Goal: Task Accomplishment & Management: Manage account settings

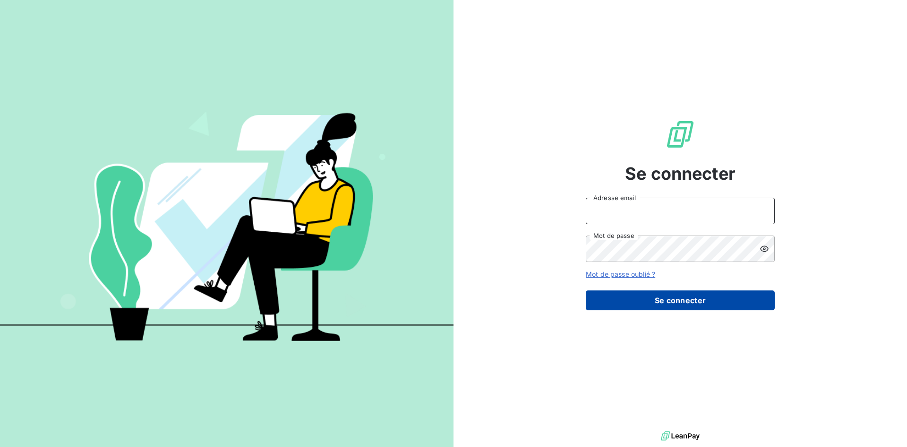
type input "[EMAIL_ADDRESS][DOMAIN_NAME]"
click at [605, 296] on button "Se connecter" at bounding box center [680, 300] width 189 height 20
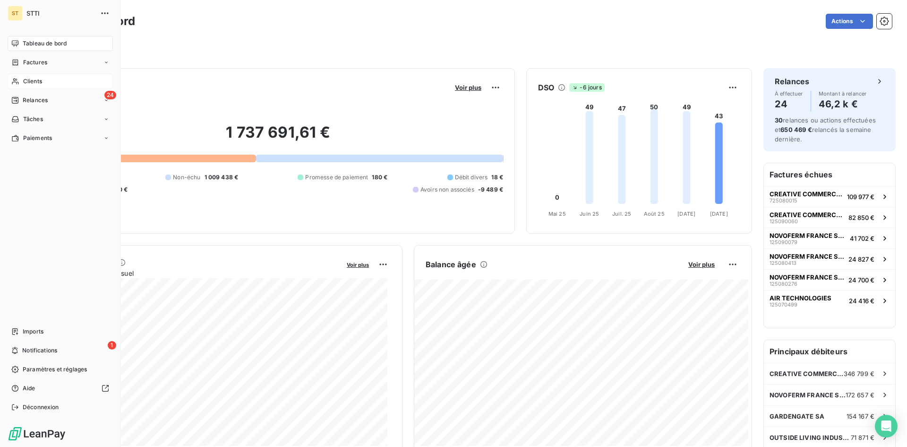
click at [32, 76] on div "Clients" at bounding box center [60, 81] width 105 height 15
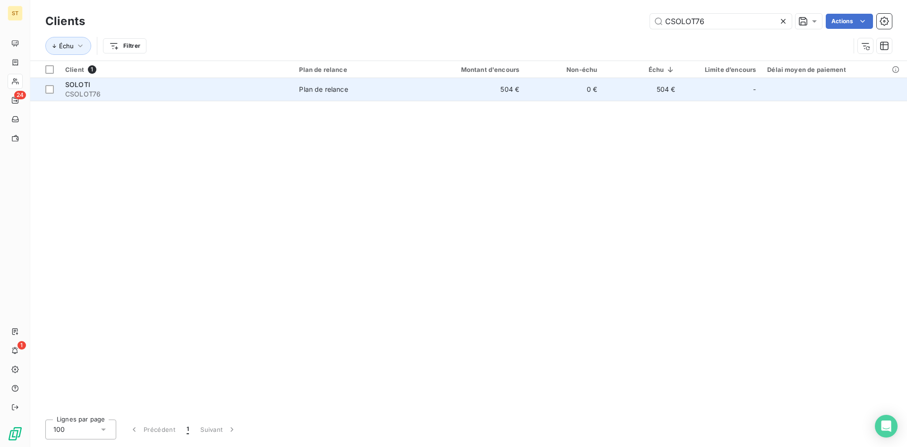
type input "CSOLOT76"
click at [78, 95] on span "CSOLOT76" at bounding box center [176, 93] width 223 height 9
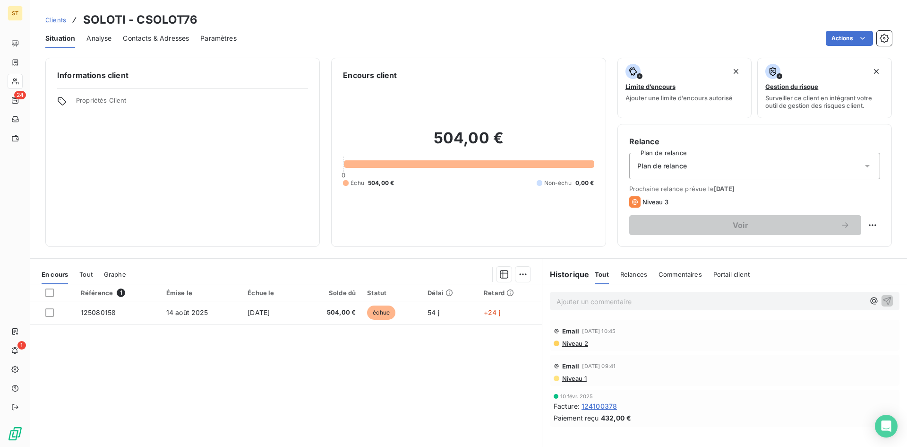
click at [576, 305] on p "Ajouter un commentaire ﻿" at bounding box center [711, 301] width 308 height 12
click at [55, 21] on span "Clients" at bounding box center [55, 20] width 21 height 8
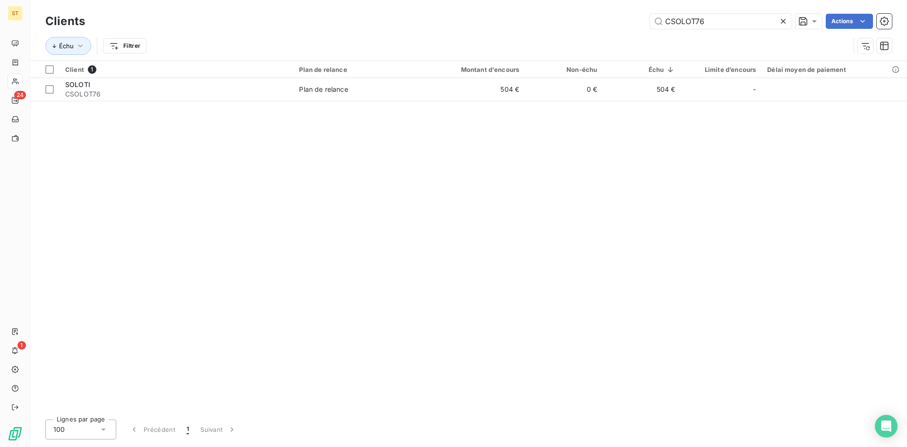
drag, startPoint x: 731, startPoint y: 25, endPoint x: 636, endPoint y: 7, distance: 96.7
click at [636, 7] on div "Clients CSOLOT76 Actions Échu Filtrer" at bounding box center [468, 30] width 877 height 60
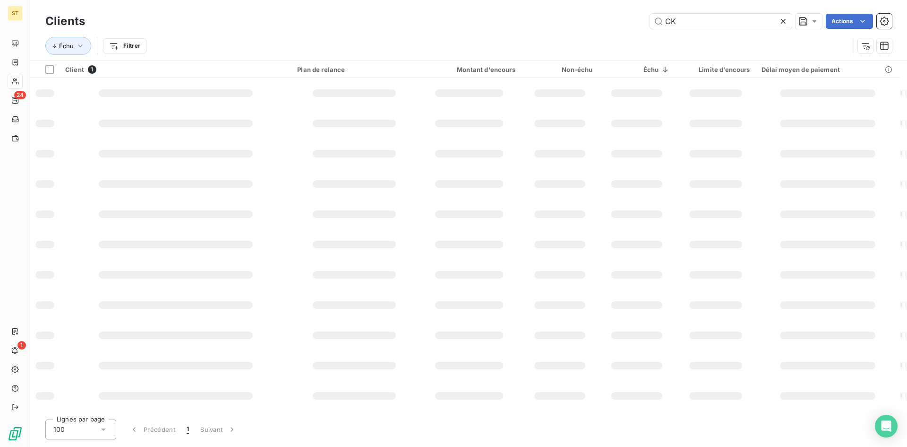
type input "C"
type input "KENLOR"
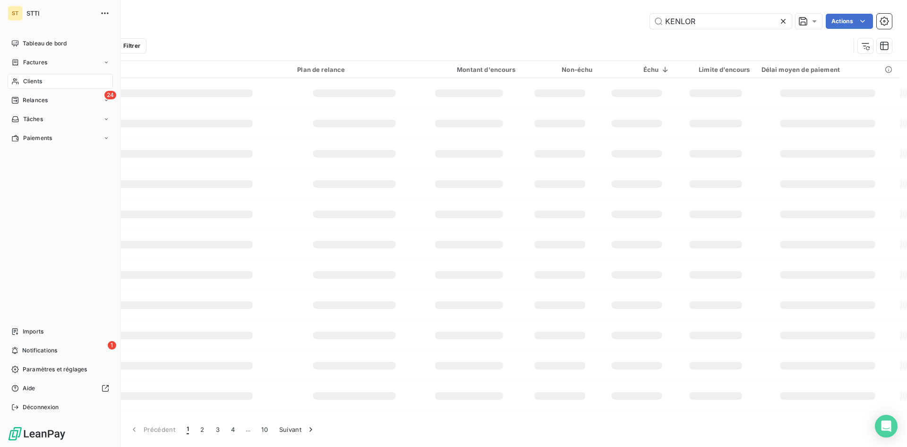
click at [26, 78] on span "Clients" at bounding box center [32, 81] width 19 height 9
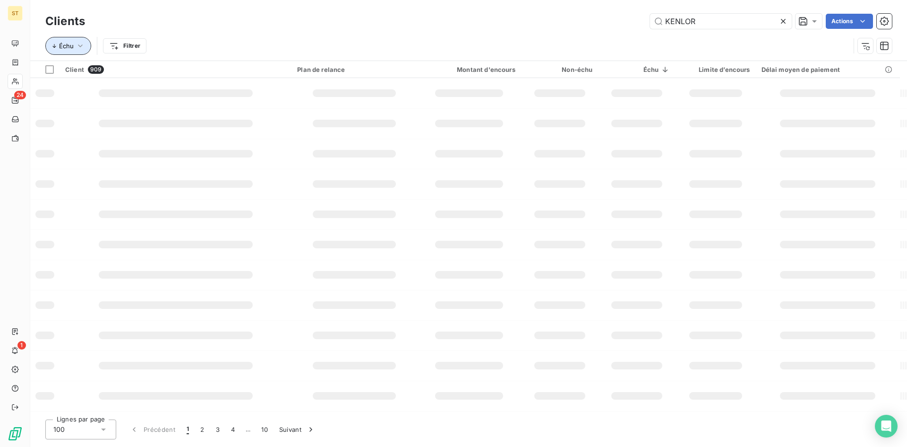
click at [63, 48] on span "Échu" at bounding box center [66, 46] width 15 height 8
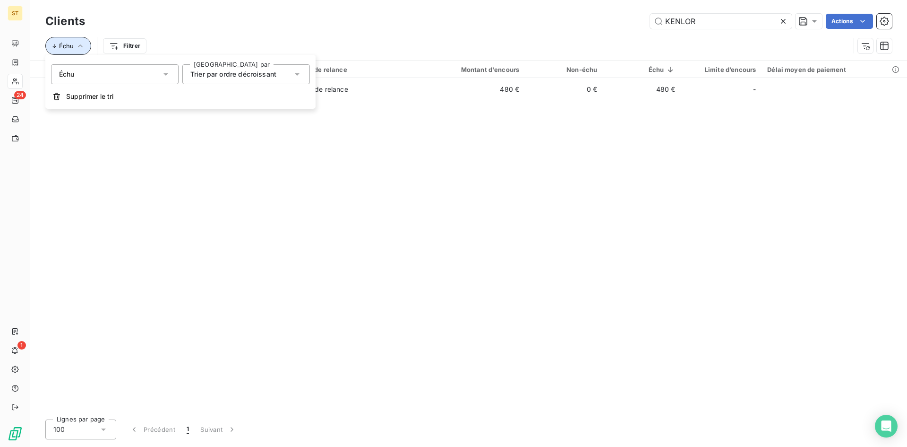
click at [63, 48] on span "Échu" at bounding box center [66, 46] width 15 height 8
click at [59, 24] on h3 "Clients" at bounding box center [65, 21] width 40 height 17
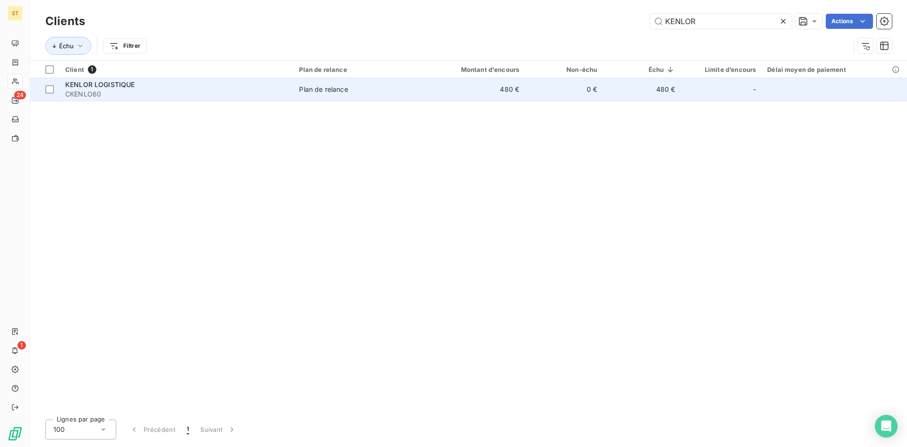
click at [76, 93] on span "CKENLO60" at bounding box center [176, 93] width 223 height 9
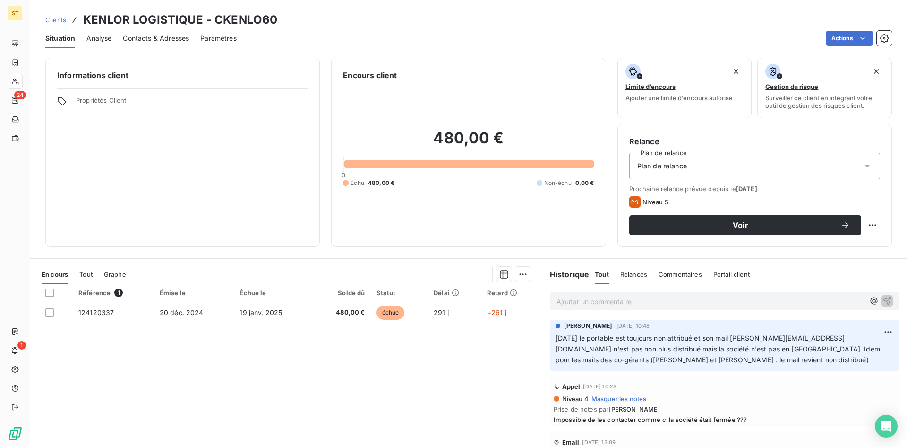
click at [564, 299] on p "Ajouter un commentaire ﻿" at bounding box center [711, 301] width 308 height 12
click at [610, 300] on span "[DATE] les LRAR du destinataire et de l'expéditeur sont revenu" at bounding box center [656, 300] width 198 height 8
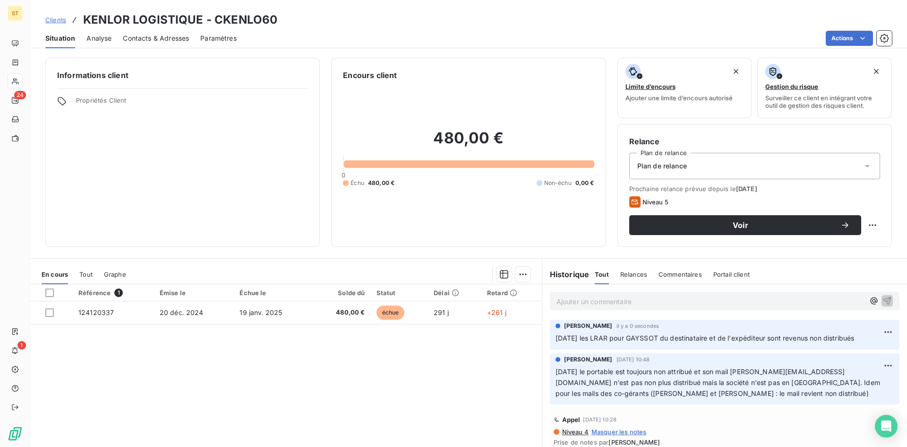
click at [60, 17] on span "Clients" at bounding box center [55, 20] width 21 height 8
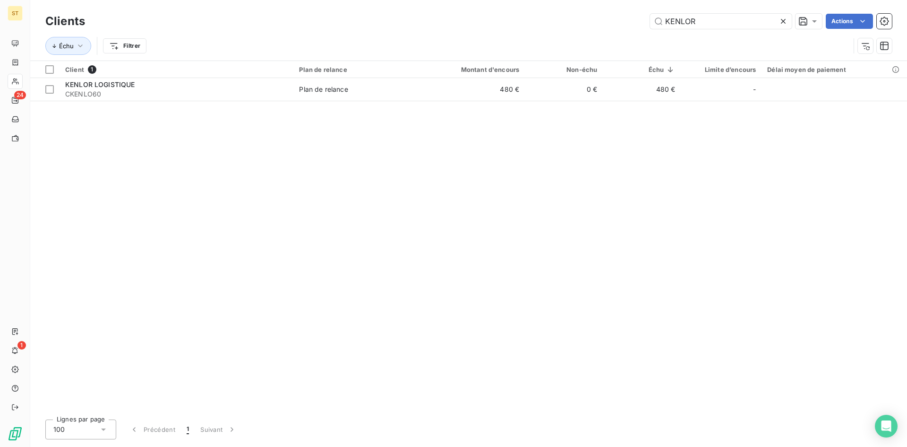
drag, startPoint x: 708, startPoint y: 19, endPoint x: 616, endPoint y: 11, distance: 93.0
click at [616, 11] on div "Clients KENLOR Actions Échu Filtrer" at bounding box center [468, 30] width 877 height 60
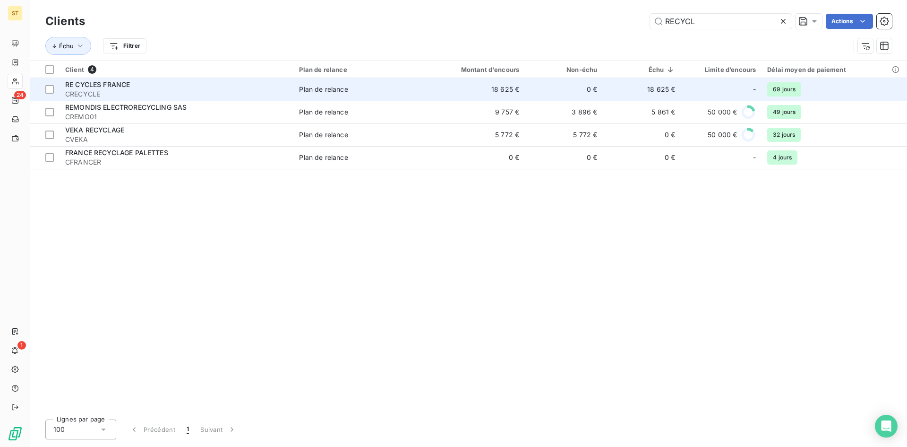
type input "RECYCL"
click at [86, 95] on span "CRECYCLE" at bounding box center [176, 93] width 223 height 9
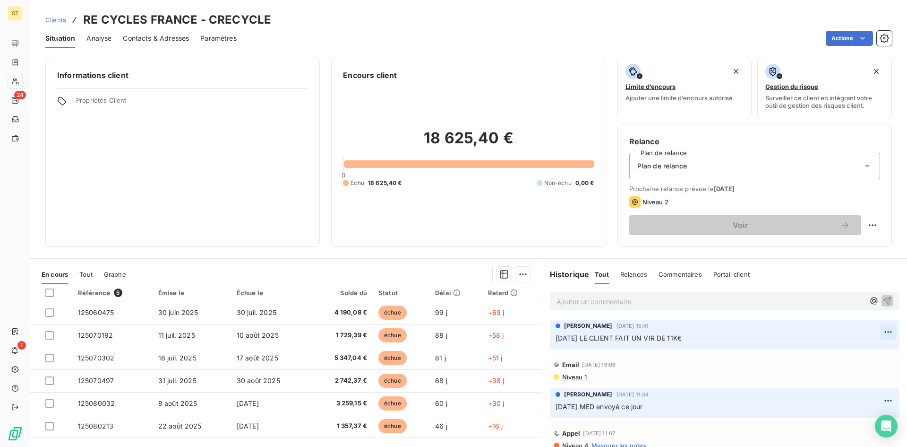
click at [875, 333] on html "ST 24 1 Clients RE CYCLES FRANCE - CRECYCLE Situation Analyse Contacts & Adress…" at bounding box center [453, 223] width 907 height 447
click at [829, 355] on div "Editer" at bounding box center [851, 352] width 53 height 15
click at [884, 337] on icon "button" at bounding box center [888, 337] width 9 height 9
click at [58, 21] on span "Clients" at bounding box center [55, 20] width 21 height 8
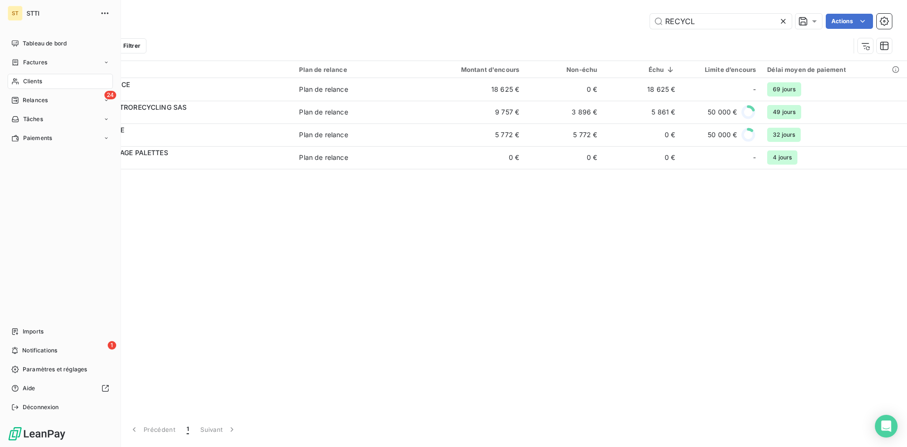
click at [27, 82] on span "Clients" at bounding box center [32, 81] width 19 height 9
click at [29, 82] on span "Clients" at bounding box center [32, 81] width 19 height 9
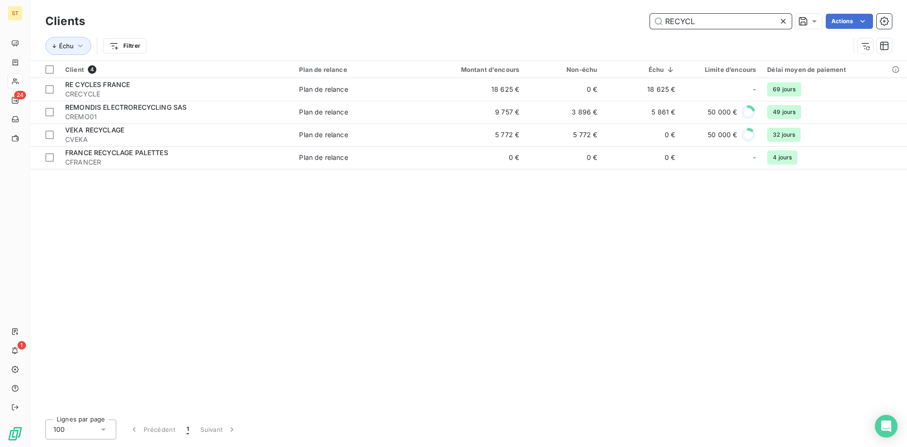
drag, startPoint x: 711, startPoint y: 25, endPoint x: 489, endPoint y: 21, distance: 221.6
click at [489, 21] on div "RECYCL Actions" at bounding box center [494, 21] width 796 height 15
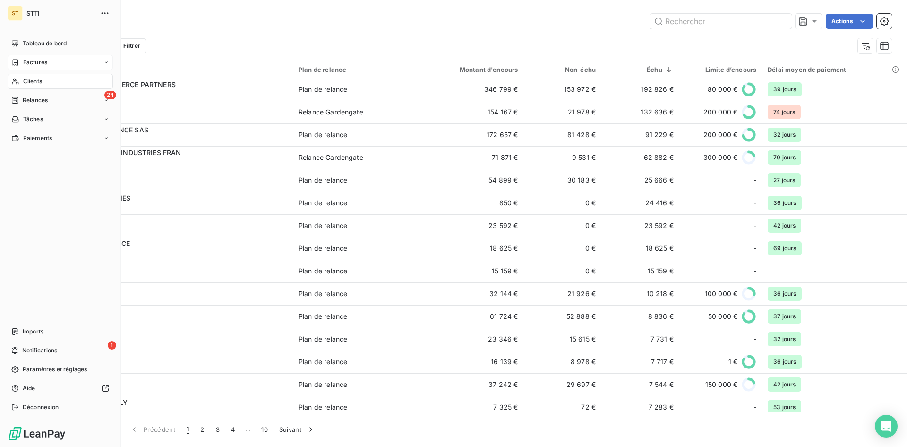
click at [28, 62] on span "Factures" at bounding box center [35, 62] width 24 height 9
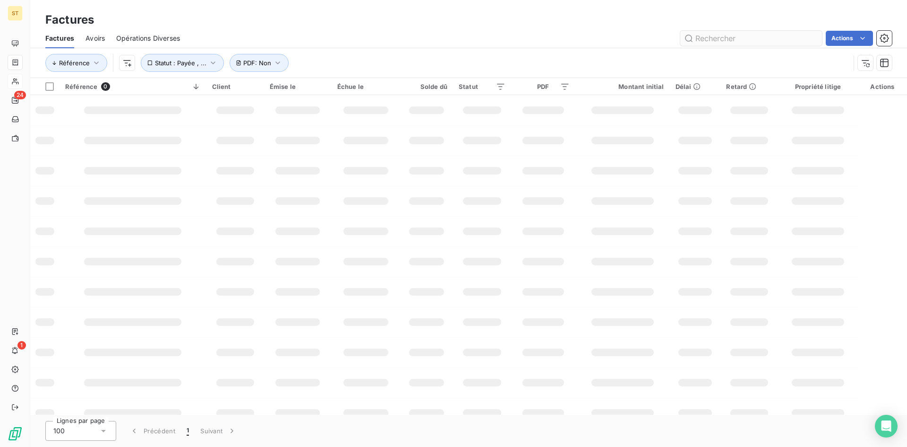
click at [717, 35] on input "text" at bounding box center [751, 38] width 142 height 15
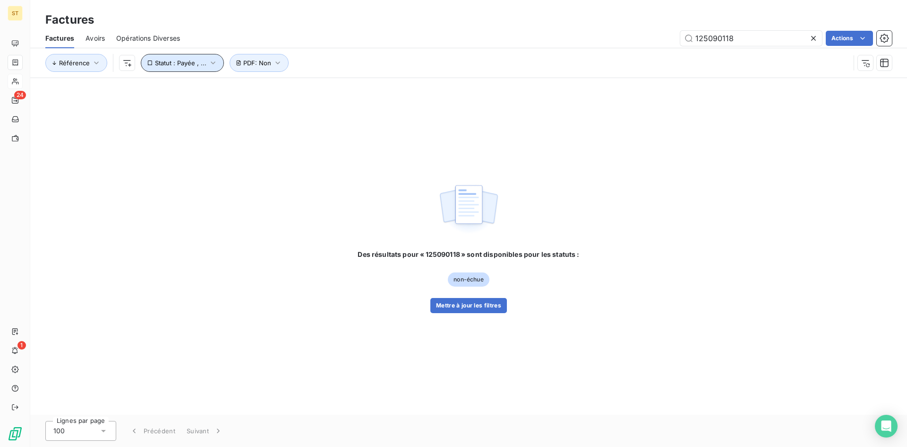
click at [206, 60] on button "Statut : Payée , ..." at bounding box center [182, 63] width 83 height 18
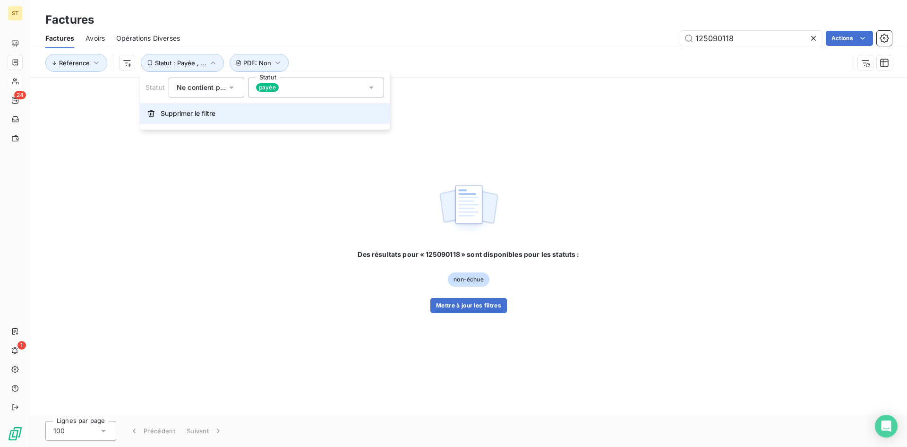
click at [178, 113] on span "Supprimer le filtre" at bounding box center [188, 113] width 55 height 9
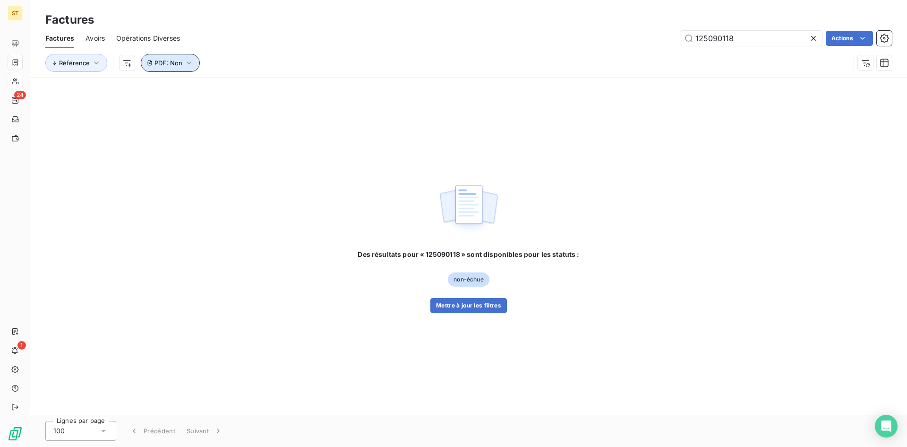
click at [188, 61] on icon "button" at bounding box center [188, 62] width 9 height 9
click at [73, 61] on span "Référence" at bounding box center [74, 63] width 31 height 8
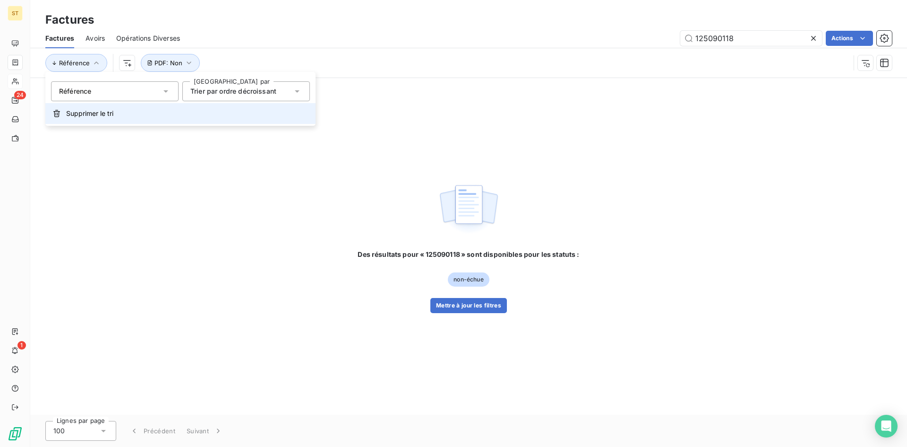
click at [85, 119] on button "Supprimer le tri" at bounding box center [180, 113] width 270 height 21
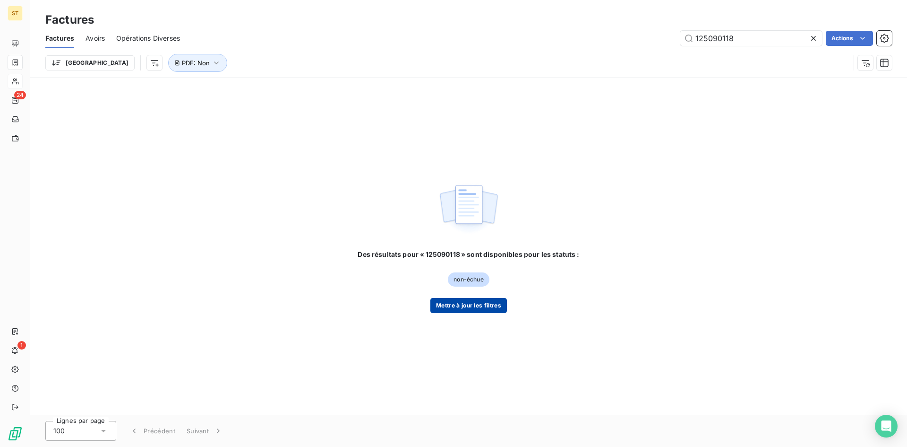
click at [478, 307] on button "Mettre à jour les filtres" at bounding box center [468, 305] width 77 height 15
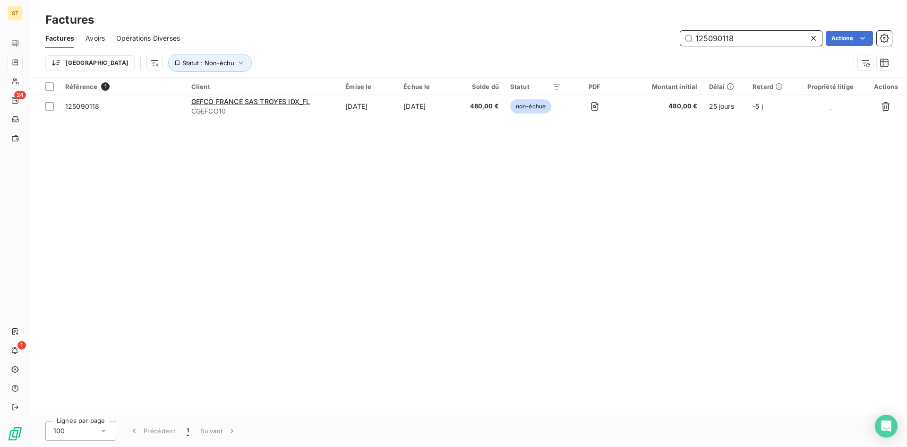
click at [761, 38] on input "125090118" at bounding box center [751, 38] width 142 height 15
type input "125090120"
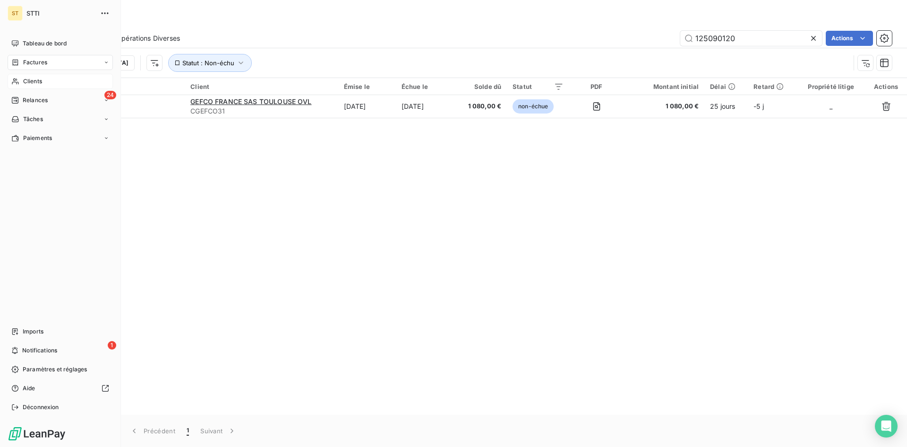
click at [31, 83] on span "Clients" at bounding box center [32, 81] width 19 height 9
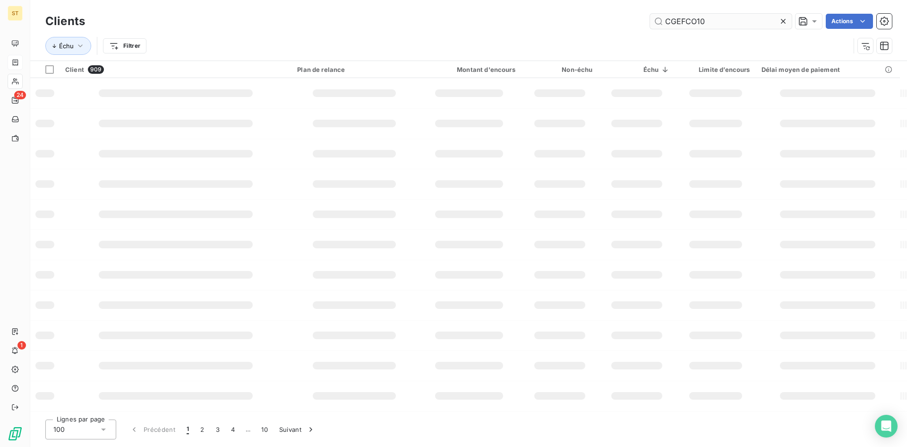
type input "CGEFCO10"
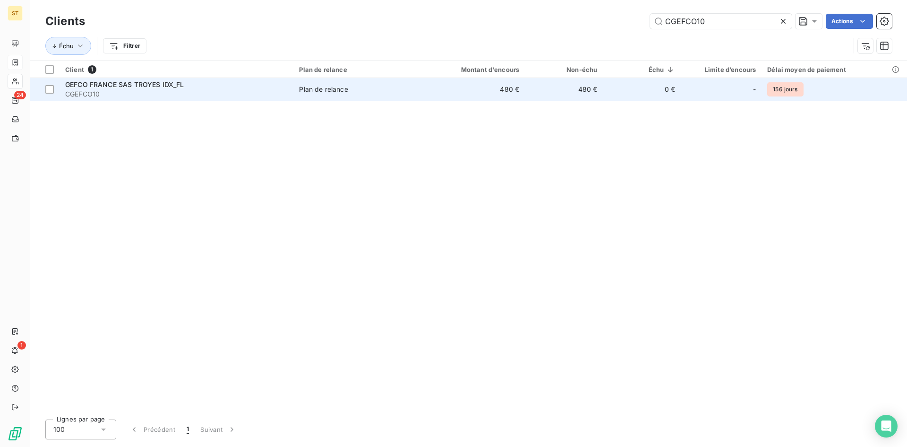
click at [143, 89] on span "CGEFCO10" at bounding box center [176, 93] width 223 height 9
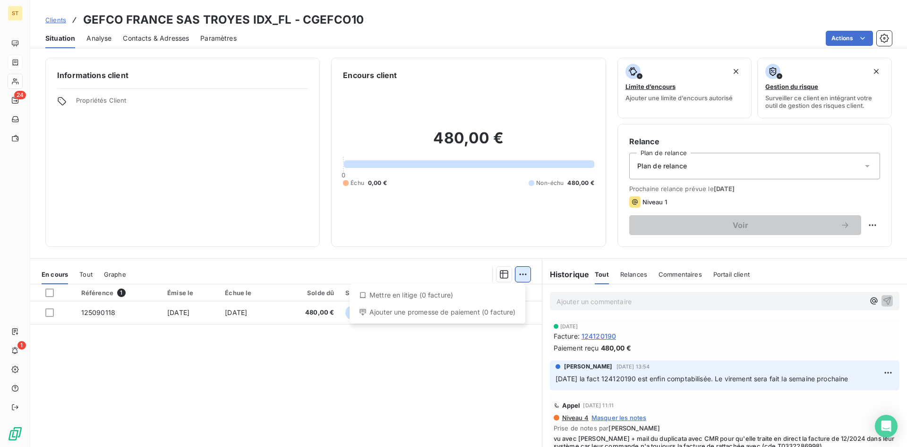
click at [525, 274] on html "ST 24 1 Clients GEFCO [GEOGRAPHIC_DATA] SAS TROYES IDX_FL - CGEFCO10 Situation …" at bounding box center [453, 223] width 907 height 447
click at [50, 314] on html "ST 24 1 Clients GEFCO [GEOGRAPHIC_DATA] SAS TROYES IDX_FL - CGEFCO10 Situation …" at bounding box center [453, 223] width 907 height 447
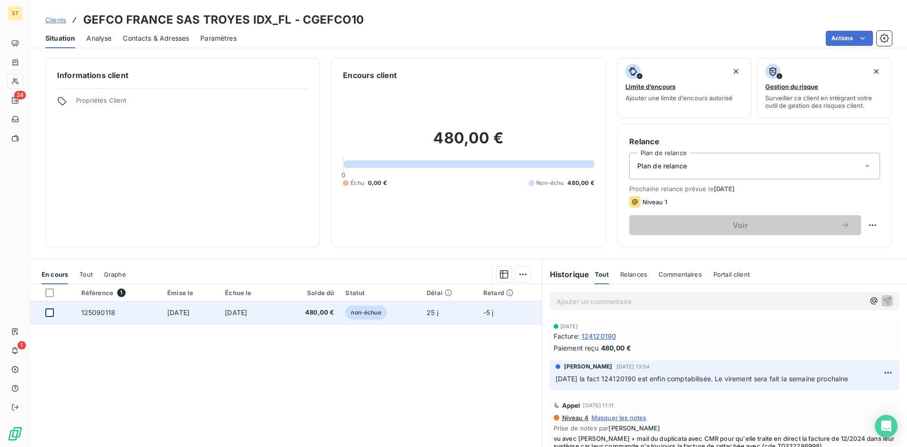
click at [46, 313] on div at bounding box center [49, 312] width 9 height 9
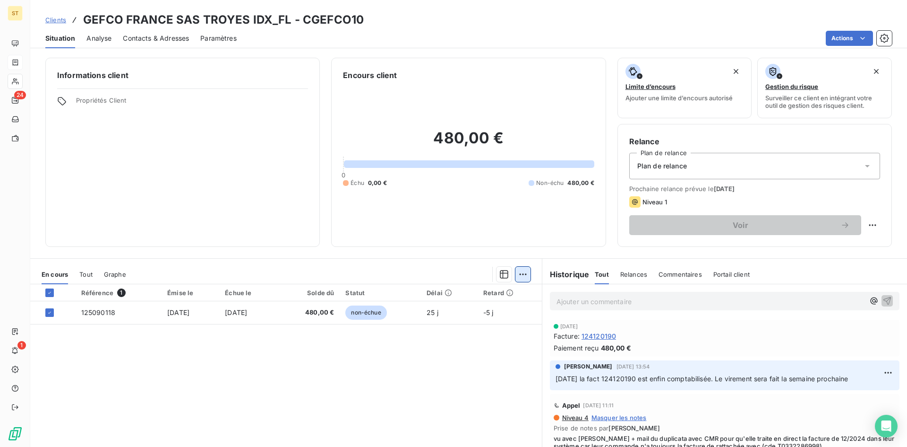
click at [521, 276] on html "ST 24 1 Clients GEFCO [GEOGRAPHIC_DATA] SAS TROYES IDX_FL - CGEFCO10 Situation …" at bounding box center [453, 223] width 907 height 447
click at [409, 313] on div "Ajouter une promesse de paiement (1 facture)" at bounding box center [438, 311] width 167 height 15
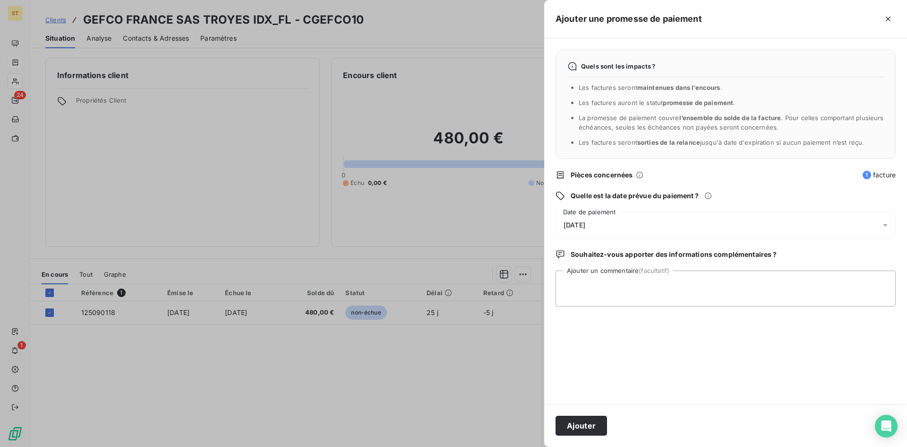
click at [570, 227] on span "[DATE]" at bounding box center [575, 225] width 22 height 8
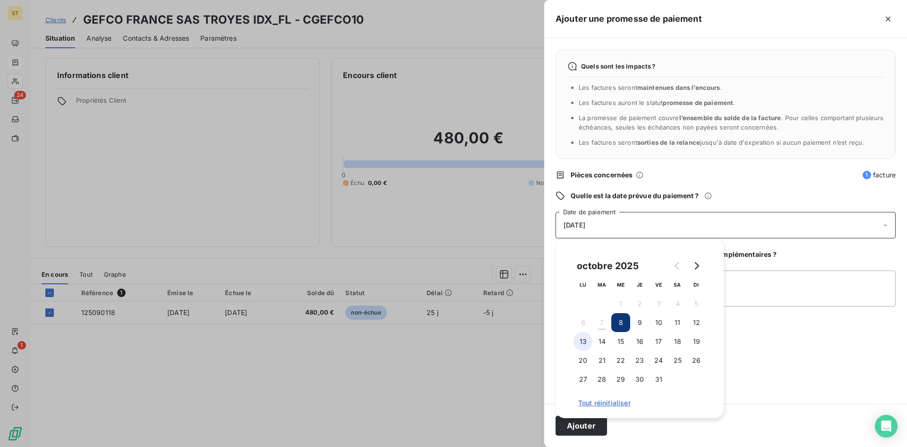
click at [588, 341] on button "13" at bounding box center [583, 341] width 19 height 19
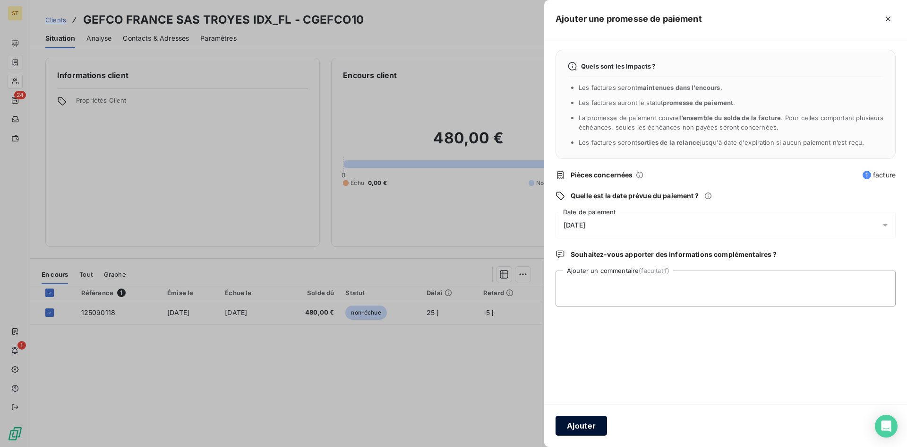
click at [581, 432] on button "Ajouter" at bounding box center [582, 425] width 52 height 20
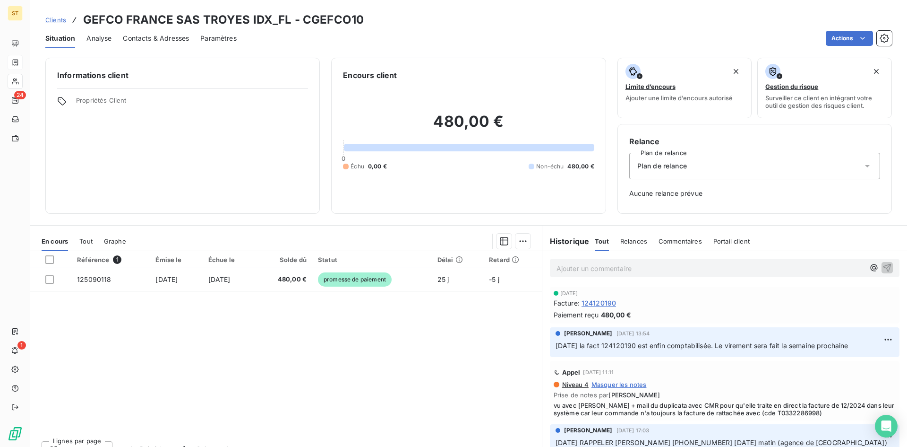
click at [60, 20] on span "Clients" at bounding box center [55, 20] width 21 height 8
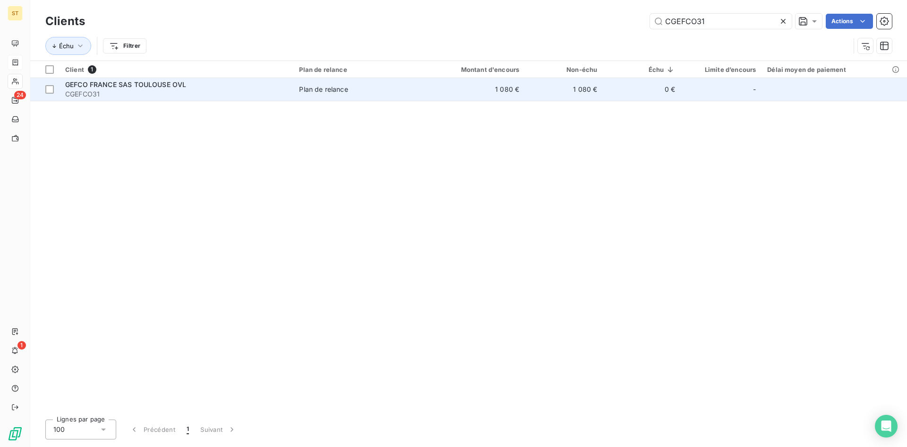
type input "CGEFCO31"
click at [90, 93] on span "CGEFCO31" at bounding box center [176, 93] width 223 height 9
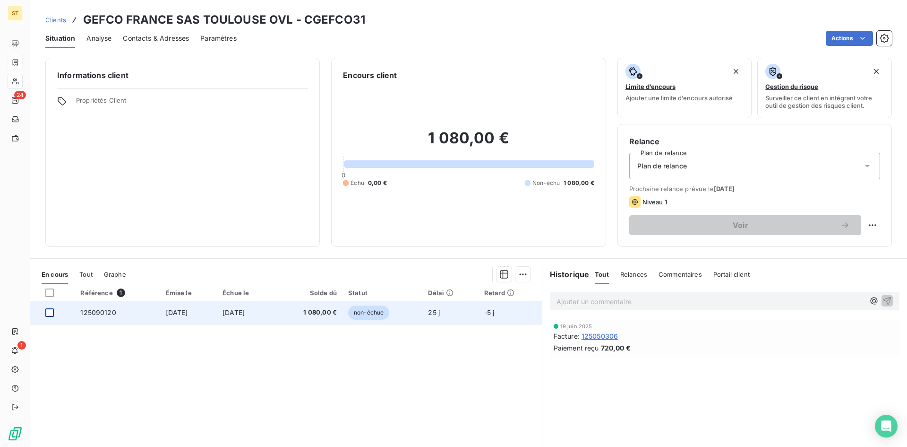
click at [48, 313] on div at bounding box center [49, 312] width 9 height 9
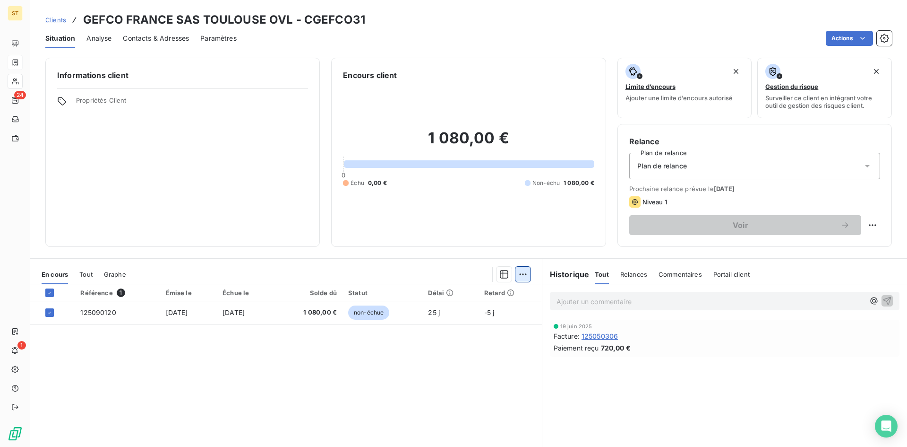
click at [518, 279] on html "ST 24 1 Clients GEFCO FRANCE SAS TOULOUSE OVL - CGEFCO31 Situation Analyse Cont…" at bounding box center [453, 223] width 907 height 447
click at [375, 317] on div "Ajouter une promesse de paiement (1 facture)" at bounding box center [438, 311] width 167 height 15
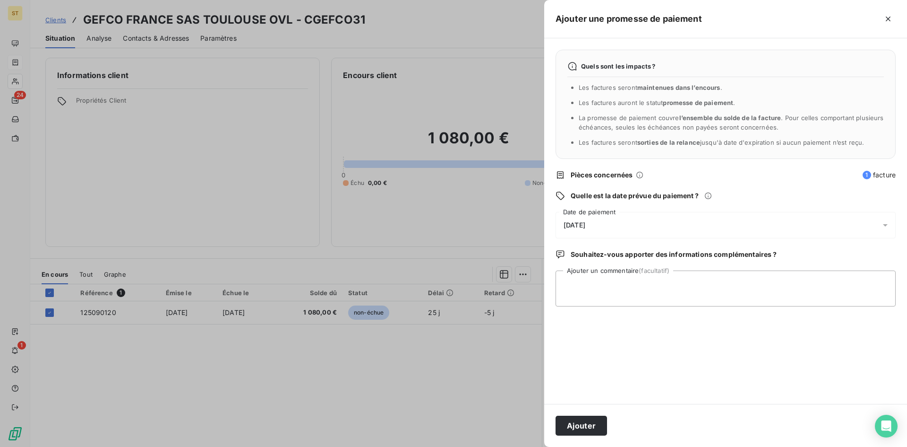
click at [568, 226] on span "[DATE]" at bounding box center [575, 225] width 22 height 8
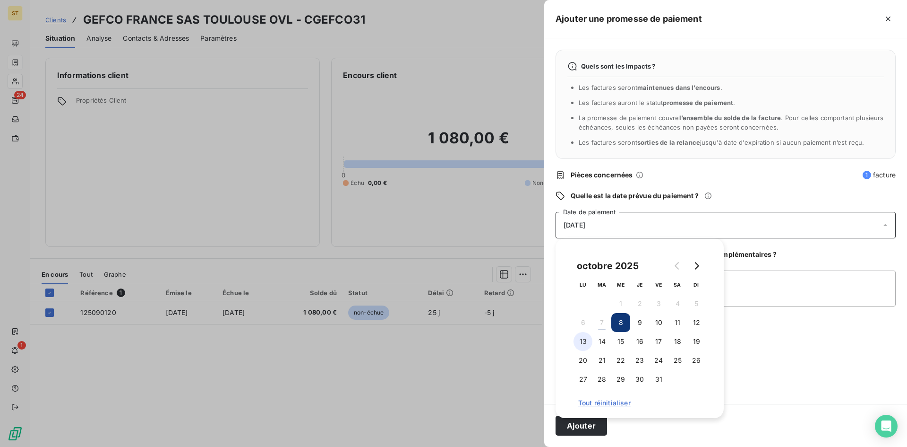
click at [584, 342] on button "13" at bounding box center [583, 341] width 19 height 19
click at [580, 428] on button "Ajouter" at bounding box center [582, 425] width 52 height 20
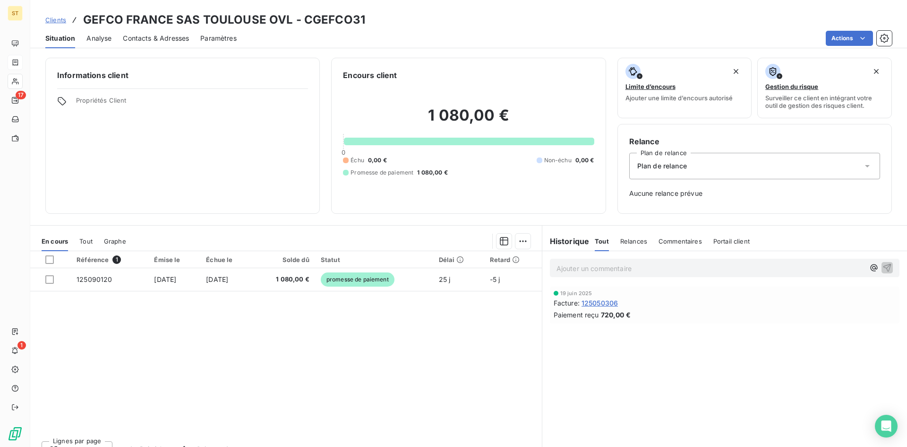
click at [54, 23] on span "Clients" at bounding box center [55, 20] width 21 height 8
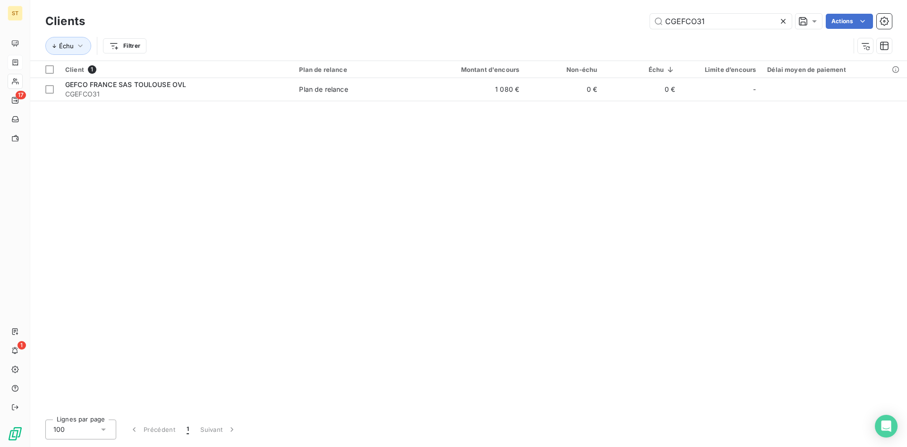
drag, startPoint x: 709, startPoint y: 22, endPoint x: 490, endPoint y: 23, distance: 218.8
click at [490, 23] on div "CGEFCO31 Actions" at bounding box center [494, 21] width 796 height 15
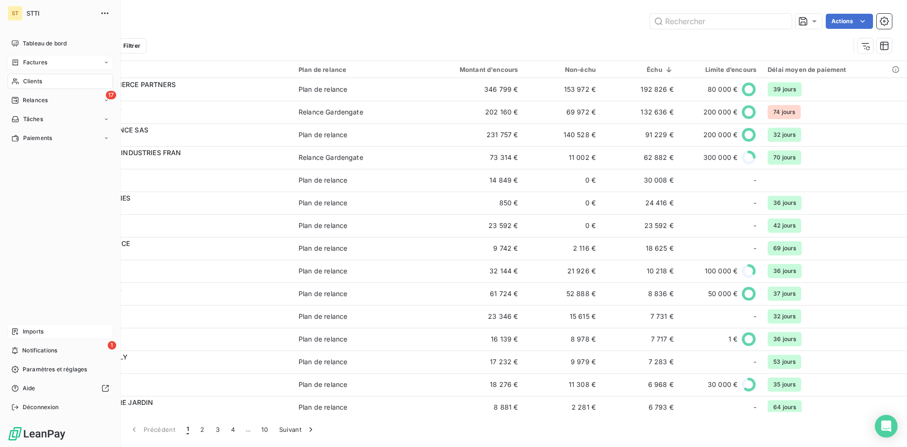
click at [30, 329] on span "Imports" at bounding box center [33, 331] width 21 height 9
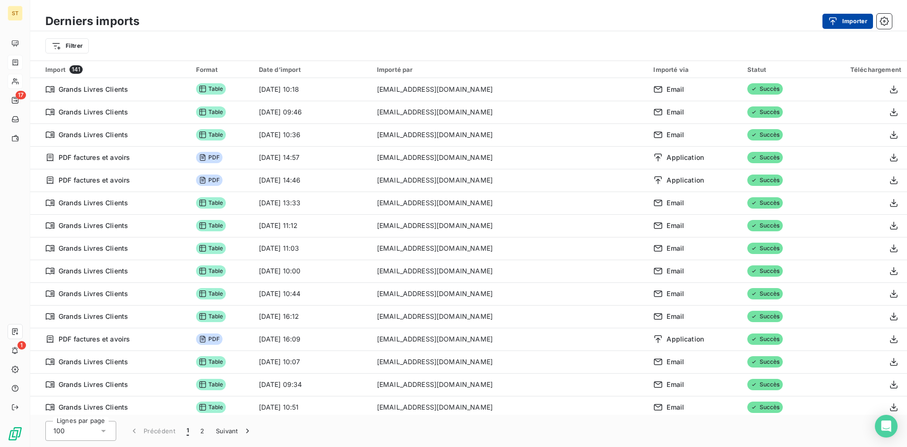
click at [846, 23] on button "Importer" at bounding box center [848, 21] width 51 height 15
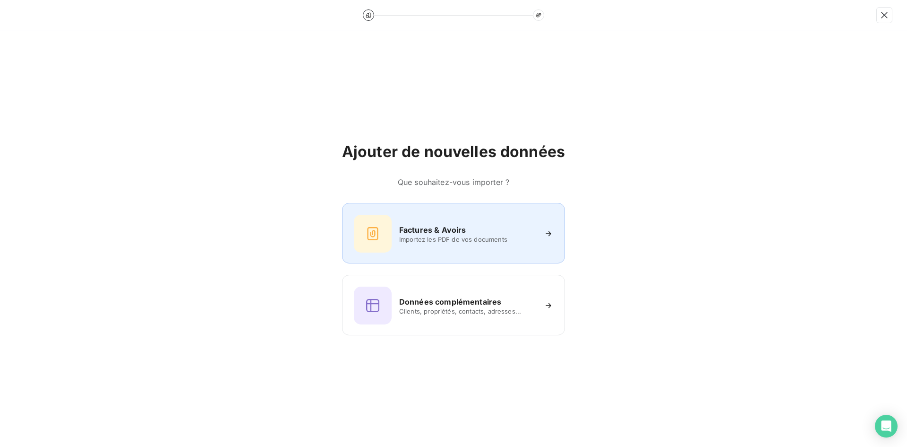
click at [390, 238] on div at bounding box center [373, 234] width 38 height 38
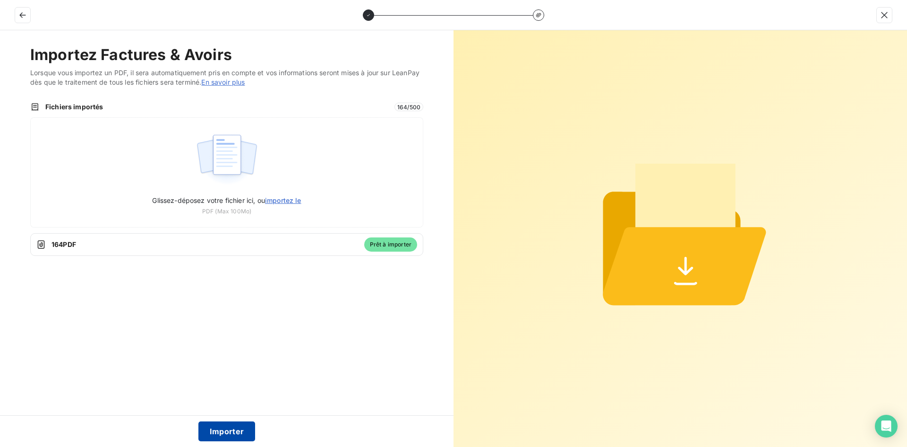
click at [212, 431] on button "Importer" at bounding box center [226, 431] width 57 height 20
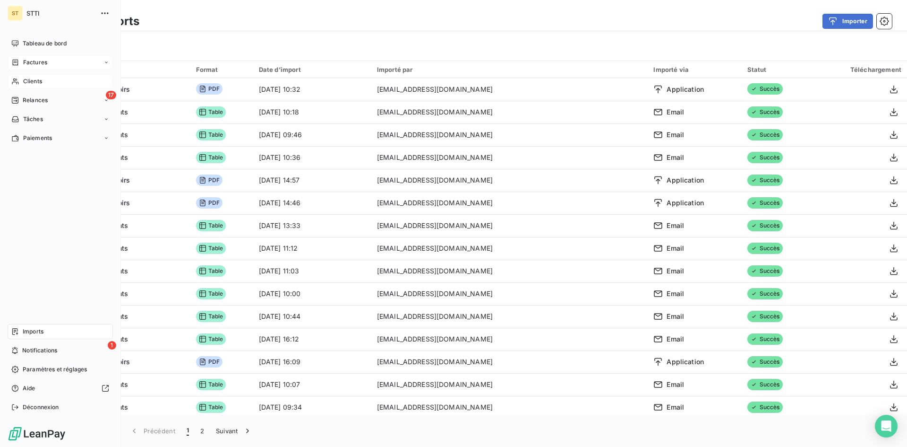
click at [21, 63] on div "Factures" at bounding box center [29, 62] width 36 height 9
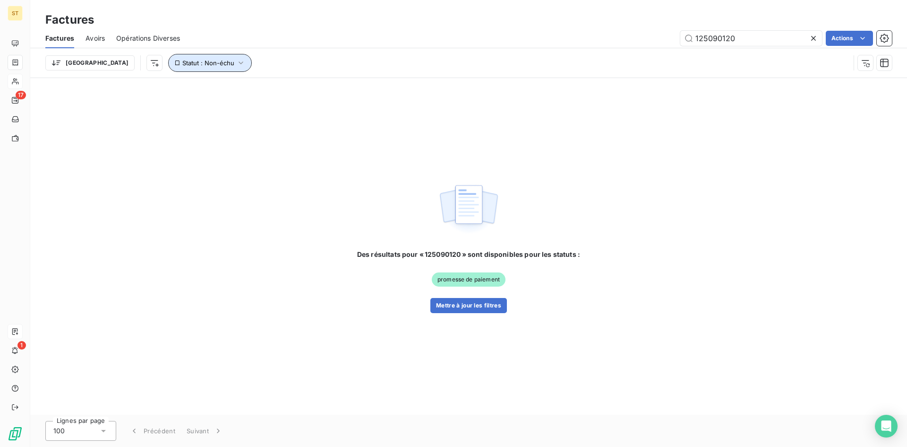
click at [182, 66] on span "Statut : Non-échu" at bounding box center [208, 63] width 52 height 8
drag, startPoint x: 735, startPoint y: 40, endPoint x: 531, endPoint y: 36, distance: 203.7
click at [531, 36] on div "125090120 Actions" at bounding box center [541, 38] width 701 height 15
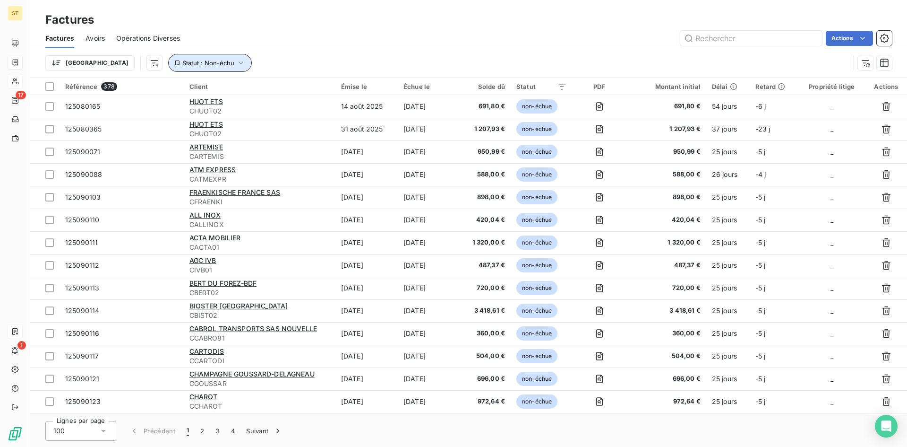
click at [168, 56] on button "Statut : Non-échu" at bounding box center [210, 63] width 84 height 18
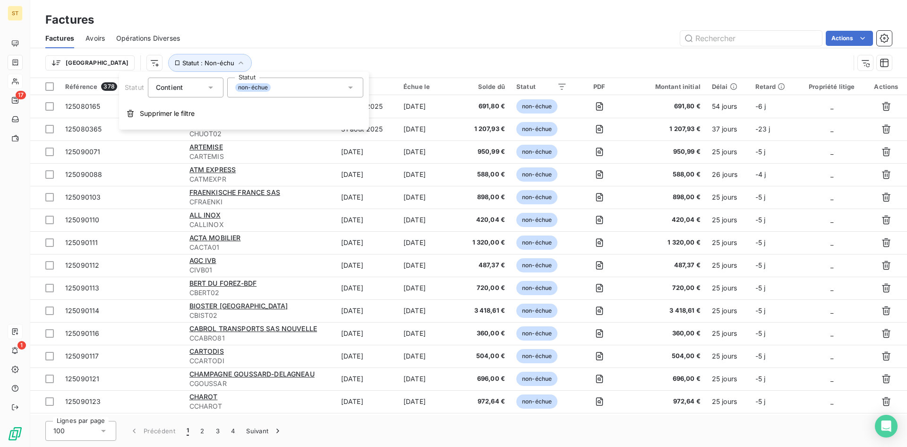
click at [163, 90] on span "Contient" at bounding box center [169, 87] width 27 height 8
click at [232, 84] on div "non-échue" at bounding box center [295, 87] width 136 height 20
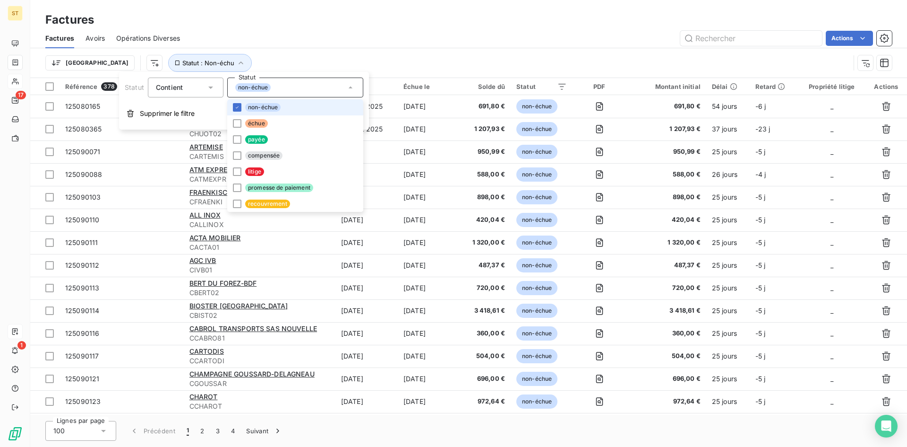
click at [232, 84] on div "non-échue" at bounding box center [295, 87] width 136 height 20
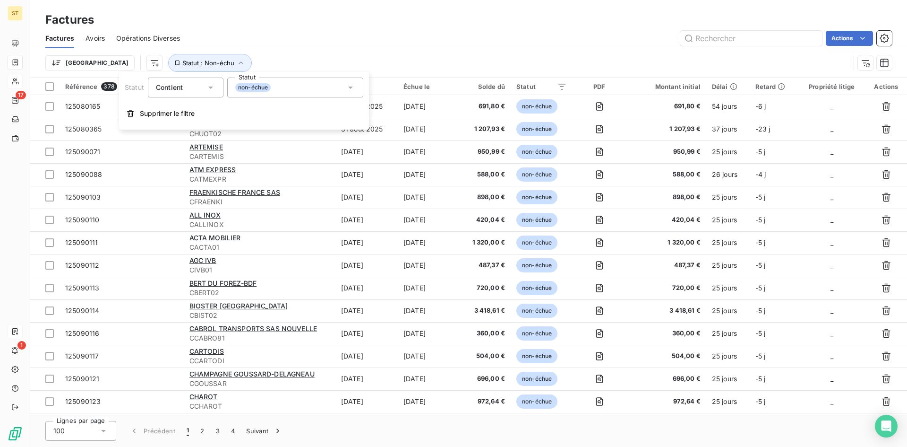
click at [223, 64] on div "Trier Statut : Non-échu" at bounding box center [447, 63] width 805 height 18
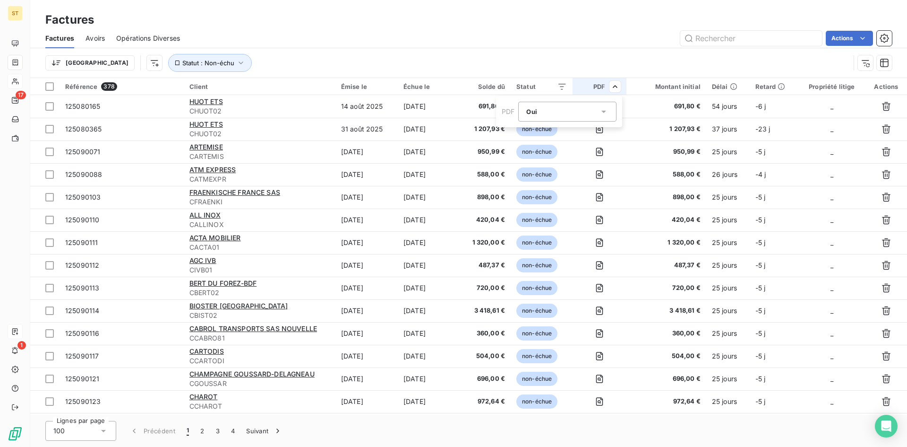
click at [605, 115] on icon at bounding box center [603, 111] width 9 height 9
click at [534, 149] on li "Non" at bounding box center [567, 150] width 98 height 17
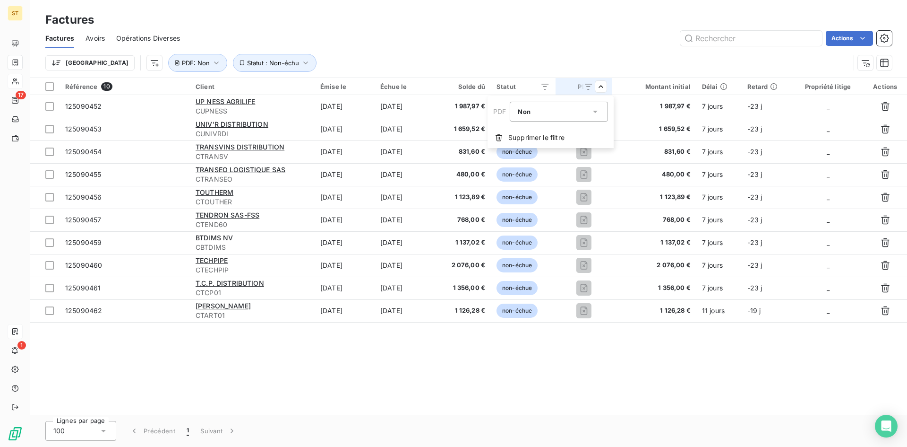
click at [551, 407] on html "ST 17 1 Factures Factures Avoirs Opérations Diverses Actions Trier Statut : Non…" at bounding box center [453, 223] width 907 height 447
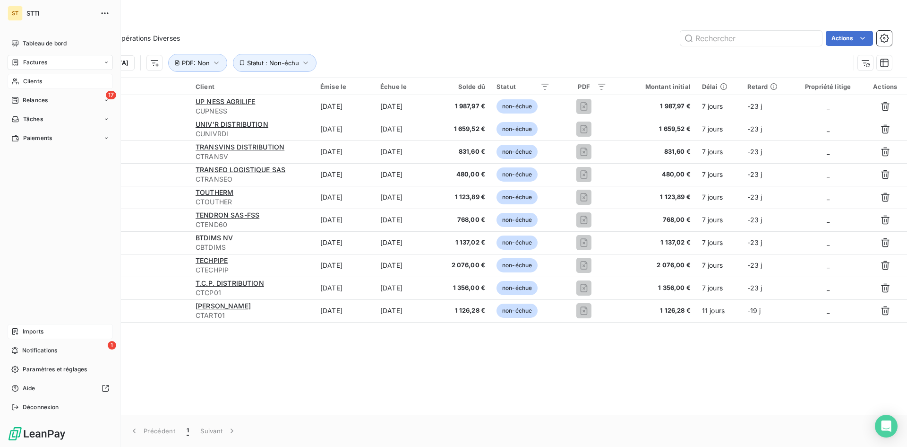
click at [32, 330] on span "Imports" at bounding box center [33, 331] width 21 height 9
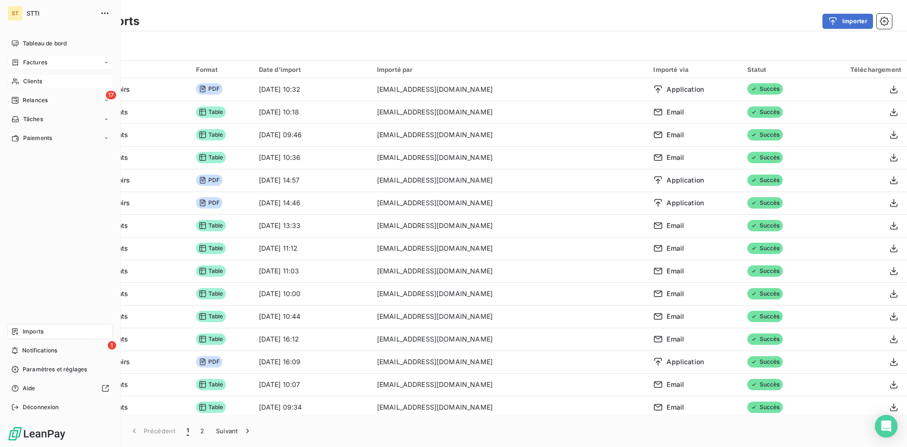
click at [31, 62] on span "Factures" at bounding box center [35, 62] width 24 height 9
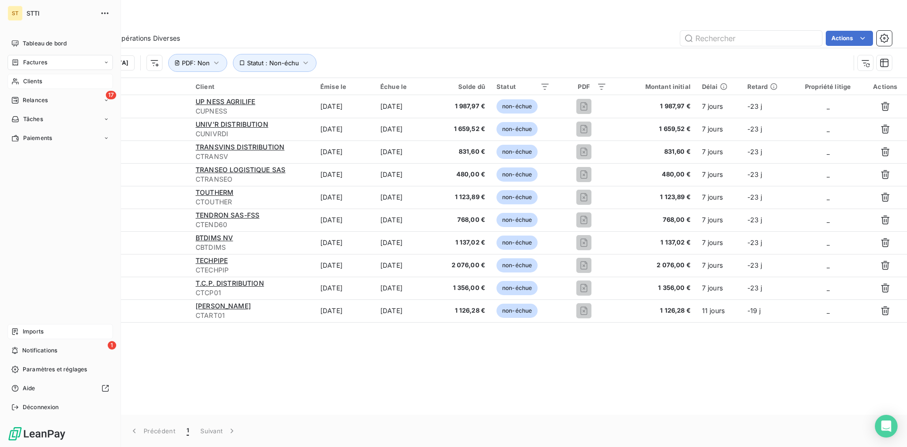
click at [23, 329] on span "Imports" at bounding box center [33, 331] width 21 height 9
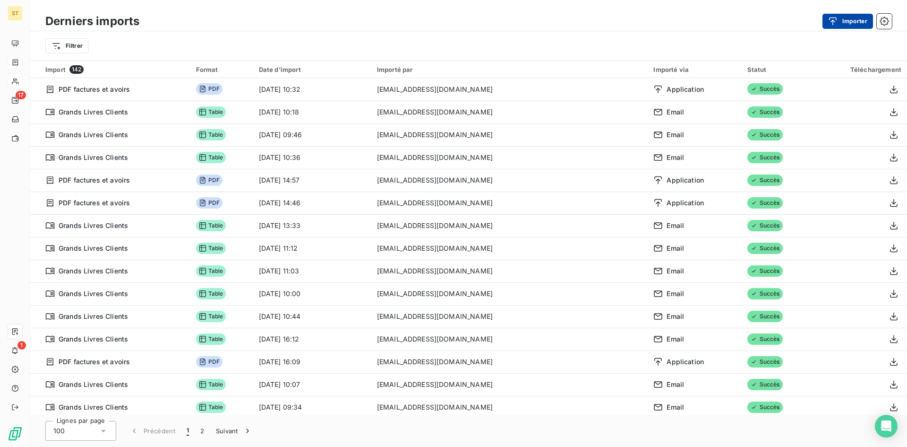
click at [845, 22] on button "Importer" at bounding box center [848, 21] width 51 height 15
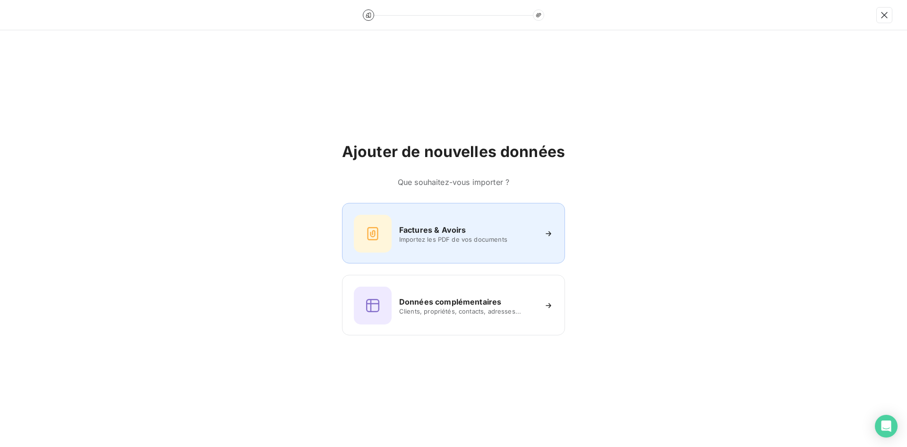
click at [428, 238] on span "Importez les PDF de vos documents" at bounding box center [467, 239] width 137 height 8
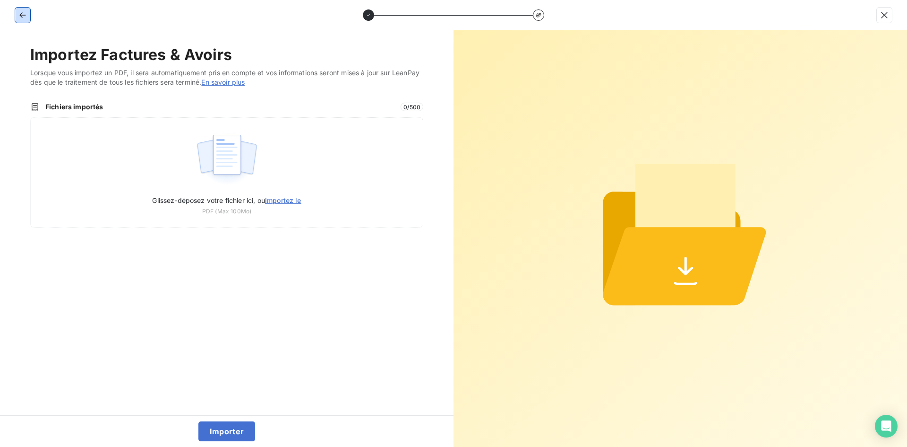
click at [20, 17] on icon "button" at bounding box center [22, 14] width 9 height 9
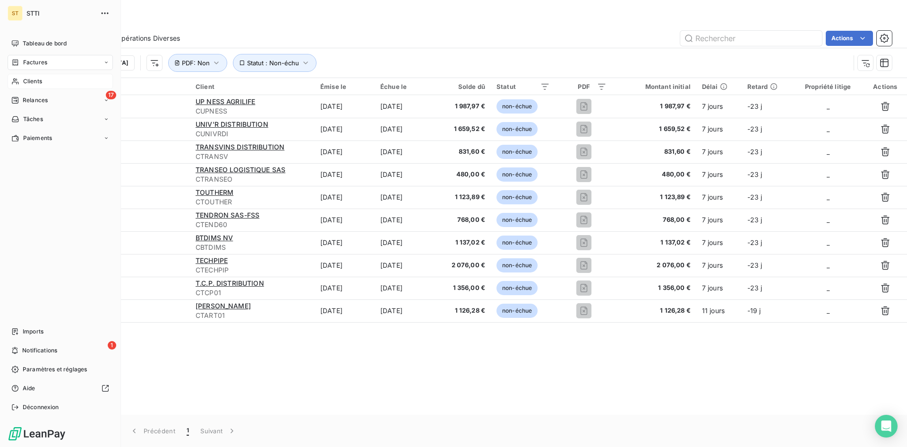
click at [25, 82] on span "Clients" at bounding box center [32, 81] width 19 height 9
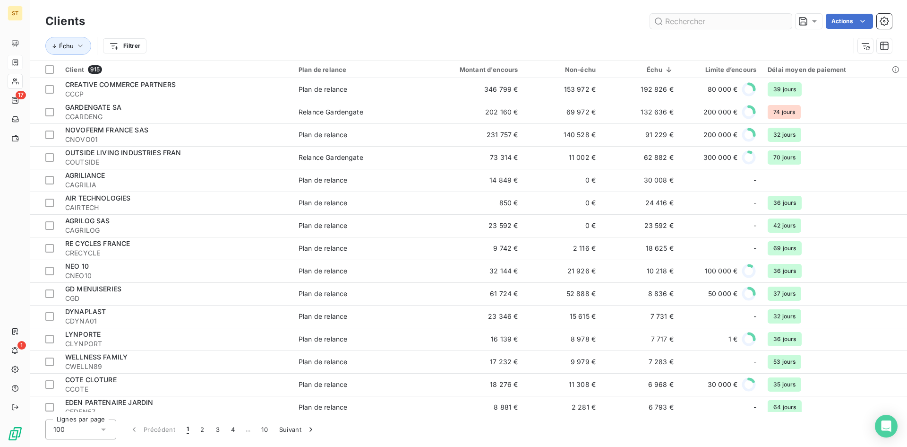
click at [682, 18] on input "text" at bounding box center [721, 21] width 142 height 15
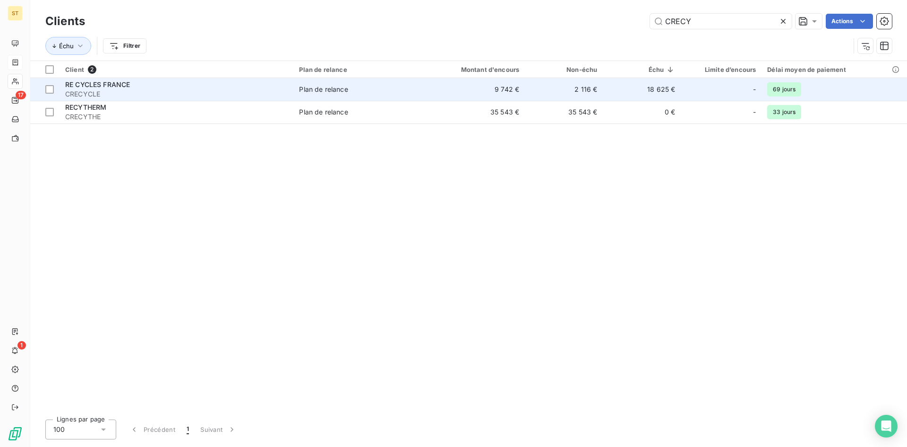
type input "CRECY"
click at [82, 93] on span "CRECYCLE" at bounding box center [176, 93] width 223 height 9
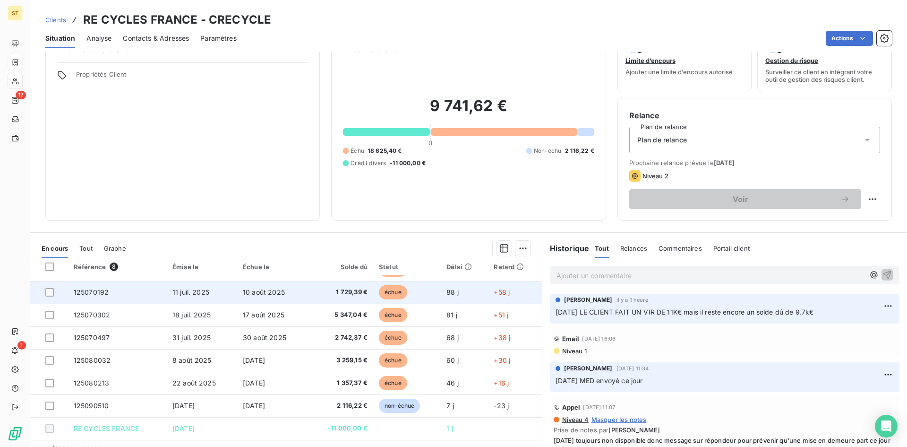
scroll to position [48, 0]
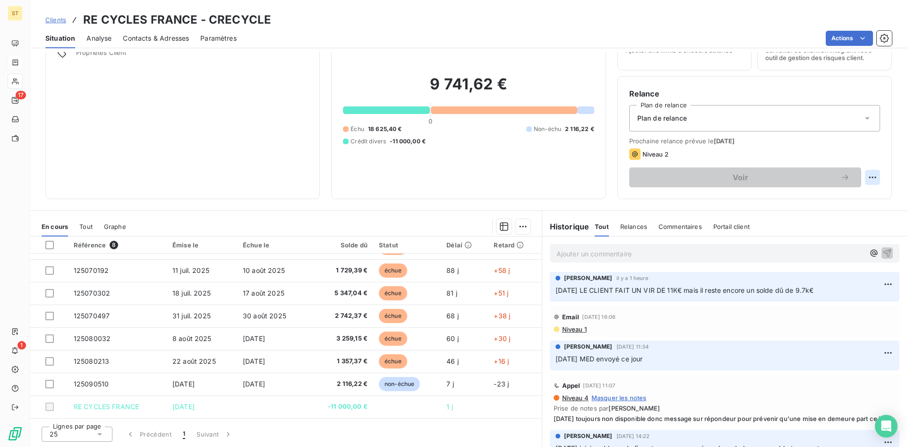
click at [870, 180] on html "ST 17 1 Clients RE CYCLES FRANCE - CRECYCLE Situation Analyse Contacts & Adress…" at bounding box center [453, 223] width 907 height 447
click at [819, 197] on div "Replanifier cette action" at bounding box center [826, 197] width 85 height 15
select select "9"
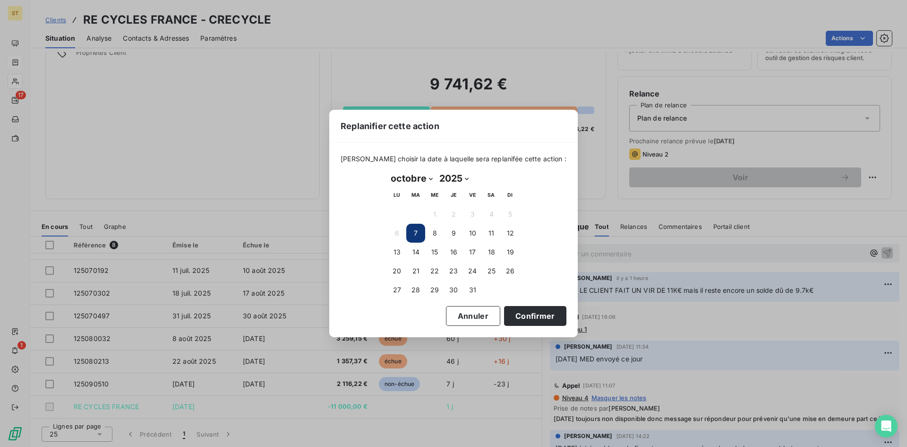
click at [413, 233] on button "7" at bounding box center [415, 233] width 19 height 19
click at [509, 319] on button "Confirmer" at bounding box center [535, 316] width 62 height 20
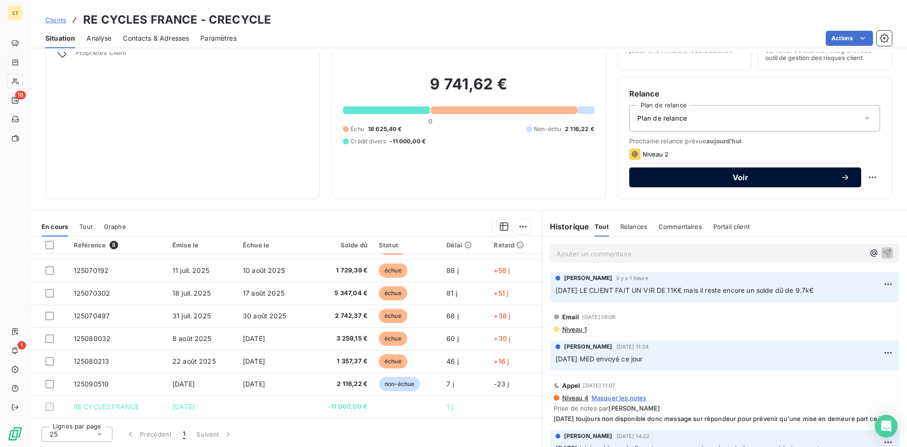
click at [654, 174] on span "Voir" at bounding box center [741, 177] width 200 height 8
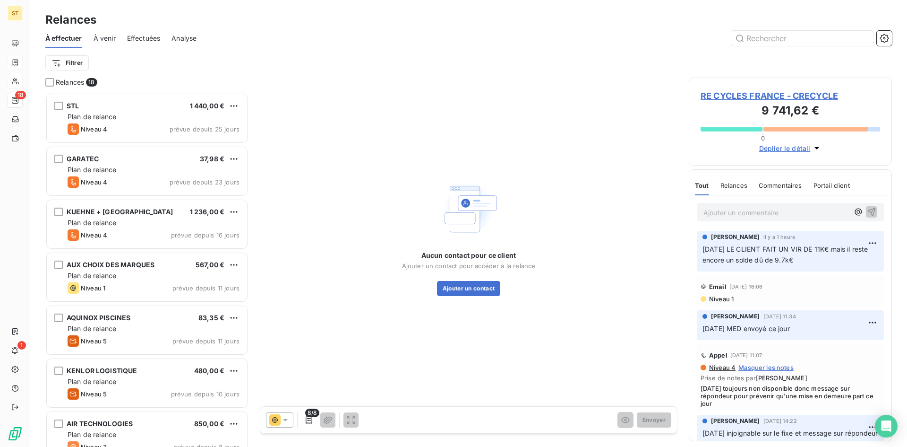
scroll to position [347, 196]
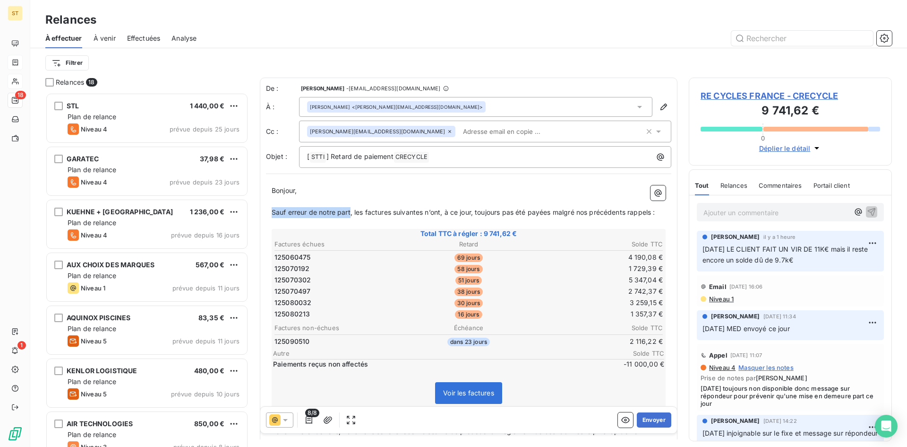
drag, startPoint x: 350, startPoint y: 213, endPoint x: 266, endPoint y: 215, distance: 84.6
click at [266, 215] on div "De : [PERSON_NAME] - [EMAIL_ADDRESS][DOMAIN_NAME] À : [PERSON_NAME] <[PERSON_NA…" at bounding box center [469, 288] width 418 height 423
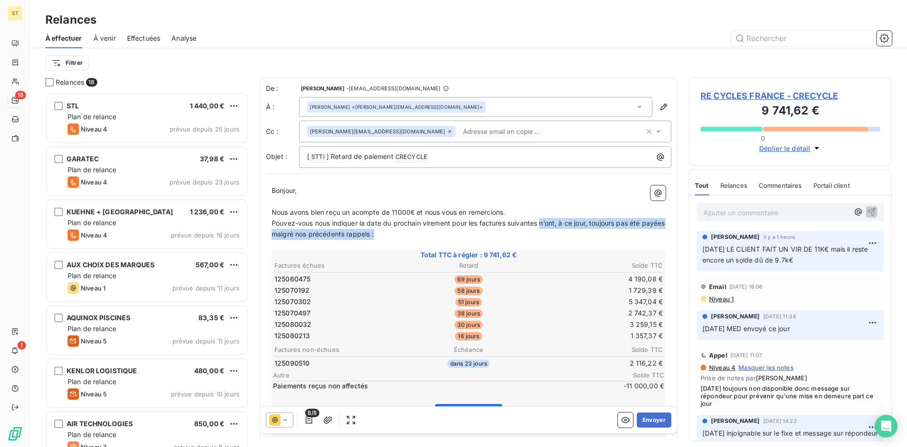
drag, startPoint x: 543, startPoint y: 224, endPoint x: 649, endPoint y: 232, distance: 106.1
click at [649, 232] on p "Pouvez-vous nous indiquer la date du prochain virement pour les factures suivan…" at bounding box center [469, 229] width 394 height 22
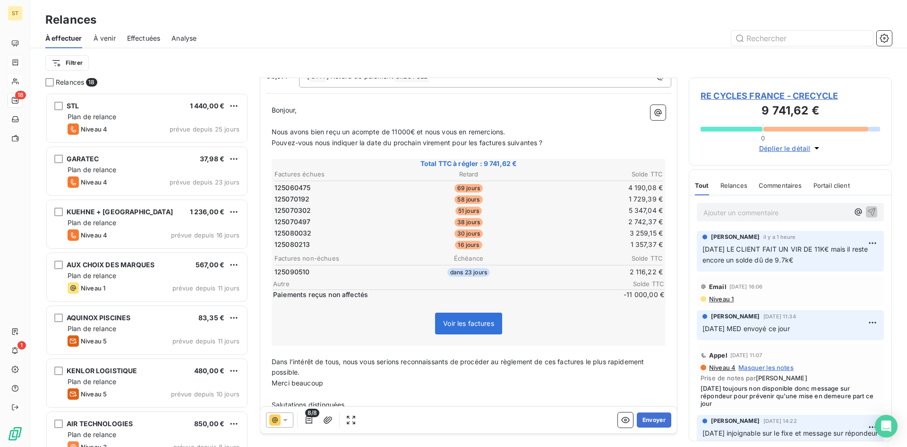
scroll to position [95, 0]
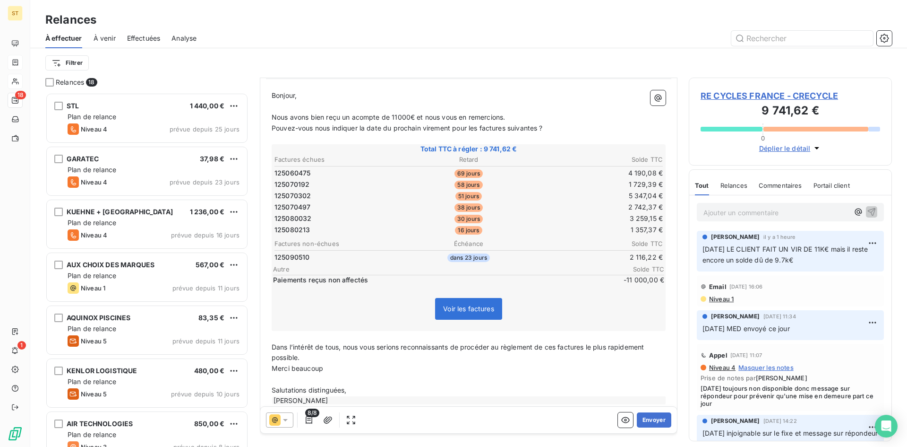
click at [308, 357] on p "Dans l’intérêt de tous, nous vous serions reconnaissants de procéder au règleme…" at bounding box center [469, 353] width 394 height 22
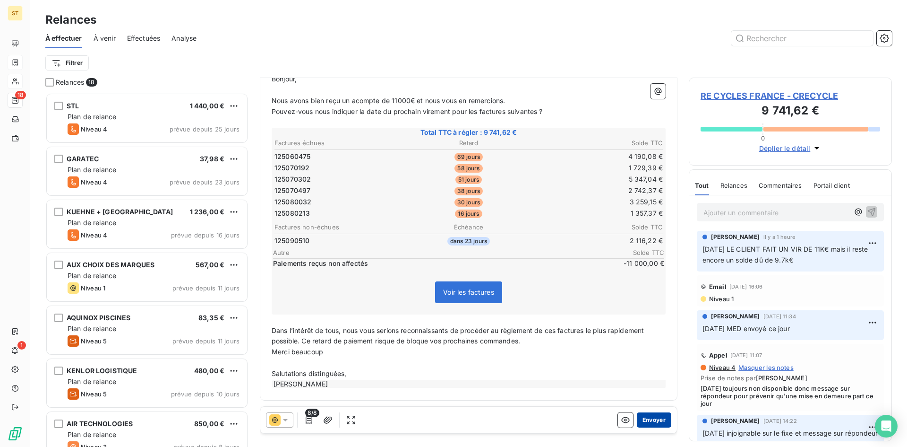
click at [651, 421] on button "Envoyer" at bounding box center [654, 419] width 34 height 15
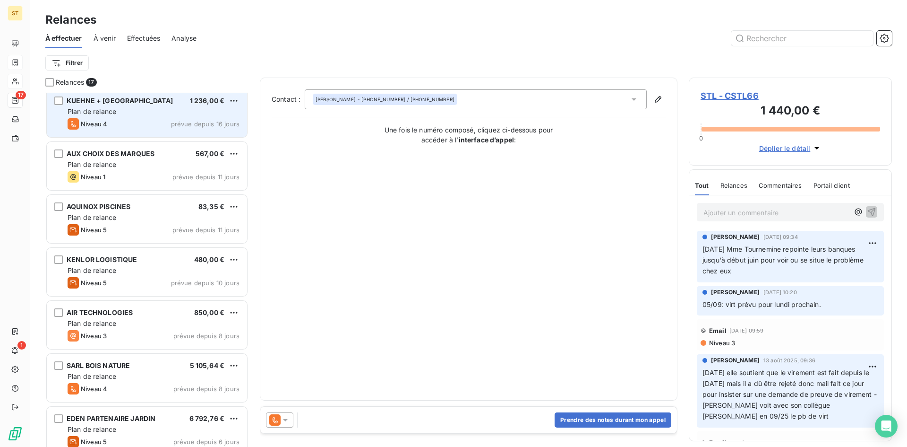
scroll to position [142, 0]
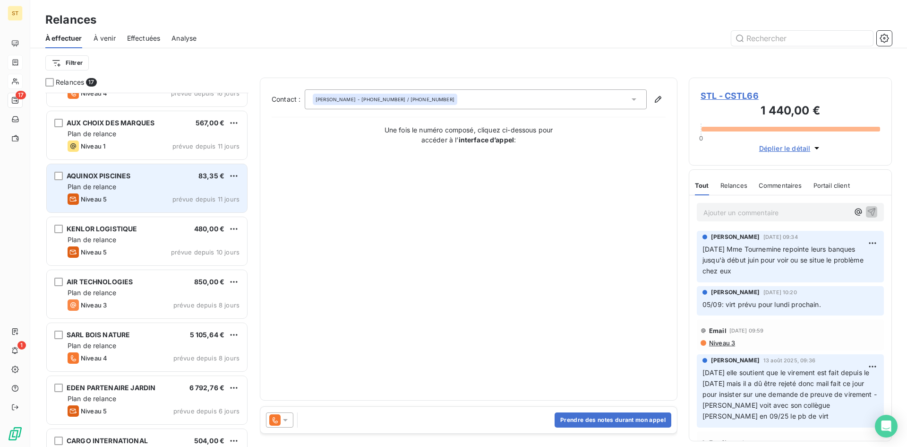
click at [73, 183] on span "Plan de relance" at bounding box center [92, 186] width 49 height 8
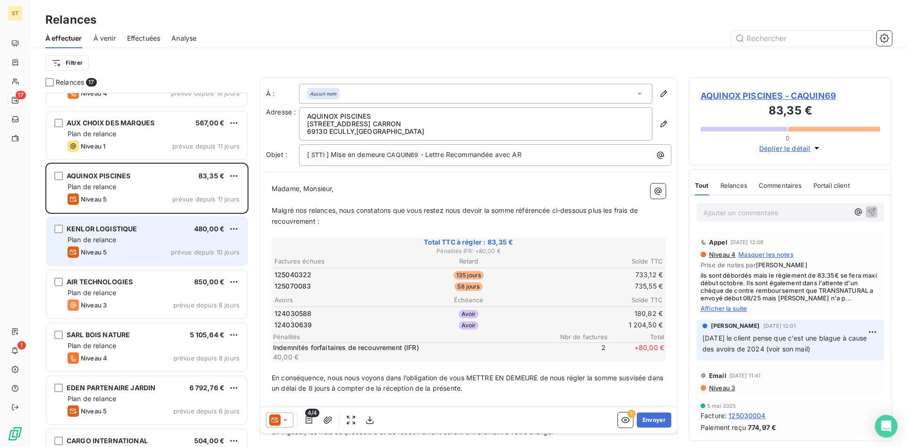
click at [108, 255] on div "Niveau 5 prévue depuis 10 jours" at bounding box center [154, 251] width 172 height 11
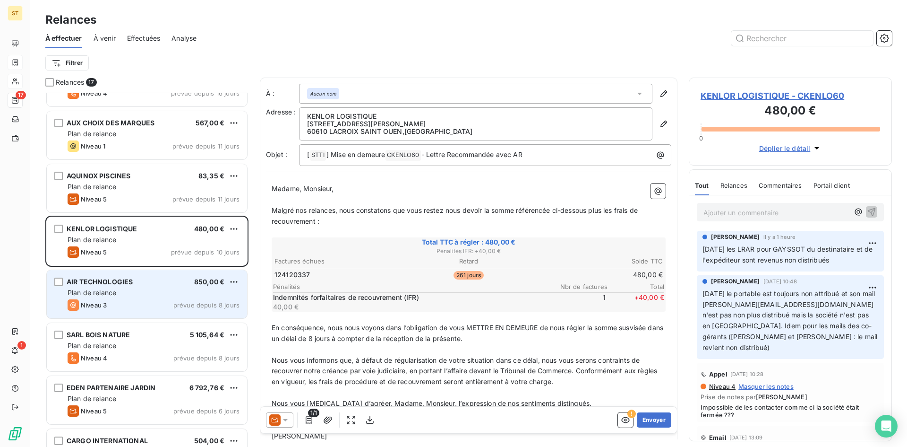
click at [121, 310] on div "AIR TECHNOLOGIES 850,00 € Plan de relance Niveau 3 prévue depuis 8 jours" at bounding box center [147, 294] width 200 height 48
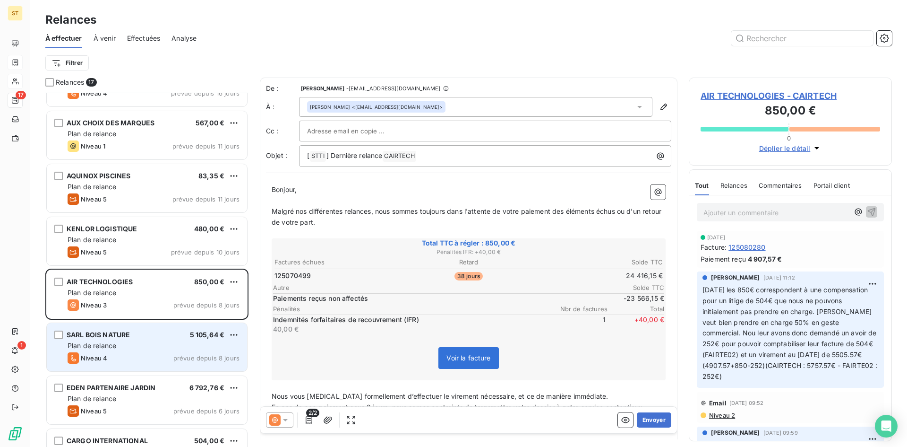
click at [121, 359] on div "Niveau 4 prévue depuis 8 jours" at bounding box center [154, 357] width 172 height 11
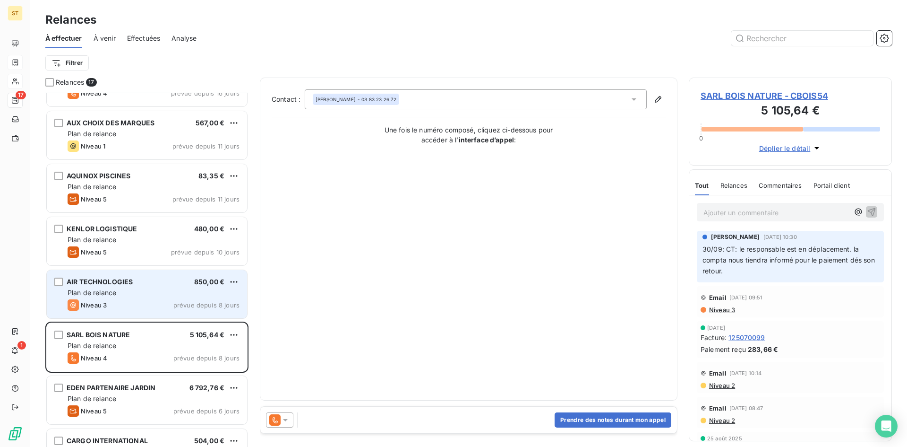
click at [98, 307] on span "Niveau 3" at bounding box center [94, 305] width 26 height 8
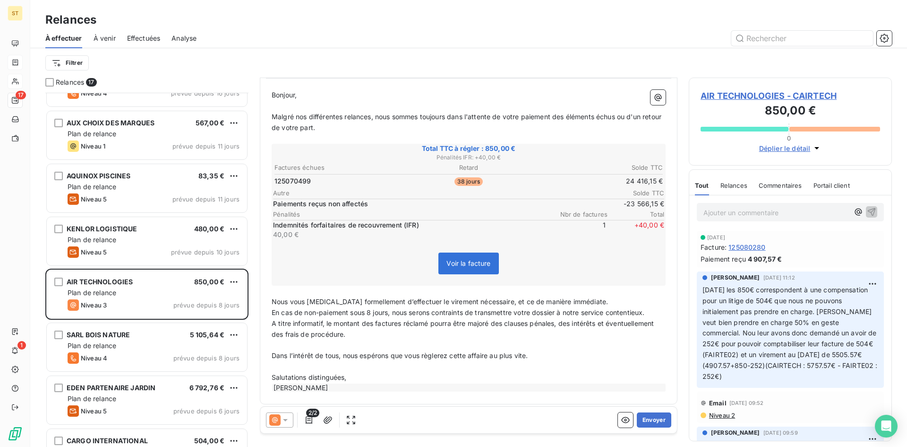
scroll to position [99, 0]
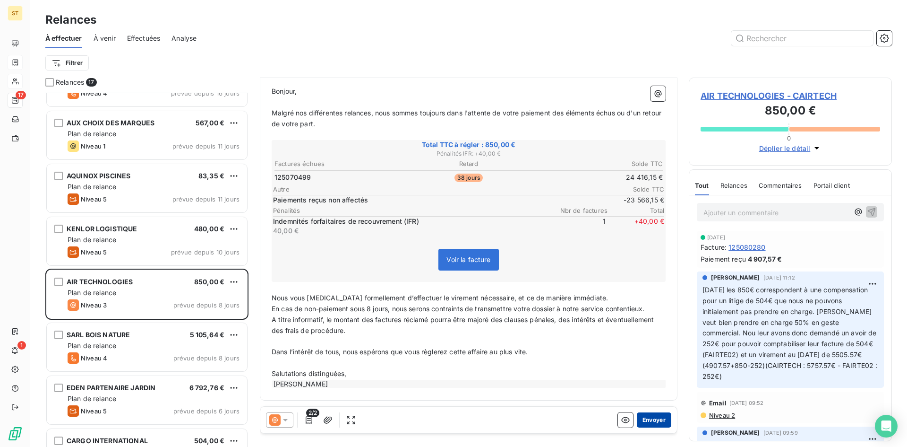
click at [647, 421] on button "Envoyer" at bounding box center [654, 419] width 34 height 15
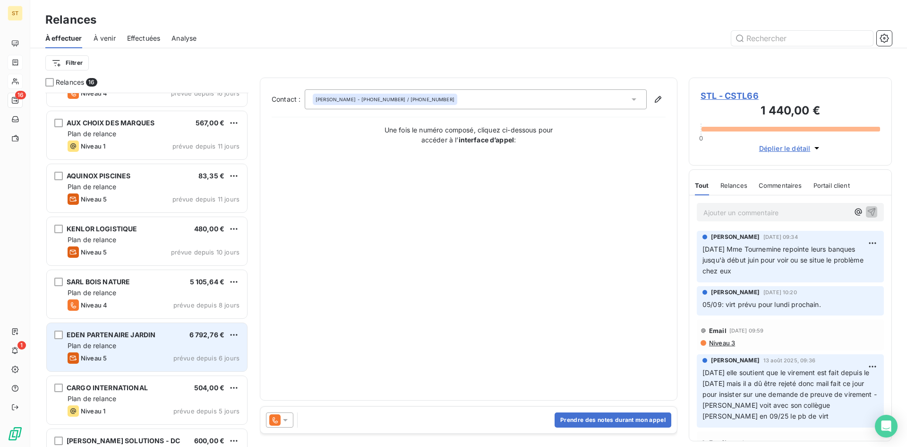
click at [105, 351] on div "EDEN PARTENAIRE JARDIN 6 792,76 € Plan de relance Niveau 5 prévue depuis 6 jours" at bounding box center [147, 347] width 200 height 48
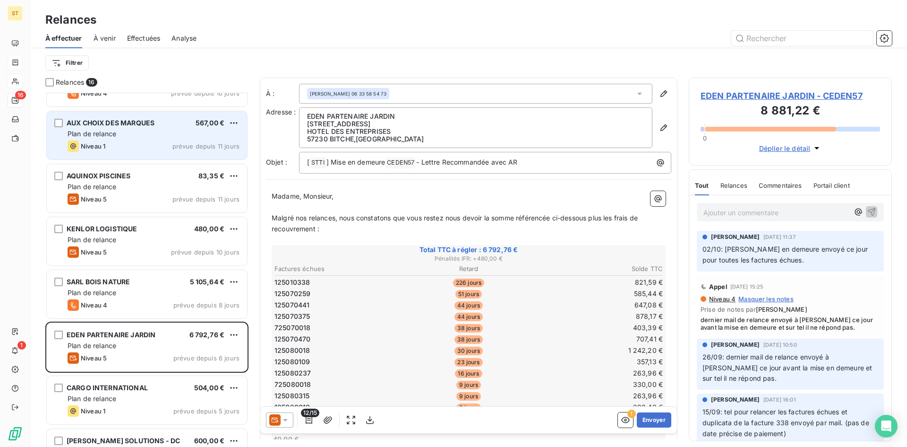
click at [113, 151] on div "Niveau 1 prévue depuis 11 jours" at bounding box center [154, 145] width 172 height 11
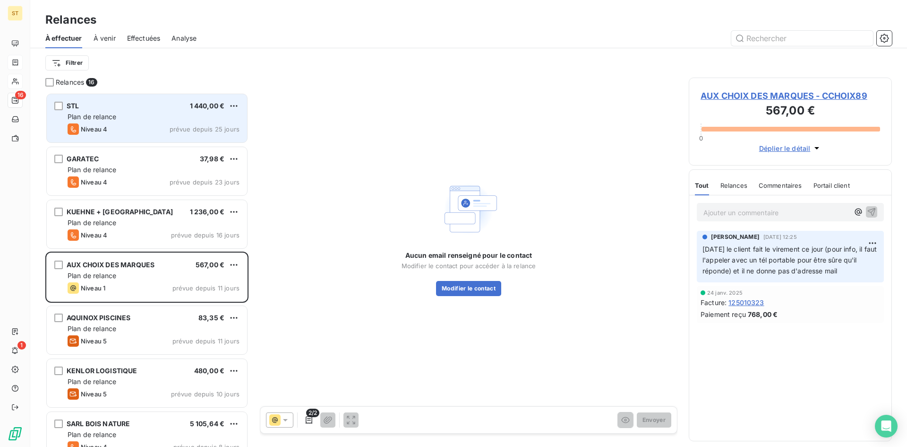
click at [132, 126] on div "Niveau 4 prévue depuis 25 jours" at bounding box center [154, 128] width 172 height 11
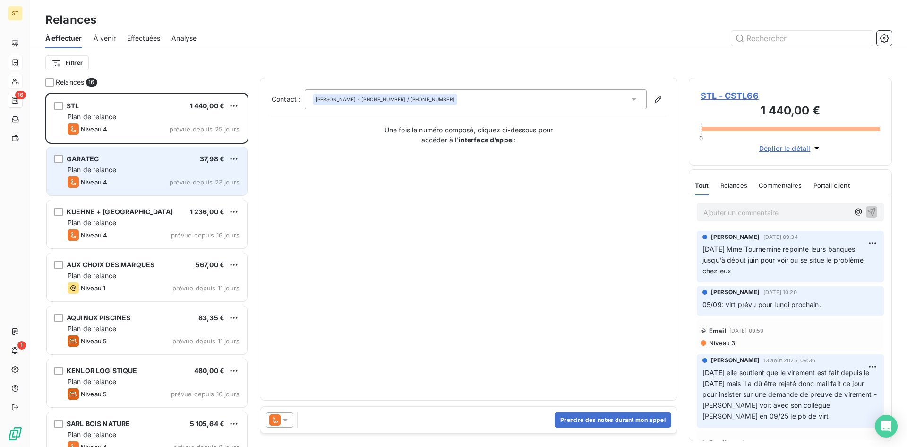
click at [132, 167] on div "Plan de relance" at bounding box center [154, 169] width 172 height 9
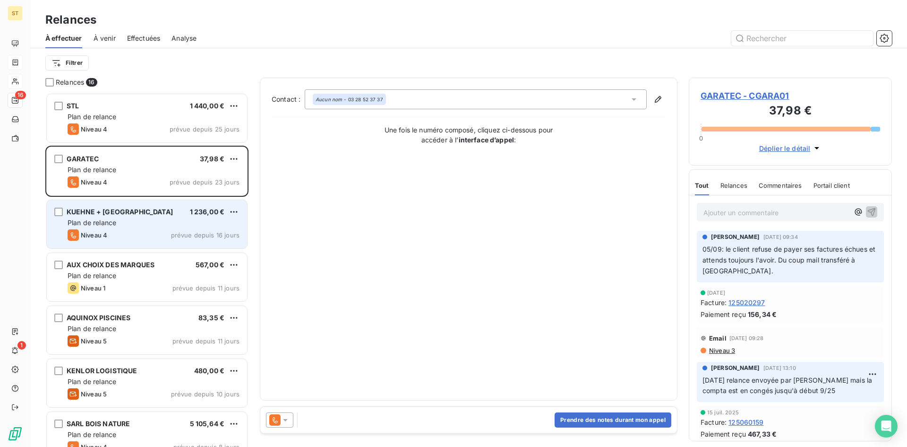
click at [137, 244] on div "KUEHNE + [GEOGRAPHIC_DATA] 1 236,00 € Plan de relance Niveau 4 prévue depuis 16…" at bounding box center [147, 224] width 200 height 48
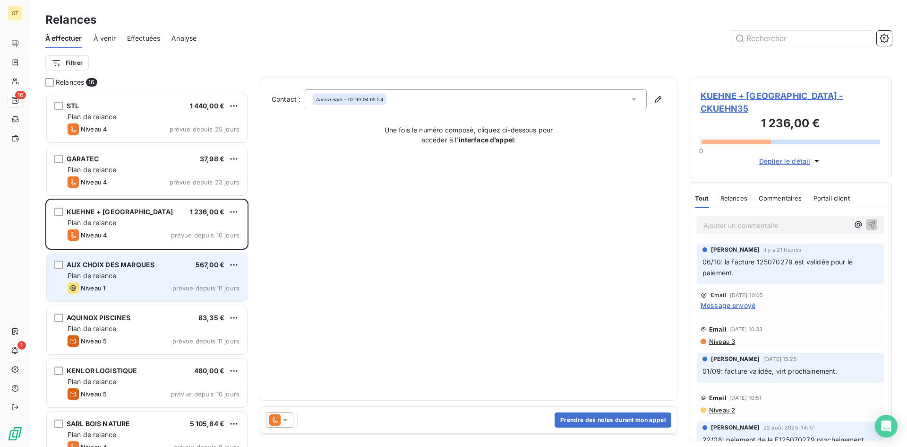
click at [128, 275] on div "Plan de relance" at bounding box center [154, 275] width 172 height 9
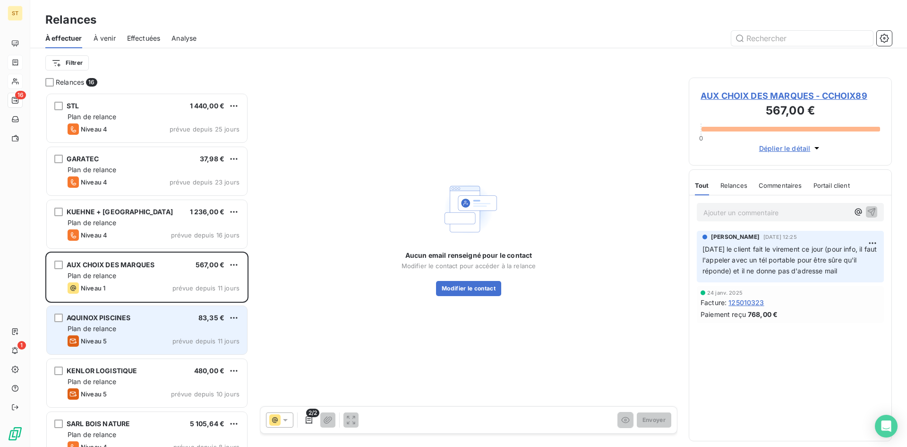
click at [126, 339] on div "Niveau 5 prévue depuis 11 jours" at bounding box center [154, 340] width 172 height 11
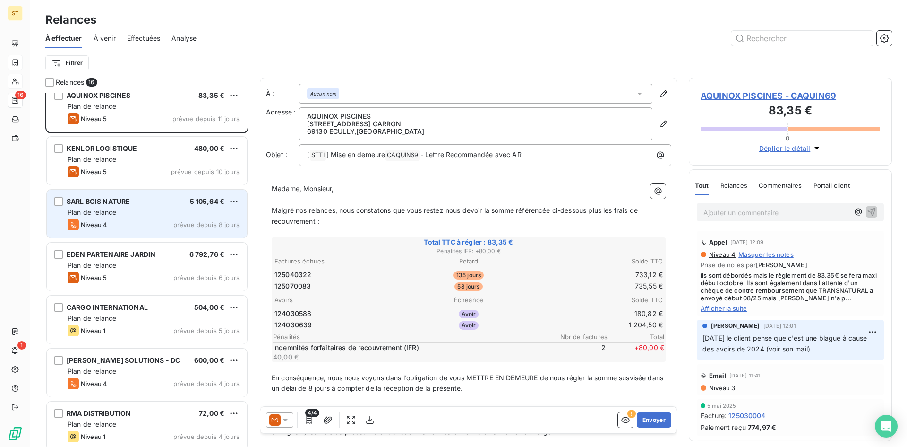
scroll to position [237, 0]
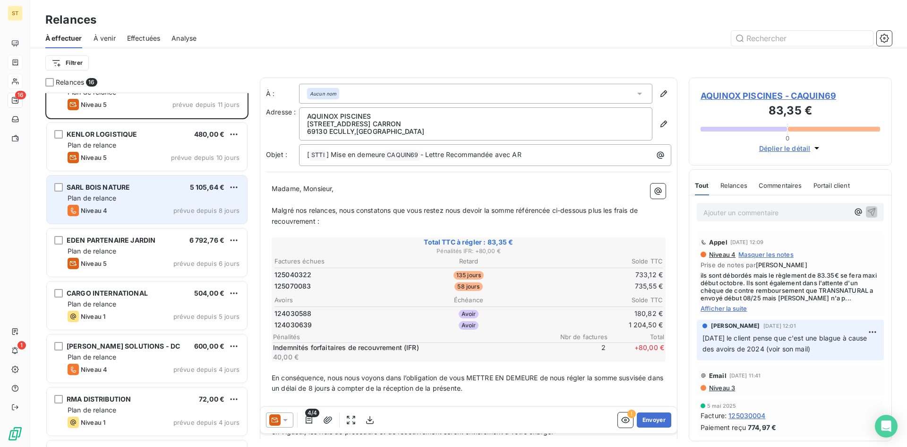
click at [124, 199] on div "Plan de relance" at bounding box center [154, 197] width 172 height 9
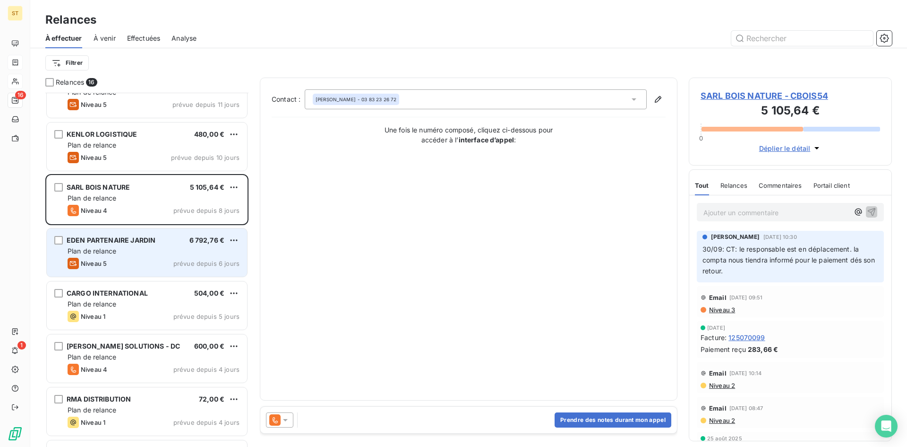
click at [124, 241] on span "EDEN PARTENAIRE JARDIN" at bounding box center [111, 240] width 89 height 8
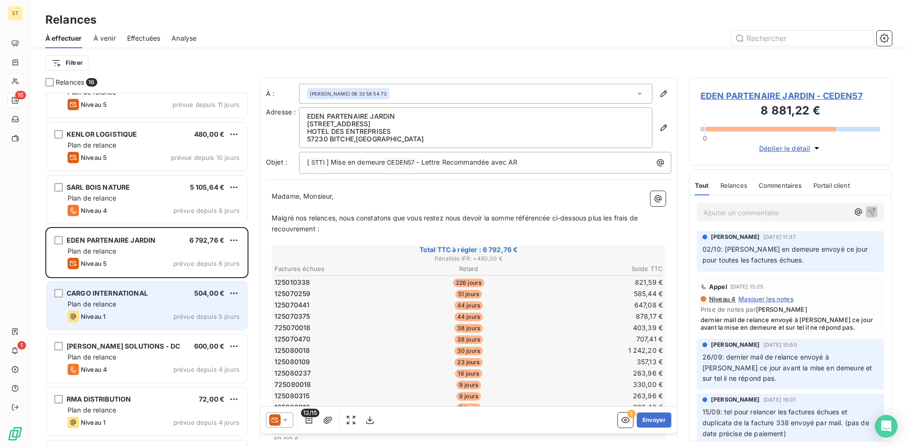
click at [129, 314] on div "Niveau 1 prévue depuis 5 jours" at bounding box center [154, 315] width 172 height 11
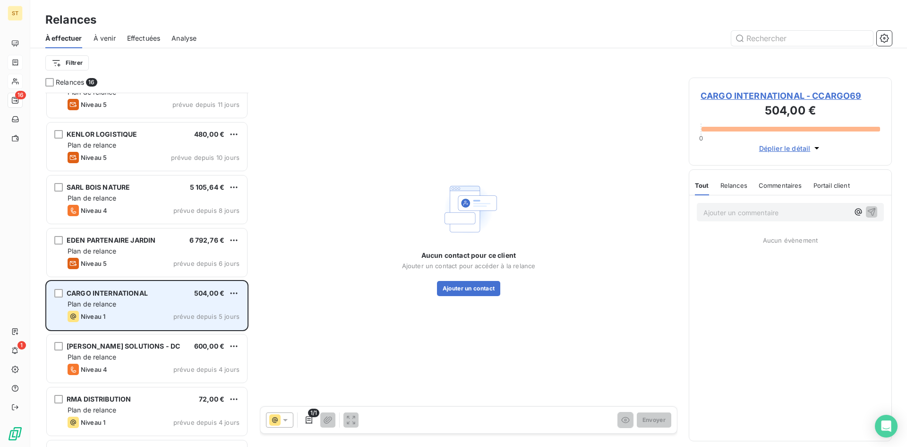
scroll to position [378, 0]
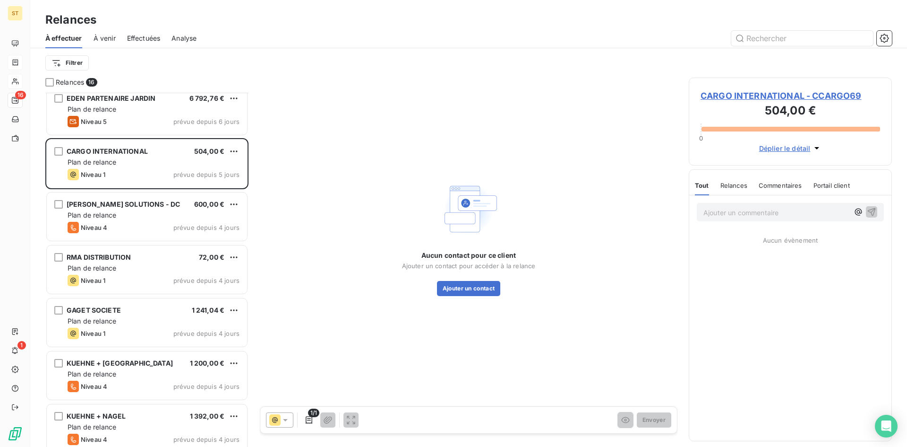
click at [755, 96] on span "CARGO INTERNATIONAL - CCARGO69" at bounding box center [791, 95] width 180 height 13
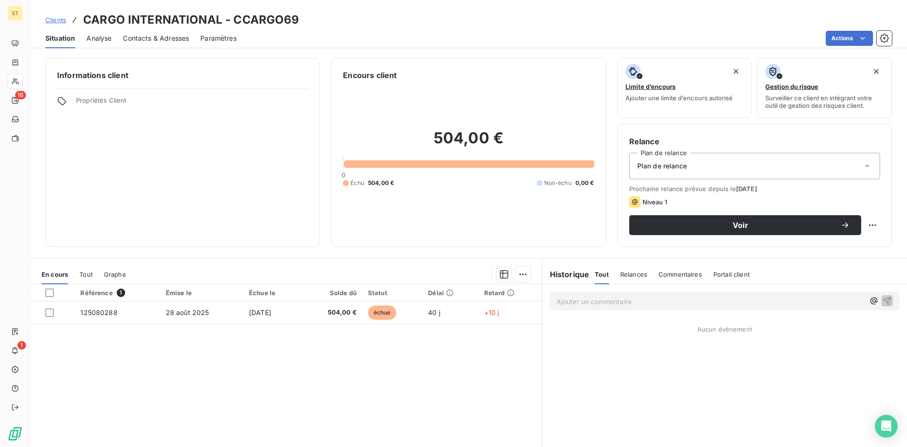
drag, startPoint x: 177, startPoint y: 45, endPoint x: 176, endPoint y: 40, distance: 4.8
click at [177, 44] on div "Contacts & Adresses" at bounding box center [156, 38] width 66 height 20
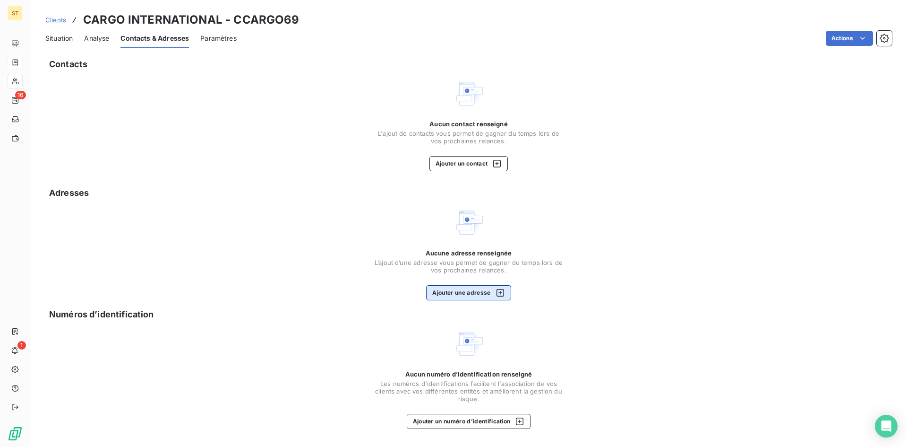
click at [467, 295] on button "Ajouter une adresse" at bounding box center [468, 292] width 85 height 15
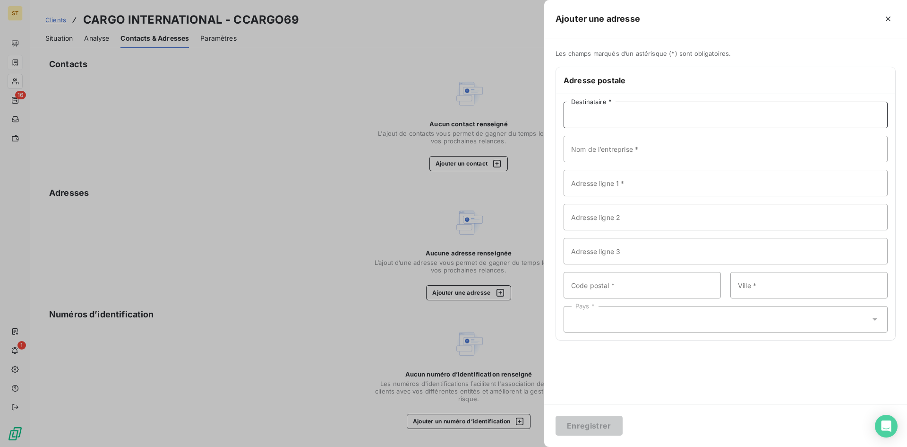
click at [586, 120] on input "Destinataire *" at bounding box center [726, 115] width 324 height 26
type input "c"
type input "CARGO INTENATIONAL"
type input "[STREET_ADDRESS][PERSON_NAME]"
click at [583, 289] on input "Code postal *" at bounding box center [642, 285] width 157 height 26
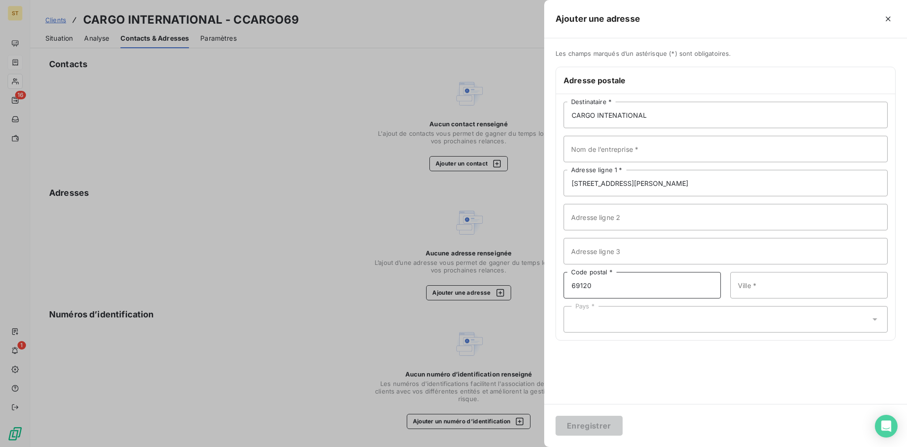
type input "69120"
click at [753, 287] on input "Ville *" at bounding box center [809, 285] width 157 height 26
type input "VAULX EN VELIN"
click at [600, 318] on div "Pays *" at bounding box center [726, 319] width 324 height 26
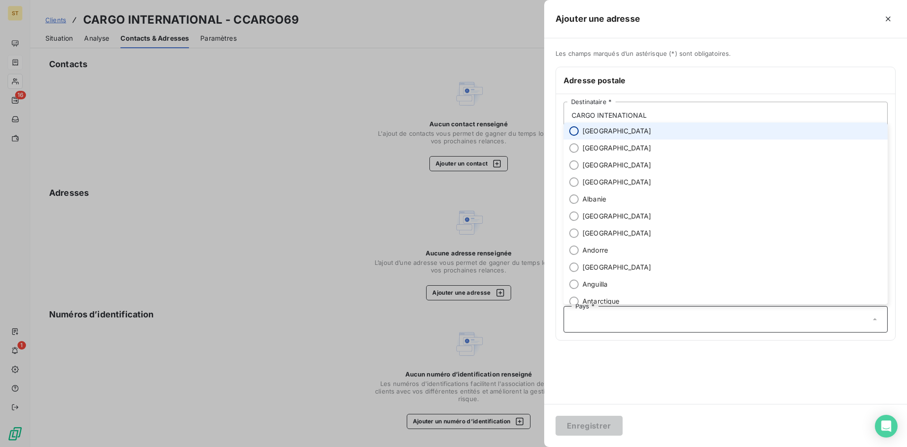
click at [576, 129] on input "radio" at bounding box center [573, 130] width 9 height 9
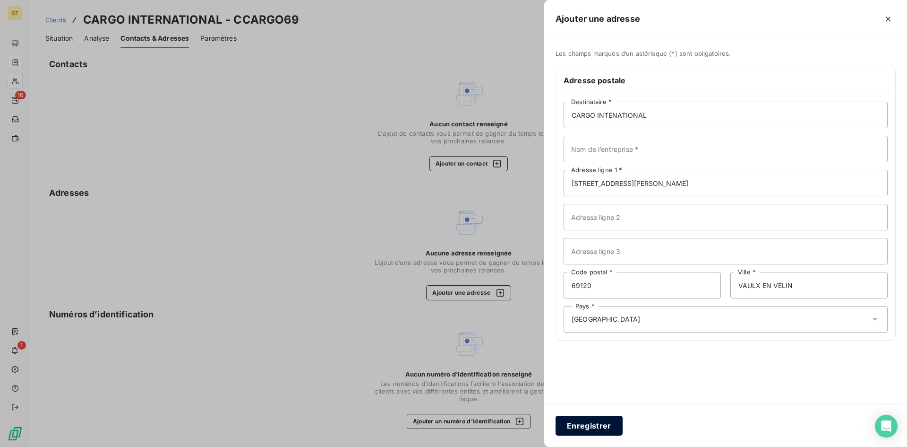
click at [584, 426] on button "Enregistrer" at bounding box center [589, 425] width 67 height 20
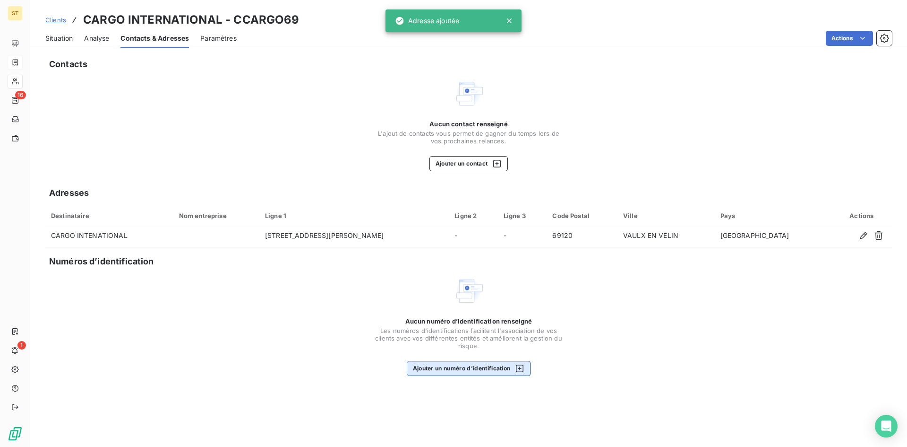
click at [436, 369] on button "Ajouter un numéro d’identification" at bounding box center [469, 368] width 124 height 15
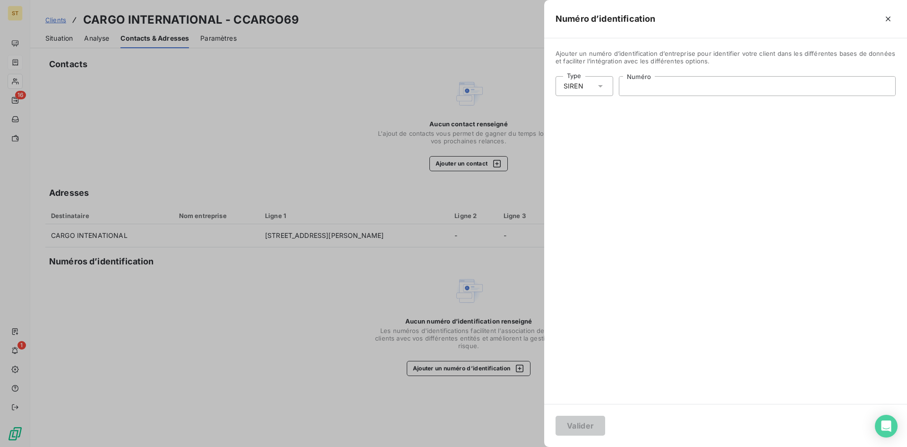
click at [646, 85] on input "Numéro" at bounding box center [757, 86] width 276 height 19
type input "391 504 131"
click at [585, 428] on button "Valider" at bounding box center [581, 425] width 50 height 20
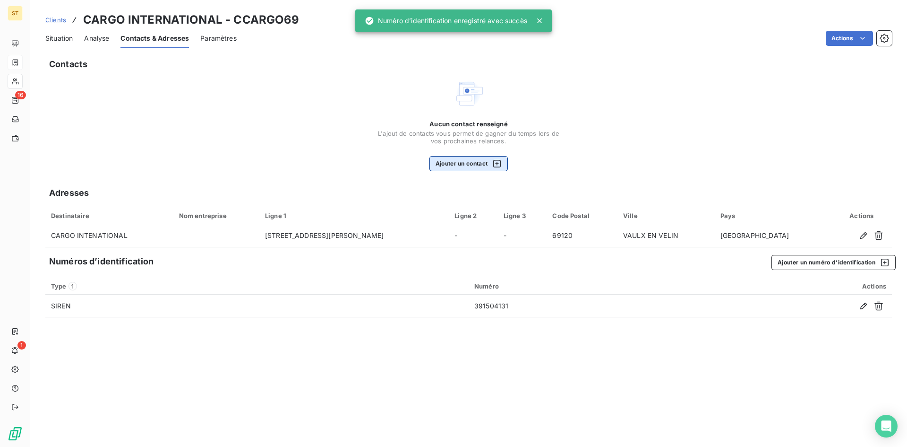
click at [473, 161] on button "Ajouter un contact" at bounding box center [469, 163] width 79 height 15
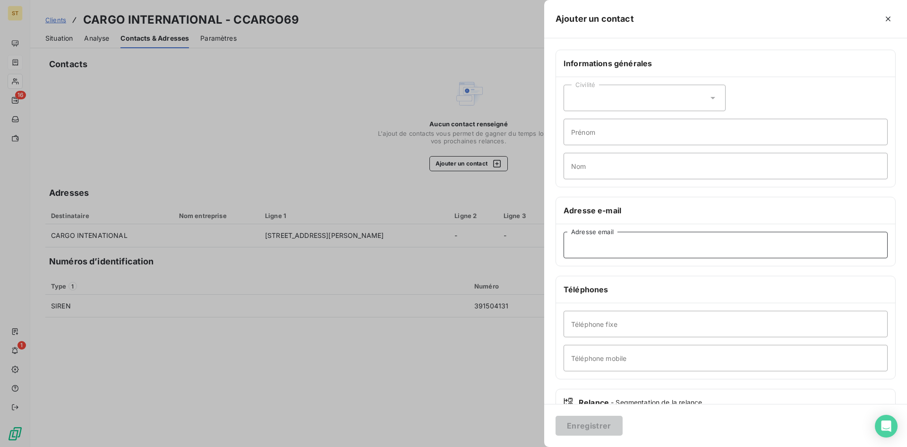
click at [609, 247] on input "Adresse email" at bounding box center [726, 245] width 324 height 26
drag, startPoint x: 596, startPoint y: 245, endPoint x: 515, endPoint y: 248, distance: 81.3
click at [596, 245] on input "compta" at bounding box center [726, 245] width 324 height 26
drag, startPoint x: 653, startPoint y: 244, endPoint x: 532, endPoint y: 239, distance: 121.1
click at [532, 446] on div "Ajouter un contact Informations générales Civilité Prénom Nom Adresse e-mail [E…" at bounding box center [453, 447] width 907 height 0
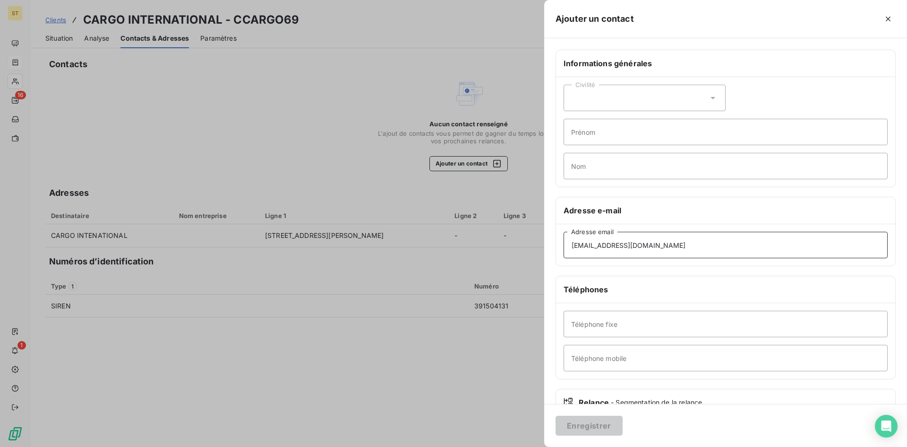
type input "[EMAIL_ADDRESS][DOMAIN_NAME]"
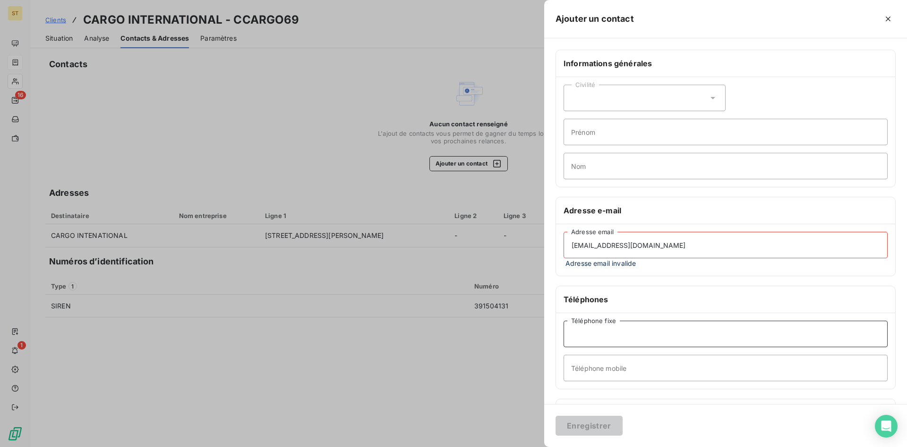
click at [602, 334] on input "Téléphone fixe" at bounding box center [726, 333] width 324 height 26
type input "[PHONE_NUMBER]"
click at [656, 258] on input "[EMAIL_ADDRESS][DOMAIN_NAME]" at bounding box center [726, 245] width 324 height 26
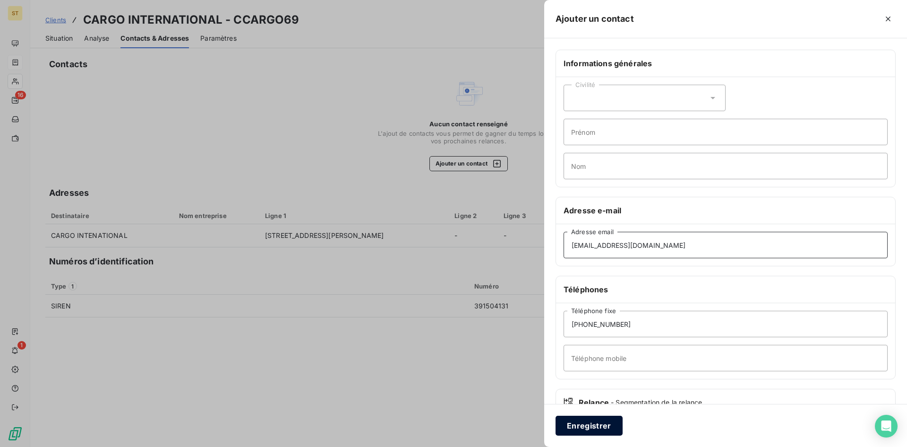
type input "[EMAIL_ADDRESS][DOMAIN_NAME]"
click at [585, 425] on button "Enregistrer" at bounding box center [589, 425] width 67 height 20
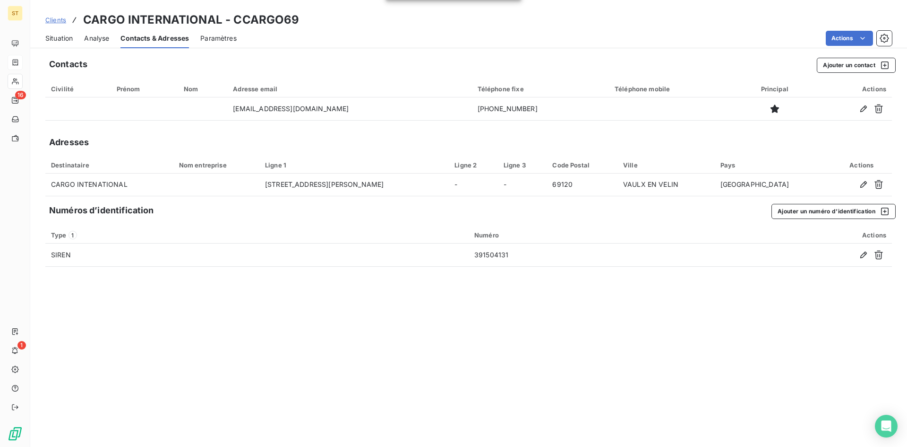
click at [58, 20] on span "Clients" at bounding box center [55, 20] width 21 height 8
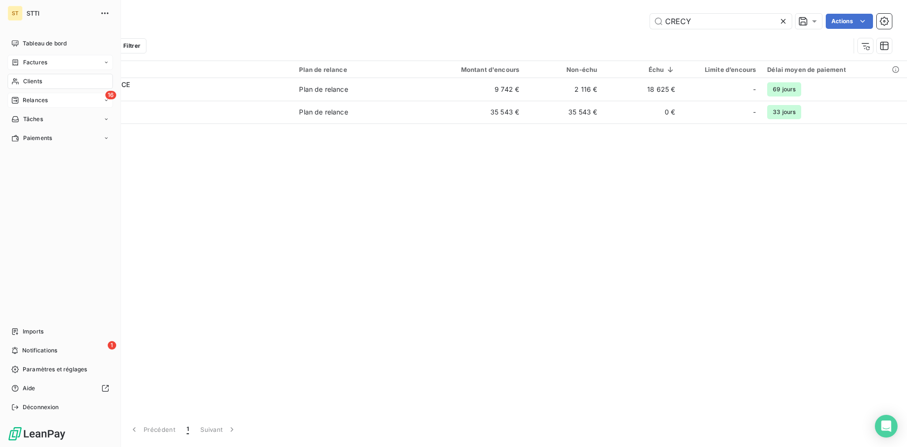
click at [29, 103] on span "Relances" at bounding box center [35, 100] width 25 height 9
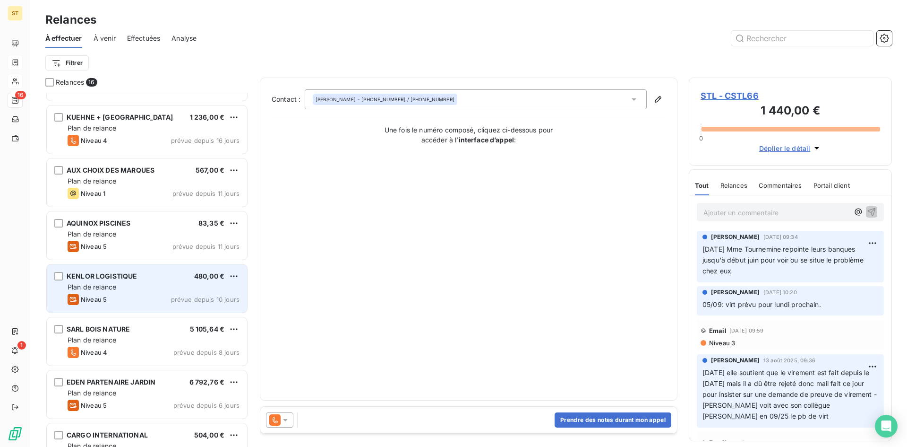
scroll to position [189, 0]
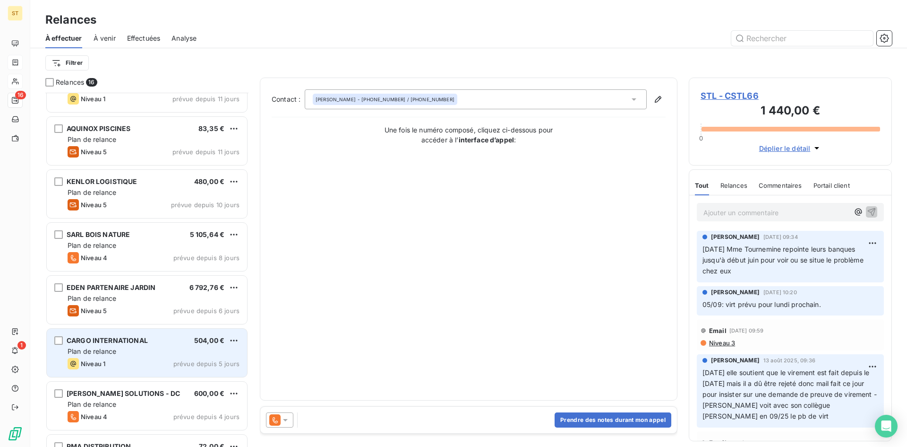
click at [119, 359] on div "Niveau 1 prévue depuis 5 jours" at bounding box center [154, 363] width 172 height 11
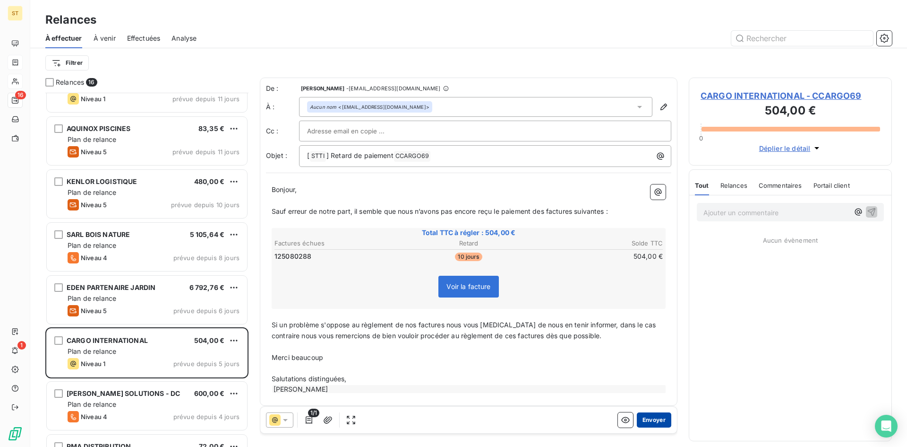
click at [646, 423] on button "Envoyer" at bounding box center [654, 419] width 34 height 15
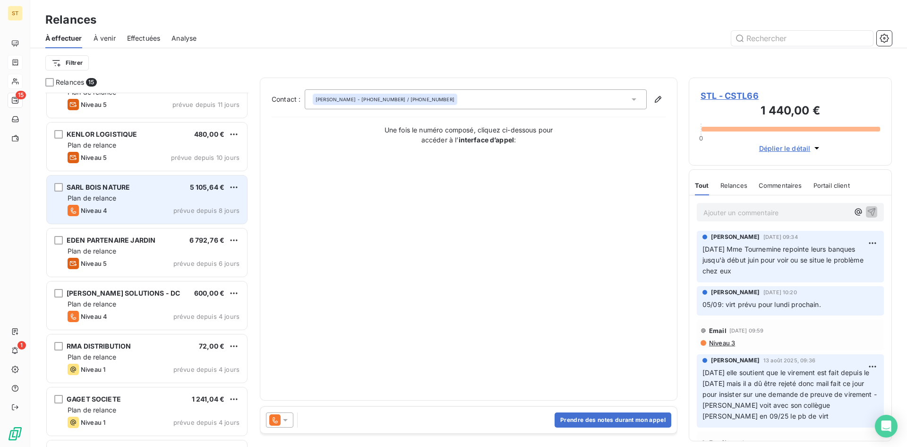
scroll to position [284, 0]
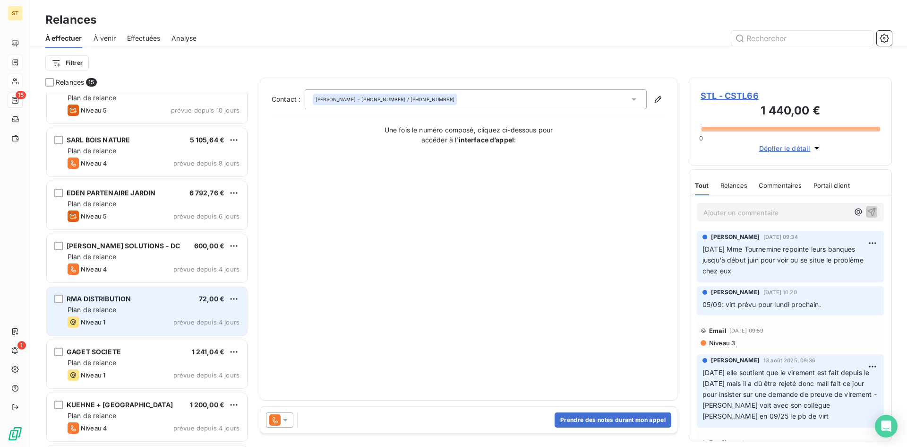
click at [134, 305] on div "Plan de relance" at bounding box center [154, 309] width 172 height 9
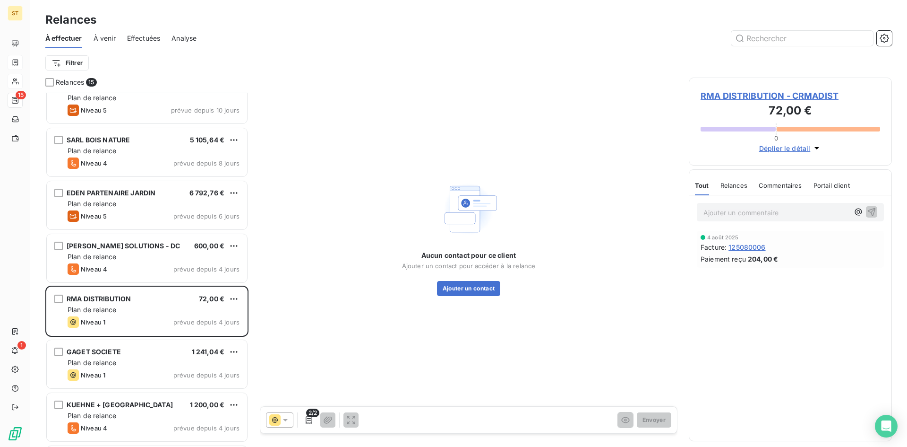
click at [743, 93] on span "RMA DISTRIBUTION - CRMADIST" at bounding box center [791, 95] width 180 height 13
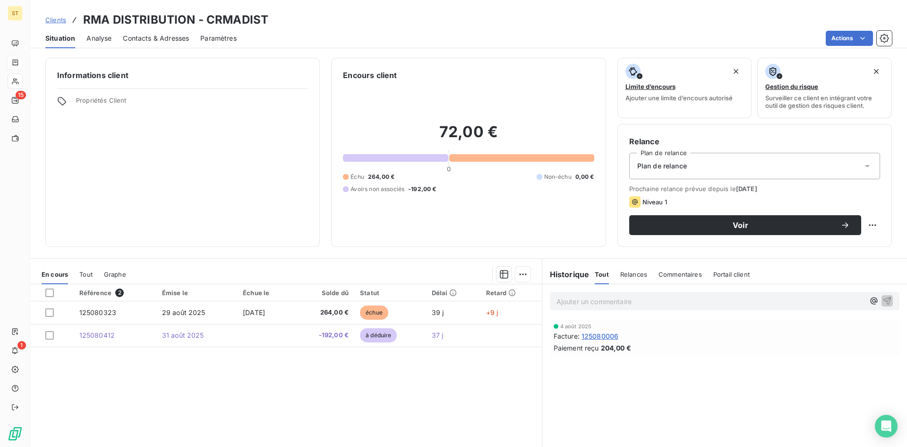
click at [181, 37] on span "Contacts & Adresses" at bounding box center [156, 38] width 66 height 9
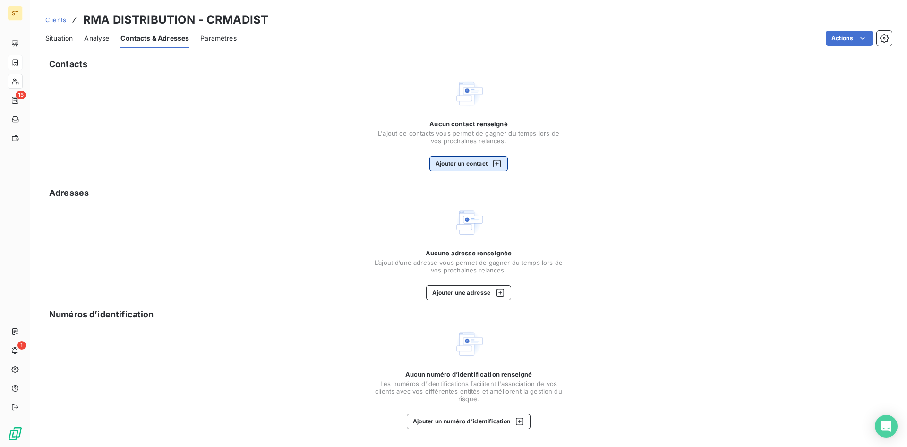
click at [455, 161] on button "Ajouter un contact" at bounding box center [469, 163] width 79 height 15
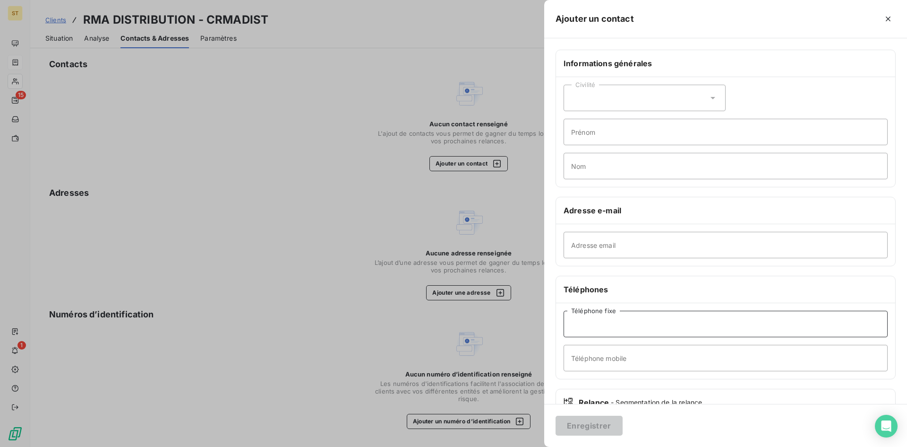
click at [581, 328] on input "Téléphone fixe" at bounding box center [726, 323] width 324 height 26
click at [582, 356] on input "Téléphone mobile" at bounding box center [726, 357] width 324 height 26
type input "[PHONE_NUMBER]"
click at [596, 424] on button "Enregistrer" at bounding box center [589, 425] width 67 height 20
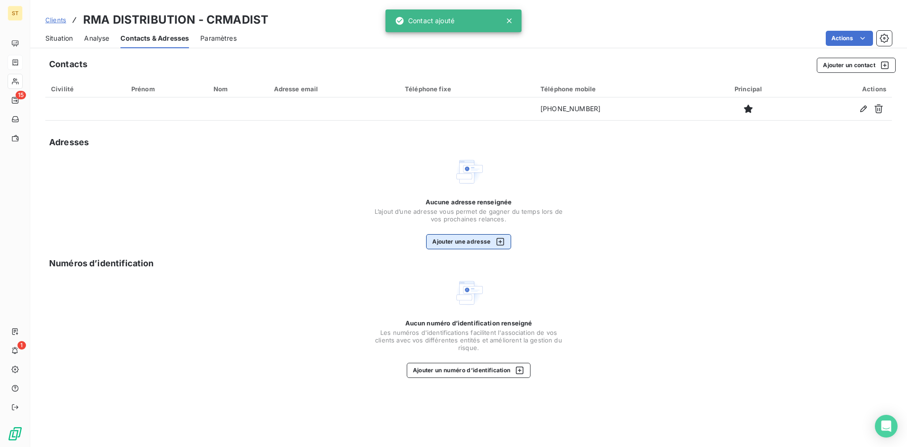
click at [443, 237] on button "Ajouter une adresse" at bounding box center [468, 241] width 85 height 15
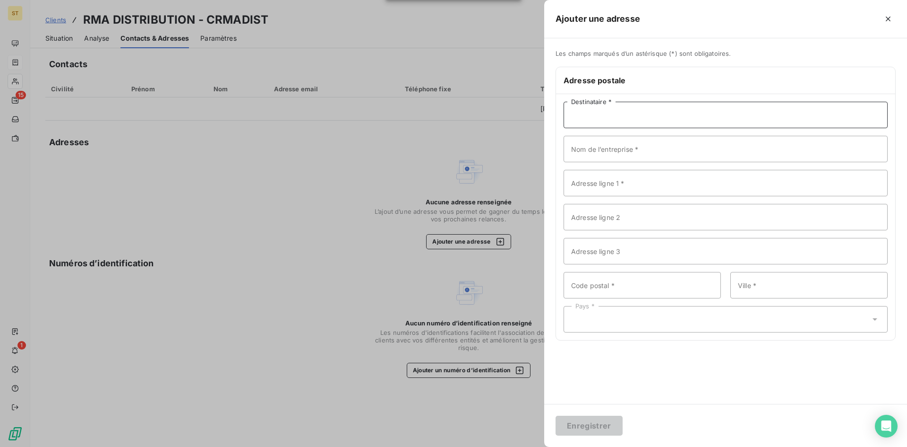
click at [578, 119] on input "Destinataire *" at bounding box center [726, 115] width 324 height 26
type input "RMA DISTRIBUTION"
click at [605, 179] on input "Adresse ligne 1 *" at bounding box center [726, 183] width 324 height 26
type input "ALLEE [PERSON_NAME]"
click at [588, 282] on input "Code postal *" at bounding box center [642, 285] width 157 height 26
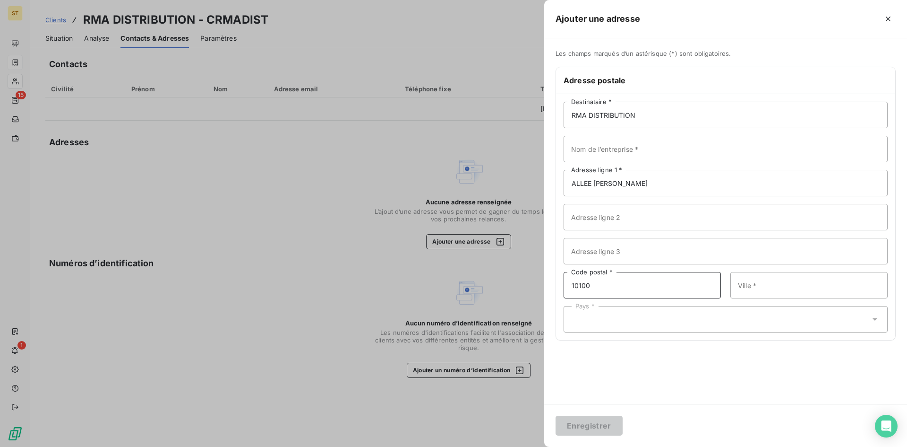
type input "10100"
click at [786, 281] on input "Ville *" at bounding box center [809, 285] width 157 height 26
type input "ROMILLY SUR SEINE"
click at [585, 321] on div "Pays *" at bounding box center [726, 319] width 324 height 26
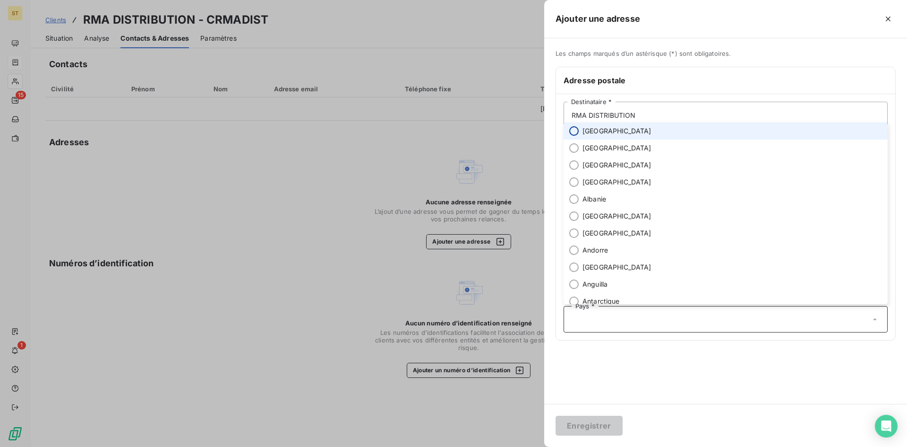
click at [573, 133] on input "radio" at bounding box center [573, 130] width 9 height 9
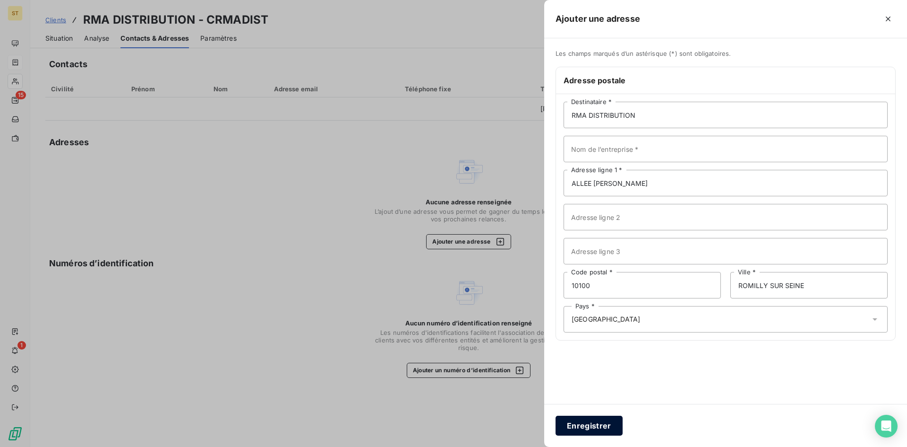
click at [588, 430] on button "Enregistrer" at bounding box center [589, 425] width 67 height 20
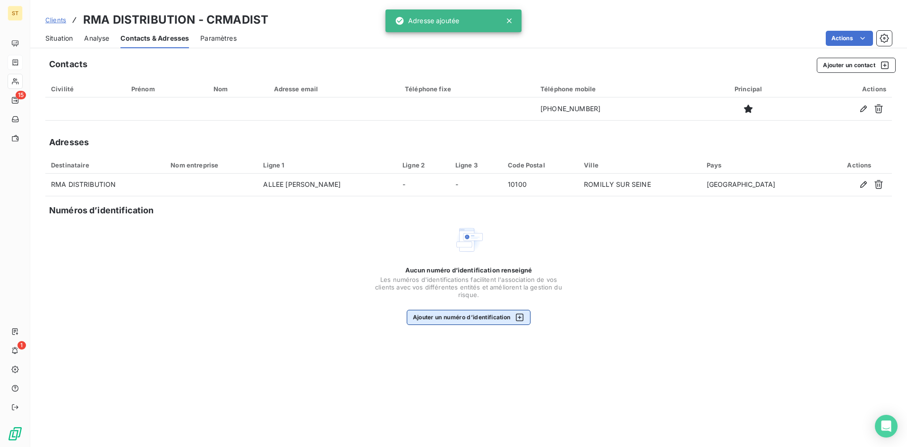
click at [467, 315] on button "Ajouter un numéro d’identification" at bounding box center [469, 317] width 124 height 15
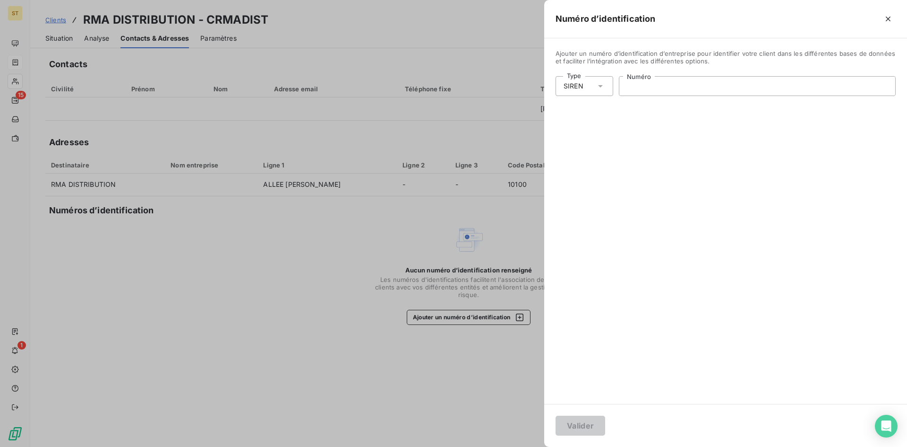
click at [641, 91] on input "Numéro" at bounding box center [757, 86] width 276 height 19
type input "849 062 559"
click at [582, 429] on button "Valider" at bounding box center [581, 425] width 50 height 20
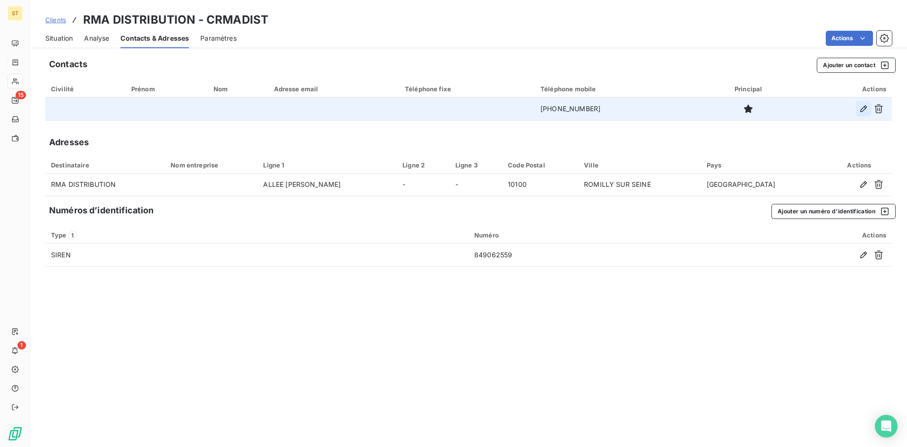
click at [864, 110] on icon "button" at bounding box center [863, 108] width 9 height 9
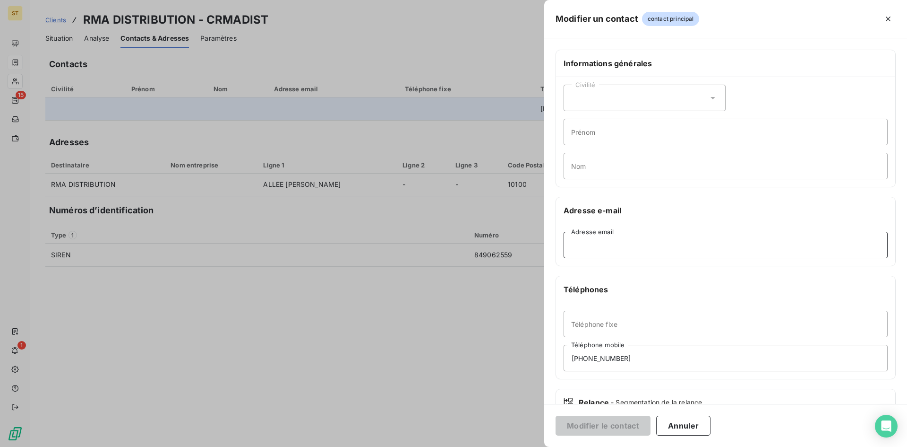
click at [588, 249] on input "Adresse email" at bounding box center [726, 245] width 324 height 26
type input "[EMAIL_ADDRESS][DOMAIN_NAME]"
click at [585, 427] on button "Modifier le contact" at bounding box center [603, 425] width 95 height 20
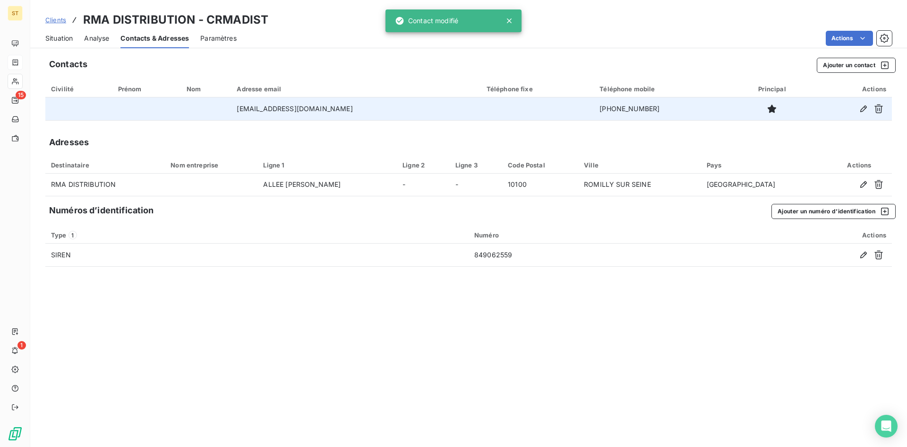
click at [50, 18] on span "Clients" at bounding box center [55, 20] width 21 height 8
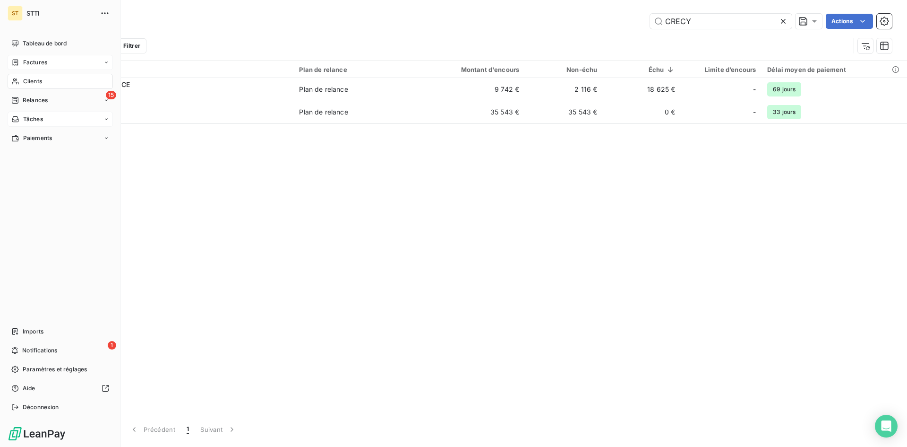
click at [32, 119] on span "Tâches" at bounding box center [33, 119] width 20 height 9
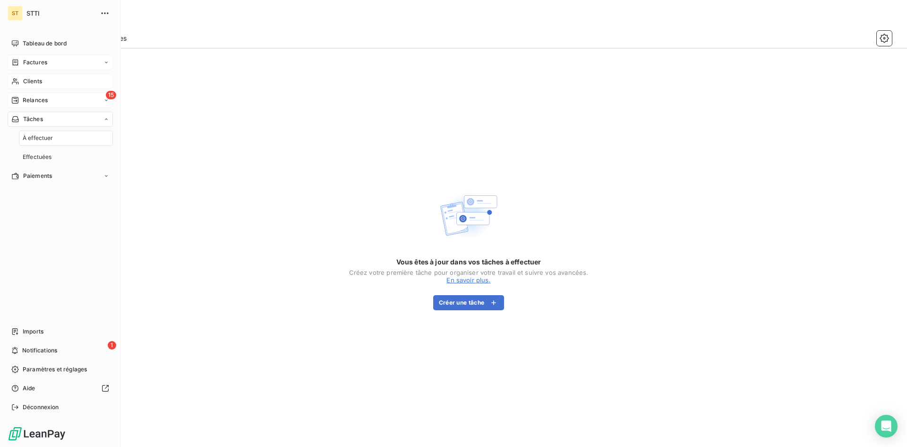
click at [29, 103] on span "Relances" at bounding box center [35, 100] width 25 height 9
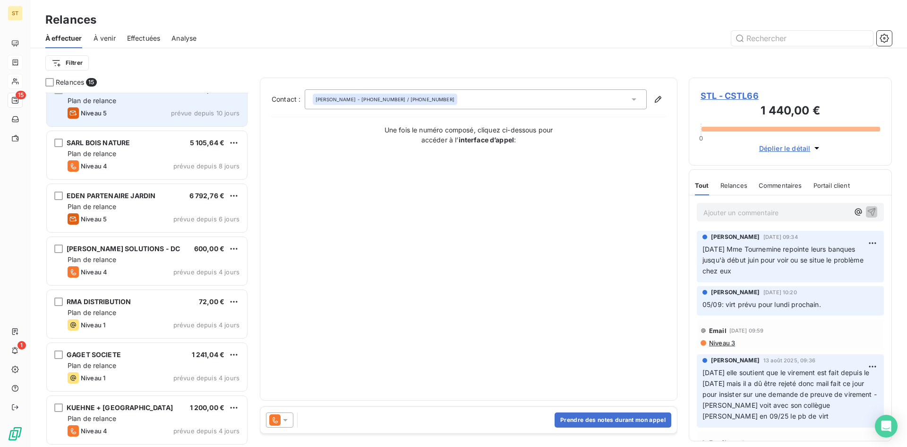
scroll to position [284, 0]
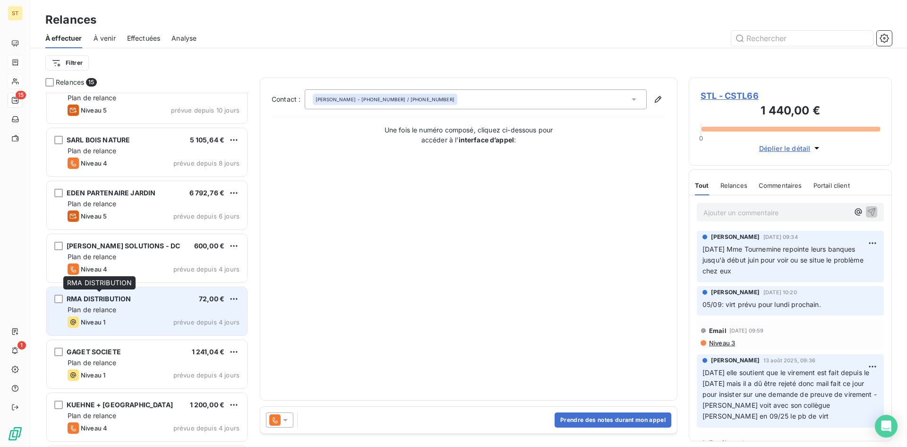
click at [104, 304] on div "RMA DISTRIBUTION 72,00 € Plan de relance Niveau 1 prévue depuis 4 jours" at bounding box center [147, 311] width 200 height 48
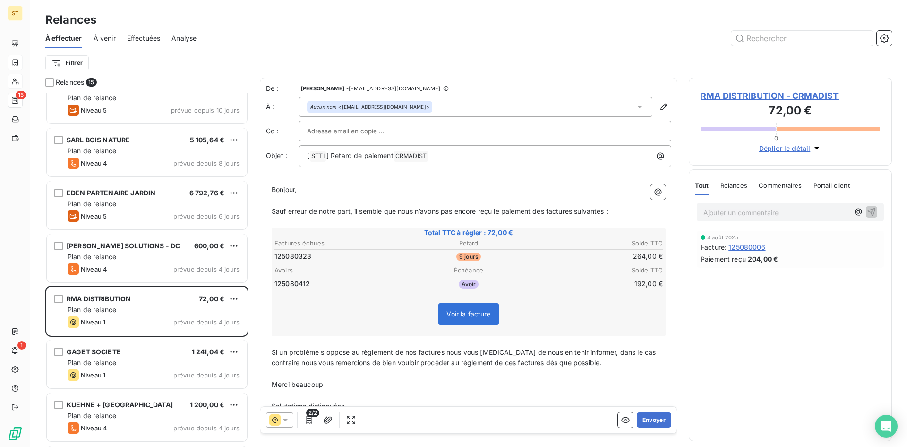
click at [351, 129] on input "text" at bounding box center [358, 131] width 102 height 14
click at [329, 129] on input "jawad" at bounding box center [358, 131] width 102 height 14
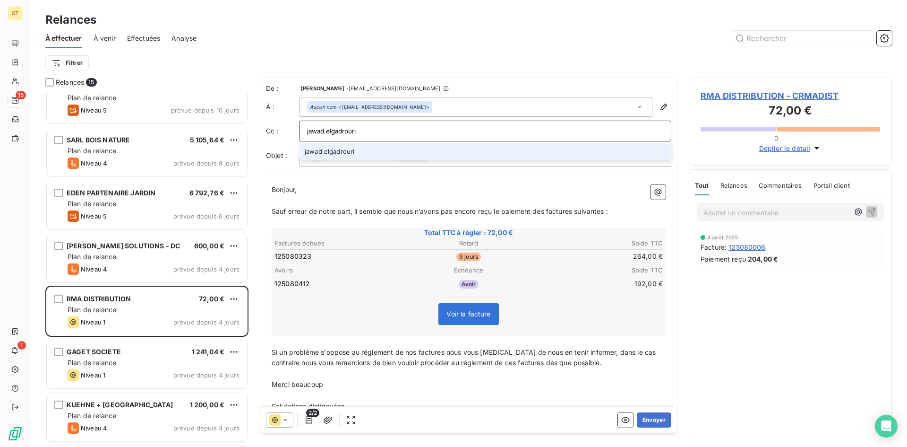
click at [375, 132] on input "jawad.elgadrouri" at bounding box center [485, 131] width 356 height 14
type input "[EMAIL_ADDRESS][DOMAIN_NAME]"
click at [334, 153] on li "[EMAIL_ADDRESS][DOMAIN_NAME]" at bounding box center [485, 151] width 372 height 17
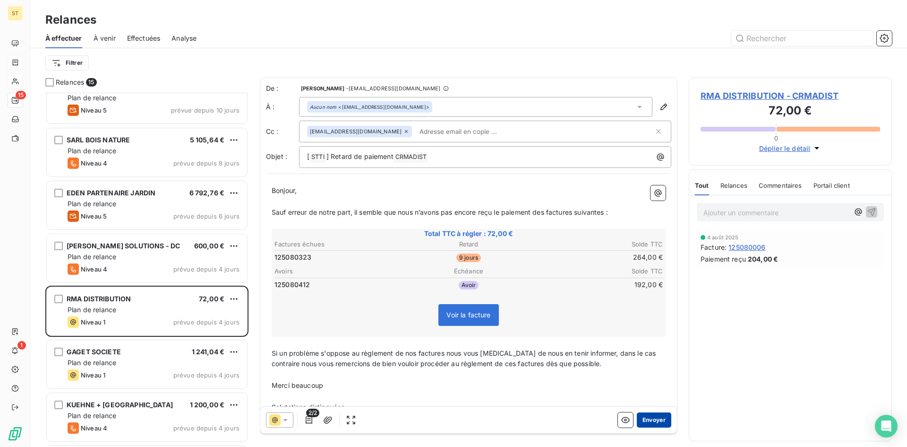
click at [657, 415] on button "Envoyer" at bounding box center [654, 419] width 34 height 15
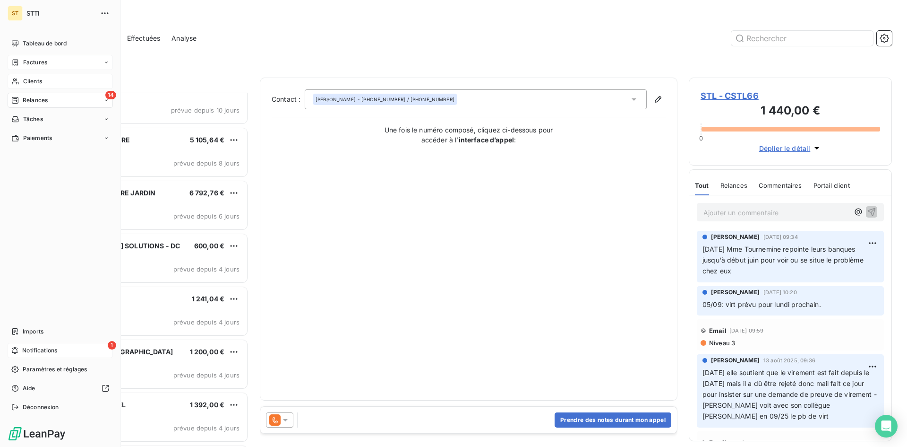
click at [37, 352] on span "Notifications" at bounding box center [39, 350] width 35 height 9
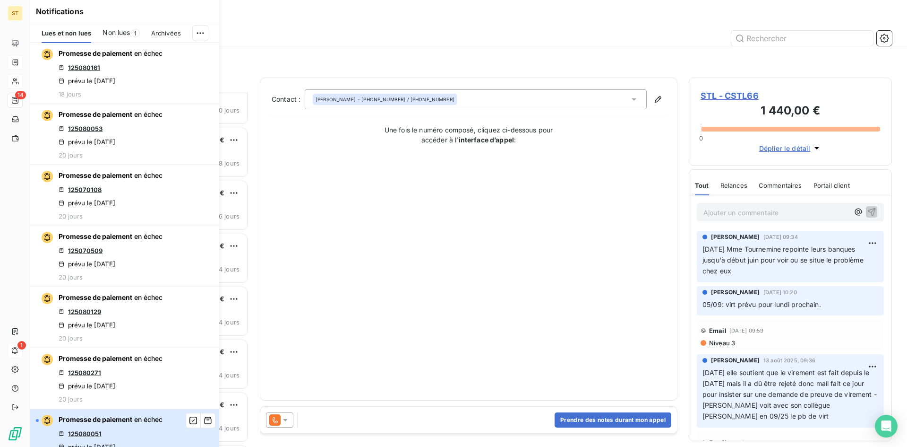
click at [82, 437] on div "Promesse de paiement en échec 125080051 prévu le [DATE] 20 jours" at bounding box center [111, 438] width 104 height 49
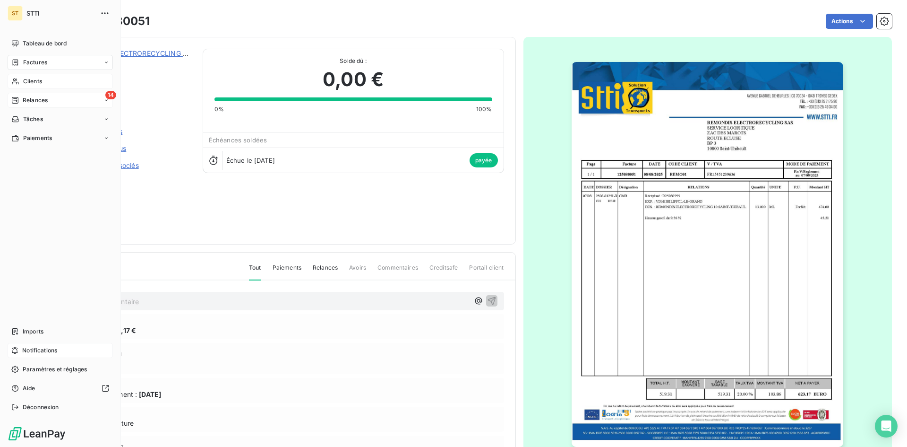
click at [29, 101] on span "Relances" at bounding box center [35, 100] width 25 height 9
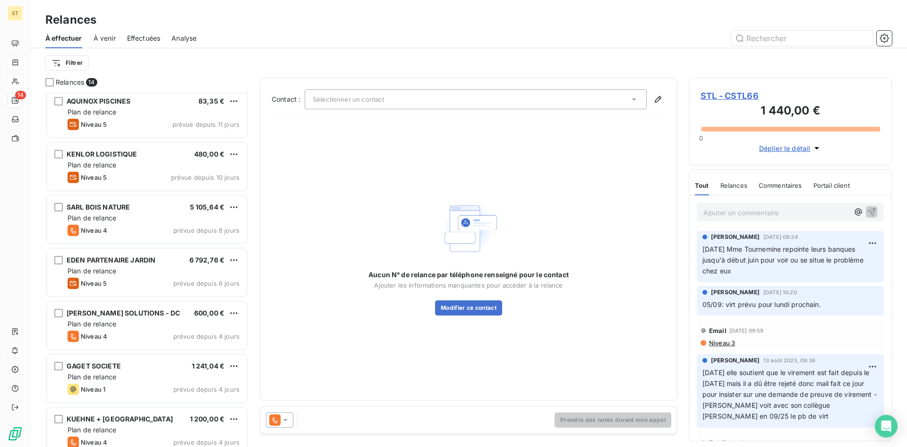
scroll to position [237, 0]
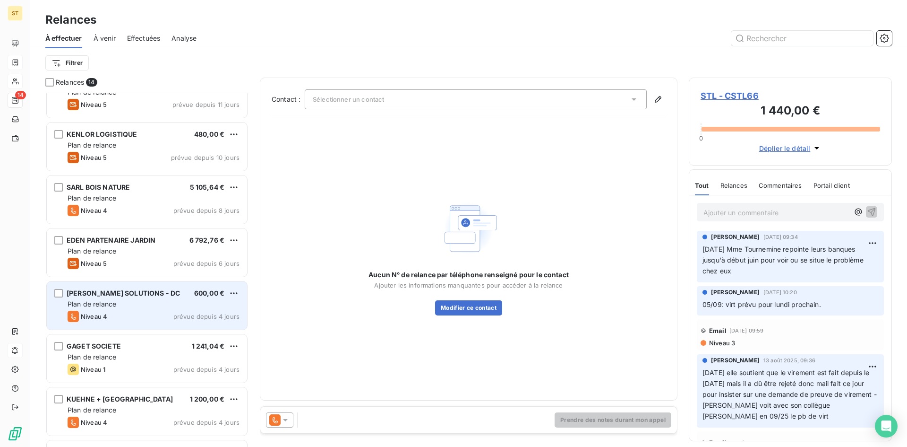
click at [120, 312] on div "Niveau 4 prévue depuis 4 jours" at bounding box center [154, 315] width 172 height 11
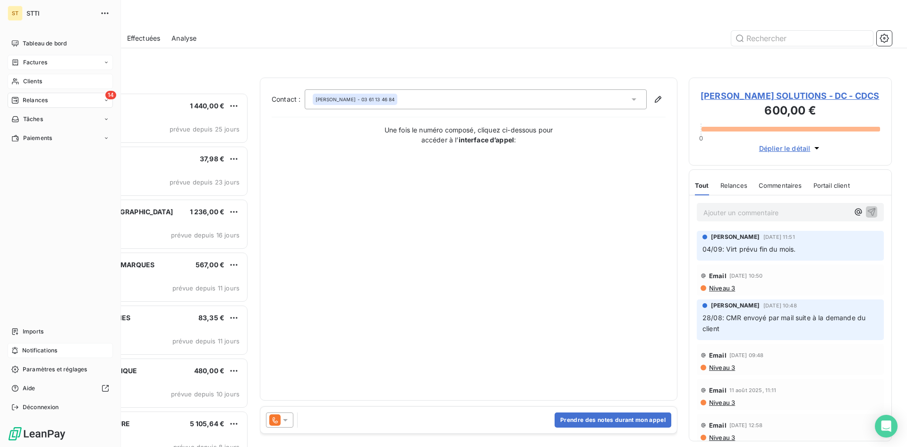
click at [33, 61] on span "Factures" at bounding box center [35, 62] width 24 height 9
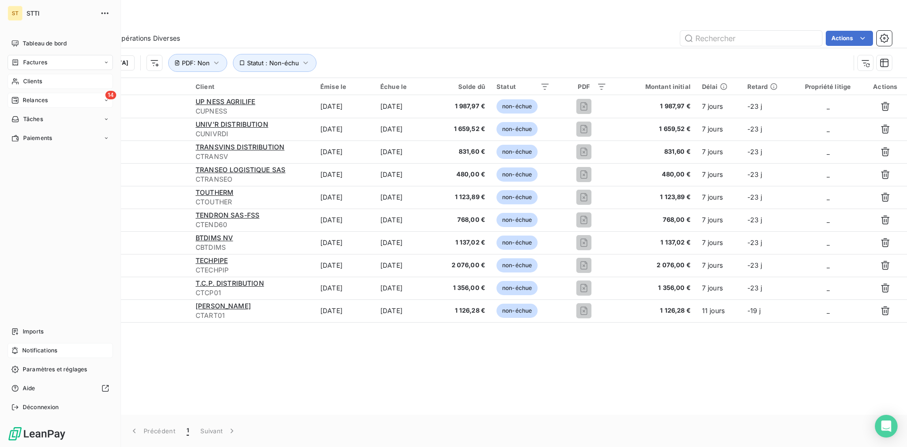
click at [41, 81] on span "Clients" at bounding box center [32, 81] width 19 height 9
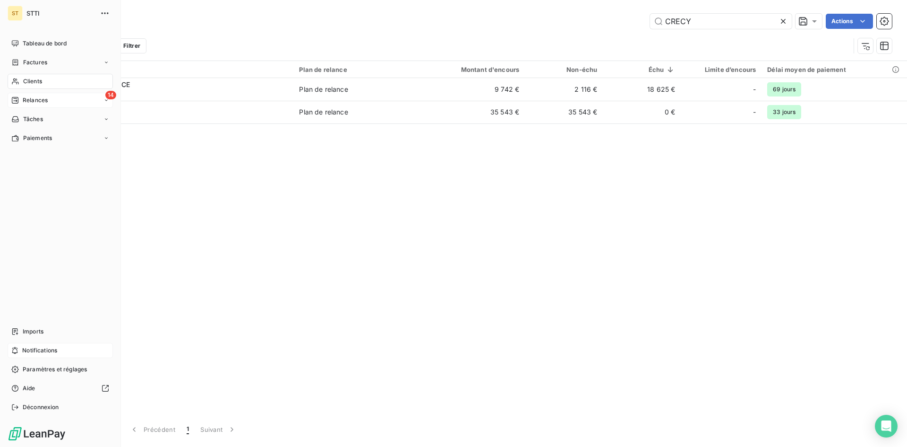
drag, startPoint x: 29, startPoint y: 102, endPoint x: 78, endPoint y: 143, distance: 64.1
click at [29, 102] on span "Relances" at bounding box center [35, 100] width 25 height 9
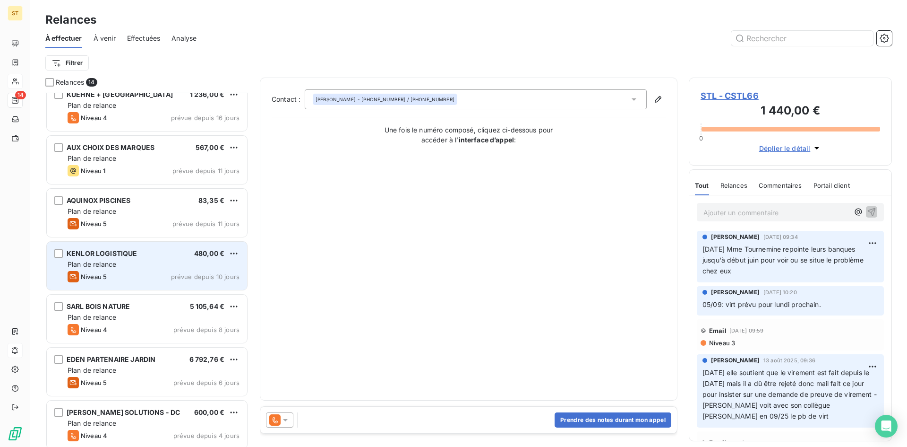
scroll to position [142, 0]
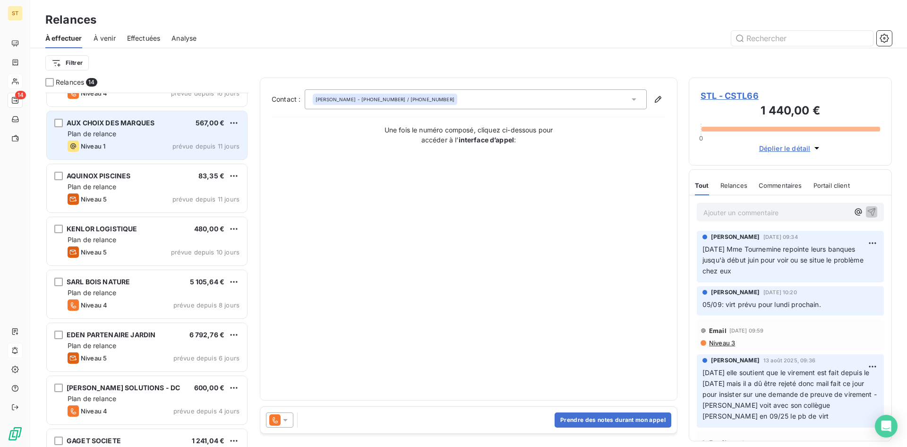
click at [111, 139] on div "AUX CHOIX DES MARQUES 567,00 € Plan de relance Niveau 1 prévue depuis 11 jours" at bounding box center [147, 135] width 200 height 48
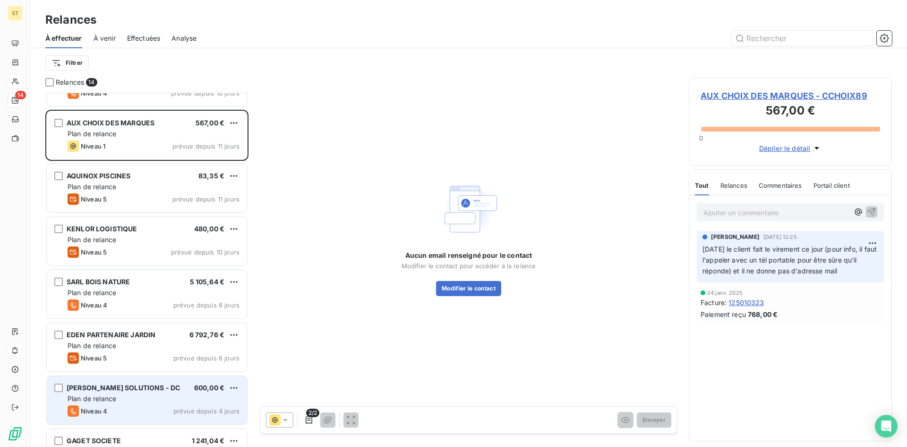
click at [119, 403] on div "[PERSON_NAME] SOLUTIONS - DC 600,00 € Plan de relance Niveau 4 prévue depuis 4 …" at bounding box center [147, 400] width 200 height 48
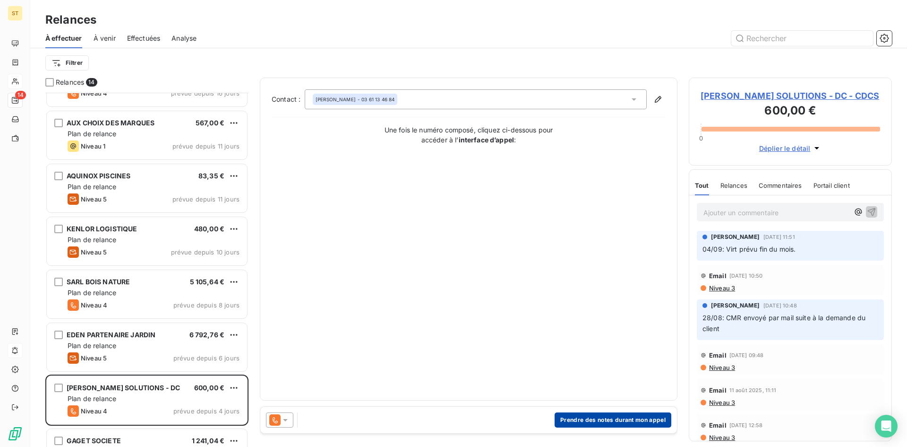
click at [575, 422] on button "Prendre des notes durant mon appel" at bounding box center [613, 419] width 117 height 15
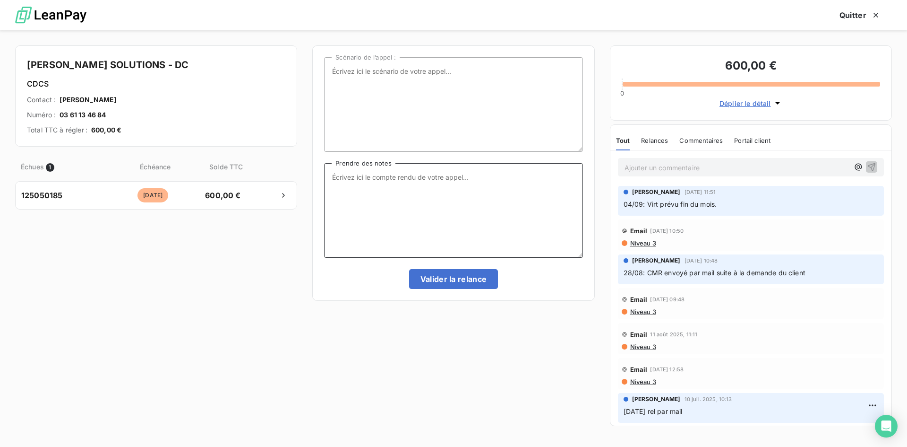
click at [361, 181] on textarea "Prendre des notes" at bounding box center [453, 210] width 258 height 95
type textarea "la facture étant de 05/25 et qu'il n'a pas fait son virt promis, une MD part ce…"
click at [428, 284] on button "Valider la relance" at bounding box center [453, 279] width 89 height 20
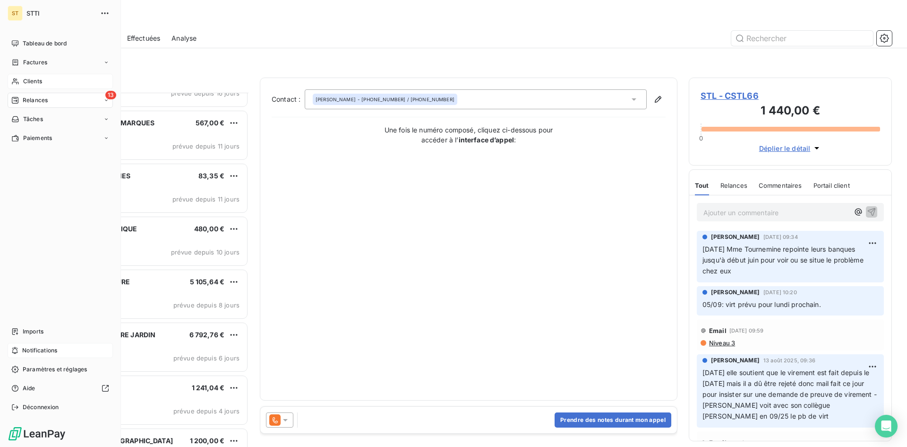
click at [16, 84] on icon at bounding box center [15, 81] width 8 height 8
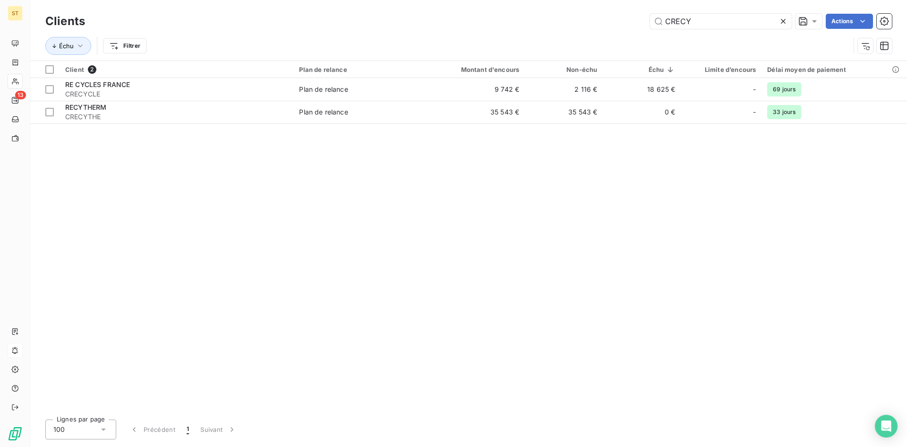
drag, startPoint x: 697, startPoint y: 18, endPoint x: 566, endPoint y: 16, distance: 131.4
click at [566, 16] on div "CRECY Actions" at bounding box center [494, 21] width 796 height 15
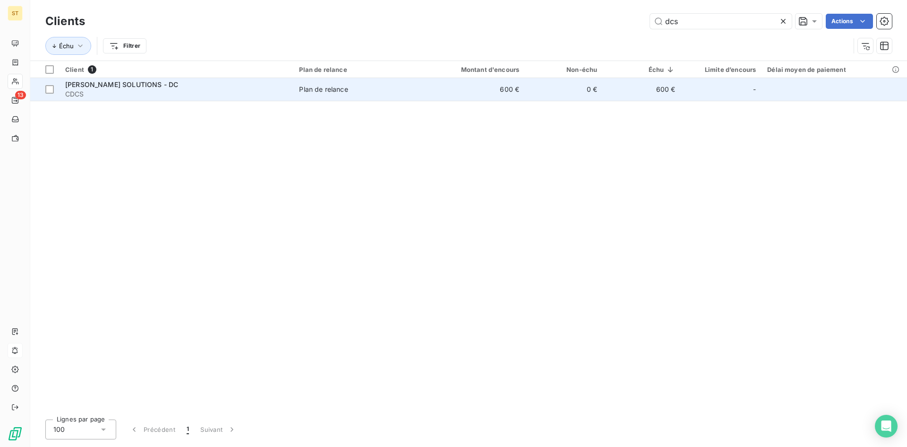
type input "dcs"
click at [101, 87] on span "[PERSON_NAME] SOLUTIONS - DC" at bounding box center [121, 84] width 113 height 8
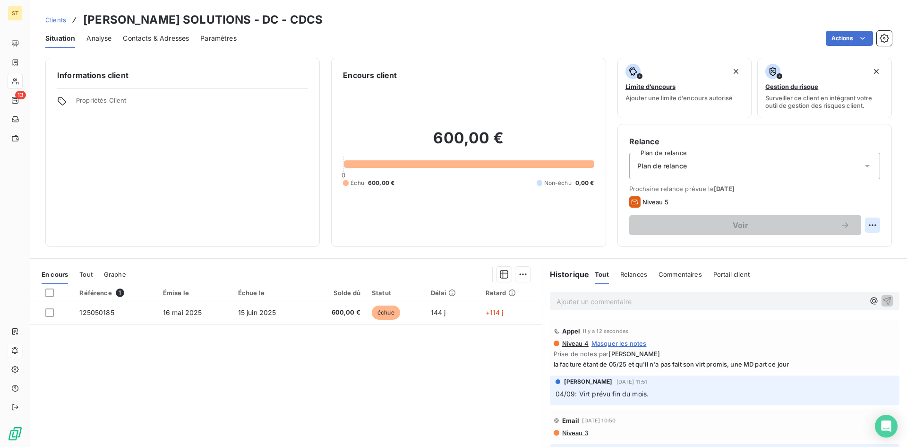
click at [868, 227] on html "ST 13 Clients [PERSON_NAME] SOLUTIONS - DC - CDCS Situation Analyse Contacts & …" at bounding box center [453, 223] width 907 height 447
click at [827, 247] on div "Replanifier cette action" at bounding box center [826, 245] width 85 height 15
select select "9"
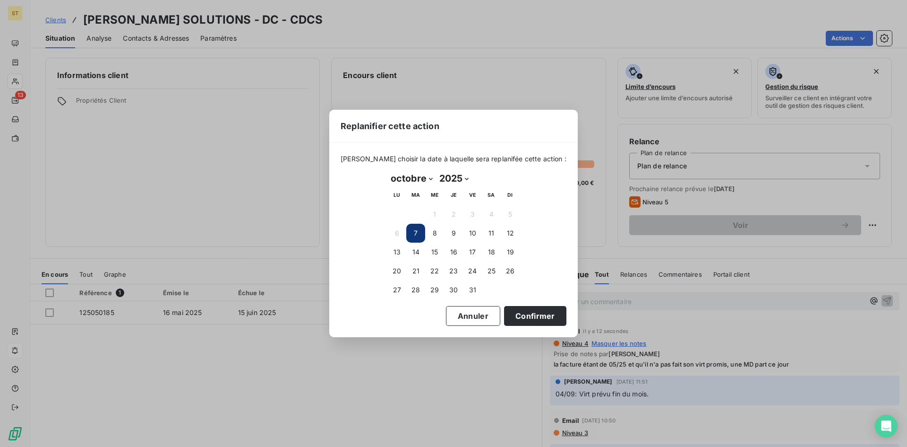
click at [410, 229] on button "7" at bounding box center [415, 233] width 19 height 19
click at [511, 318] on button "Confirmer" at bounding box center [535, 316] width 62 height 20
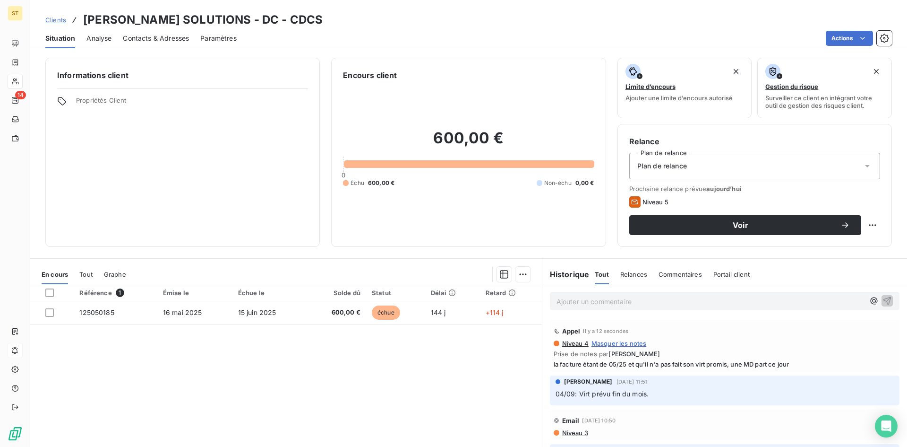
click at [562, 304] on p "Ajouter un commentaire ﻿" at bounding box center [711, 301] width 308 height 12
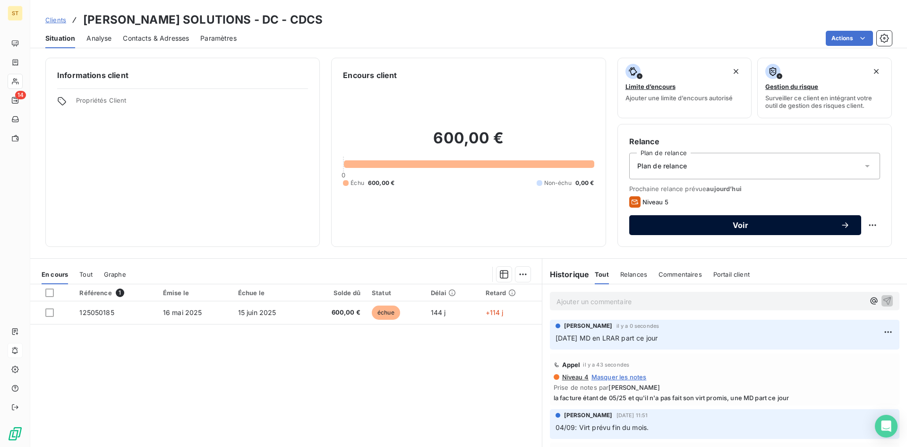
click at [723, 223] on span "Voir" at bounding box center [741, 225] width 200 height 8
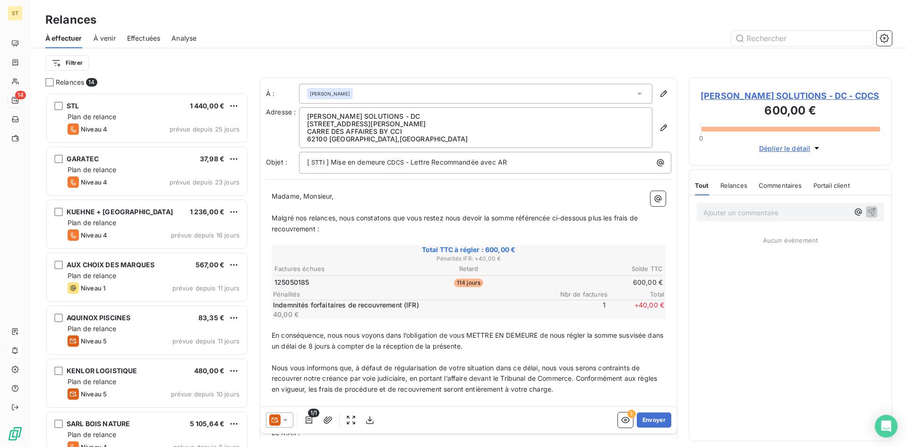
scroll to position [347, 196]
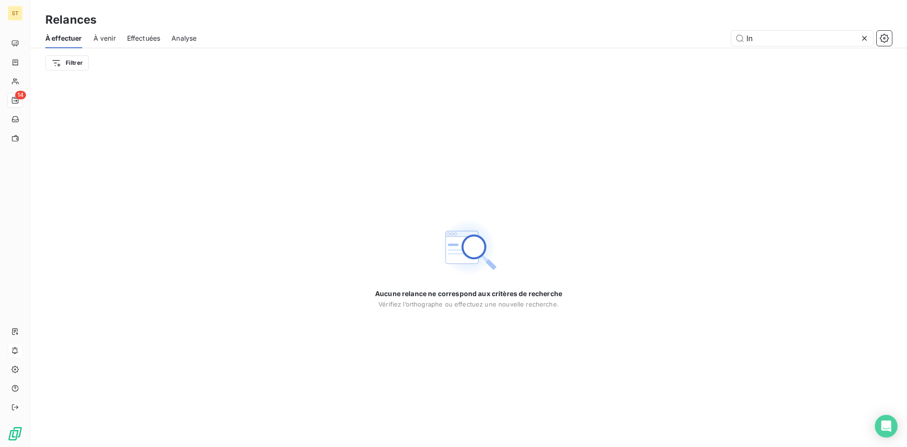
type input "I"
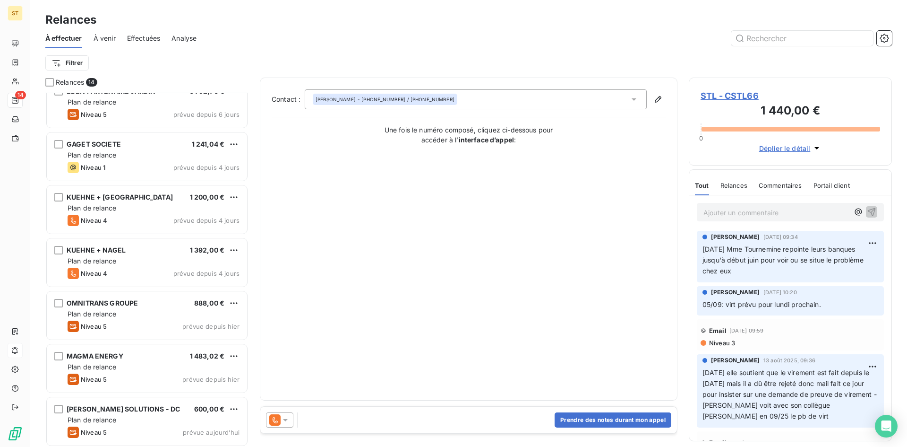
scroll to position [387, 0]
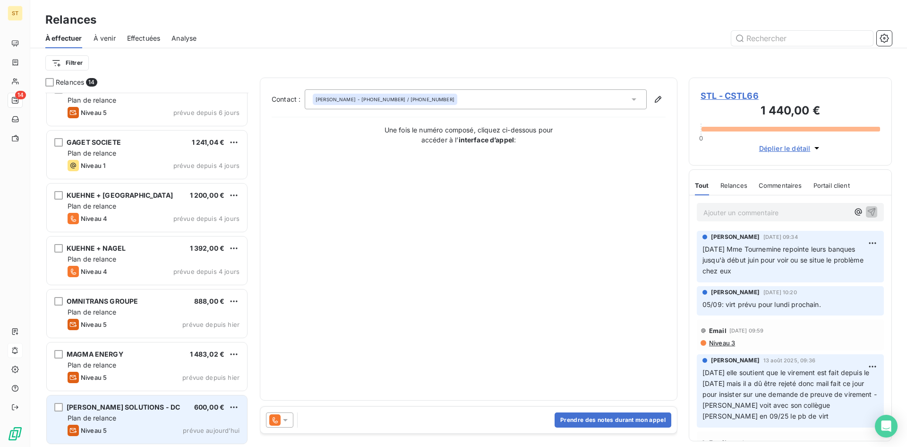
click at [110, 426] on div "Niveau 5 prévue aujourd’hui" at bounding box center [154, 429] width 172 height 11
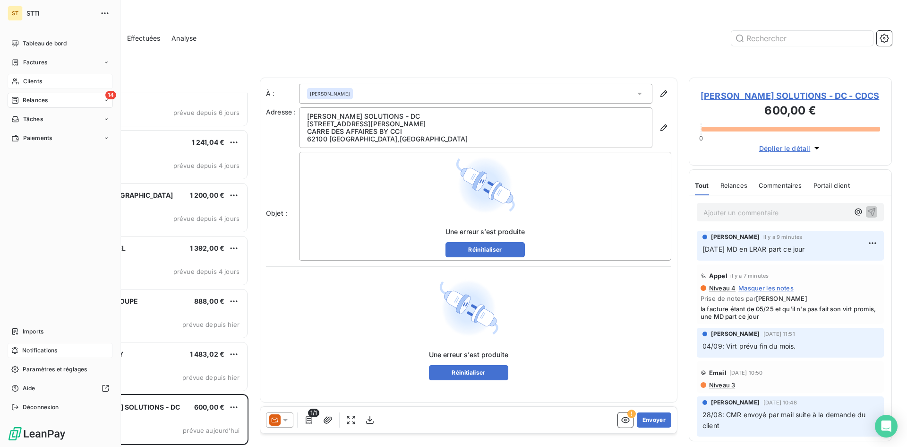
click at [22, 83] on div "Clients" at bounding box center [60, 81] width 105 height 15
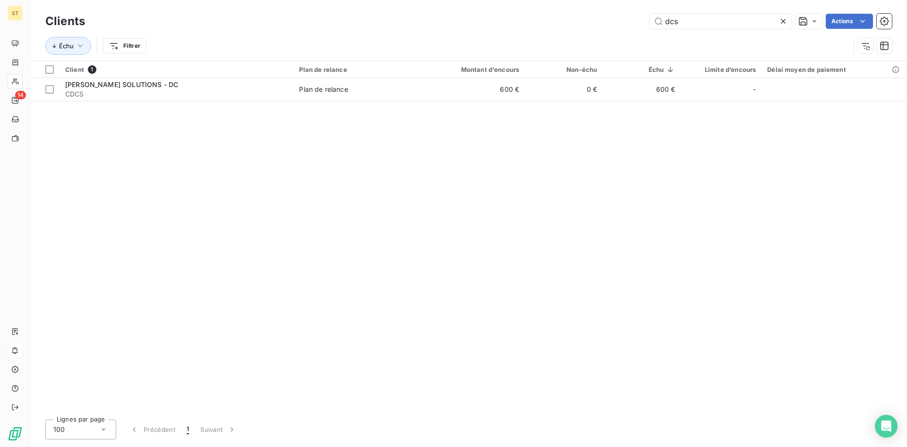
drag, startPoint x: 688, startPoint y: 24, endPoint x: 553, endPoint y: 24, distance: 134.2
click at [553, 24] on div "dcs Actions" at bounding box center [494, 21] width 796 height 15
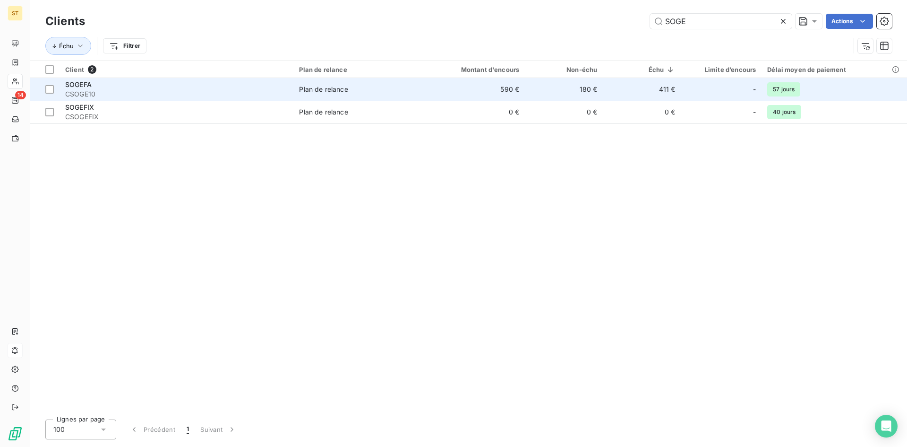
type input "SOGE"
click at [84, 90] on span "CSOGE10" at bounding box center [176, 93] width 223 height 9
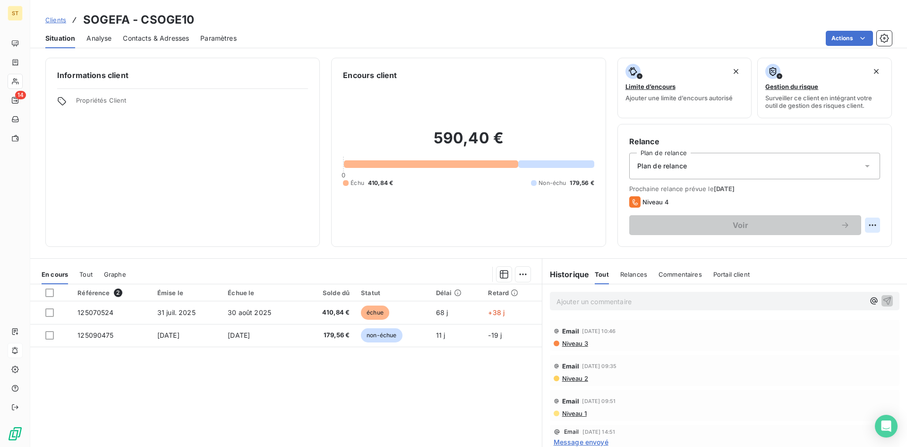
click at [870, 224] on html "ST 14 Clients SOGEFA - CSOGE10 Situation Analyse Contacts & Adresses Paramètres…" at bounding box center [453, 223] width 907 height 447
click at [820, 245] on div "Replanifier cette action" at bounding box center [826, 245] width 85 height 15
select select "9"
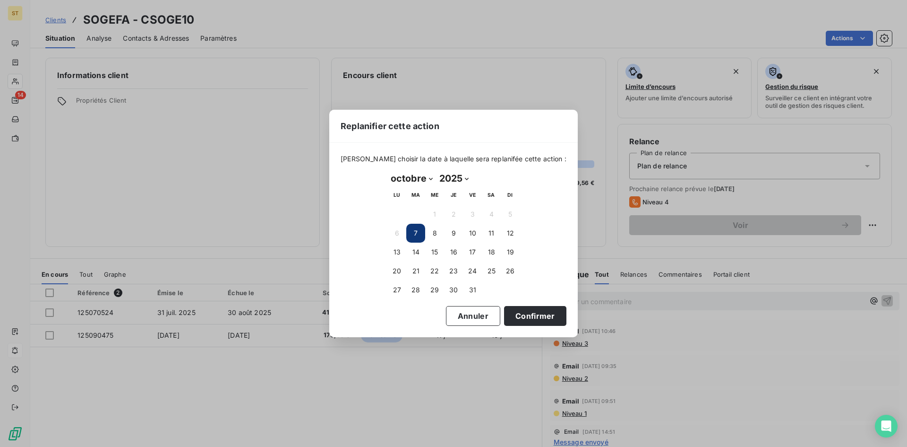
click at [419, 232] on button "7" at bounding box center [415, 233] width 19 height 19
click at [514, 314] on button "Confirmer" at bounding box center [535, 316] width 62 height 20
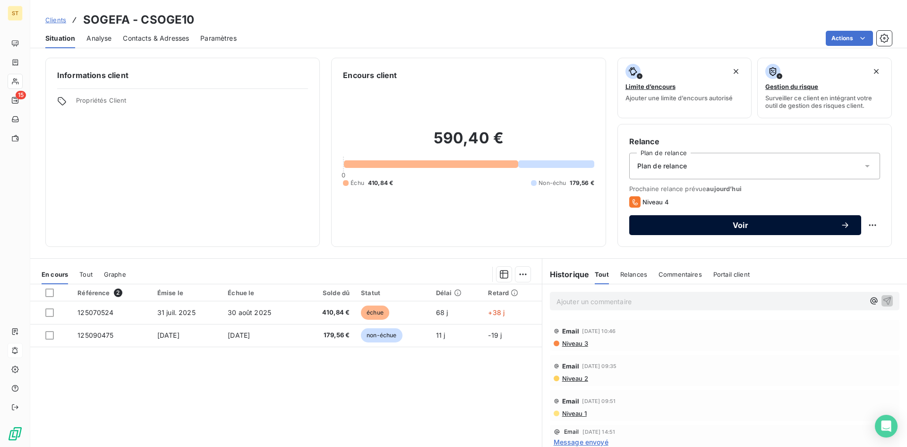
click at [750, 219] on button "Voir" at bounding box center [745, 225] width 232 height 20
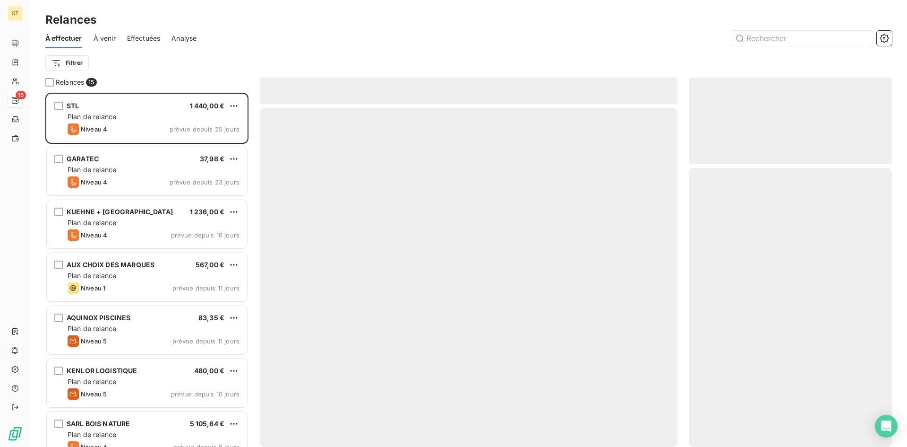
scroll to position [347, 196]
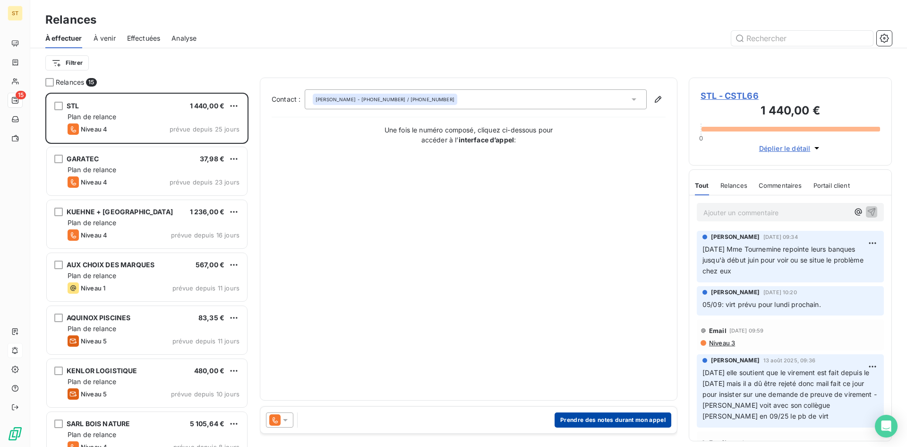
click at [580, 420] on button "Prendre des notes durant mon appel" at bounding box center [613, 419] width 117 height 15
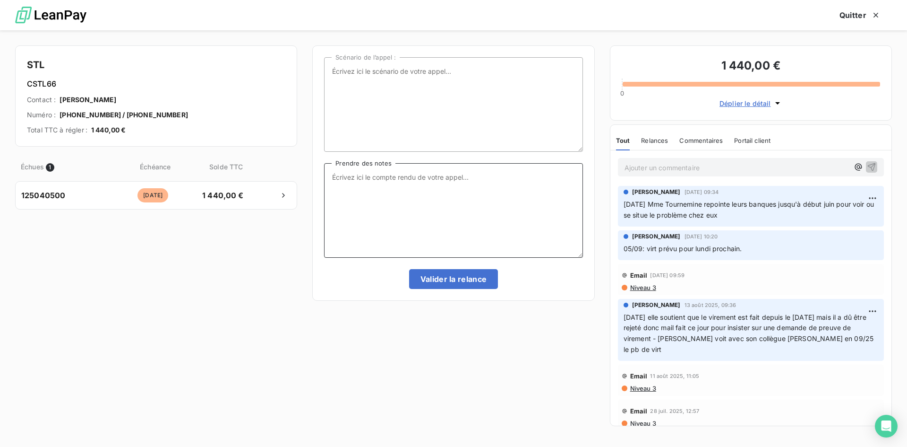
click at [336, 181] on textarea "Prendre des notes" at bounding box center [453, 210] width 258 height 95
type textarea "E"
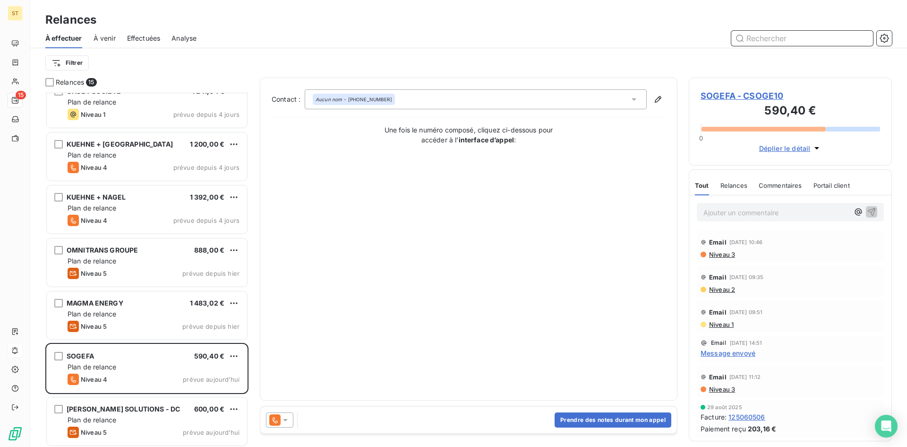
scroll to position [440, 0]
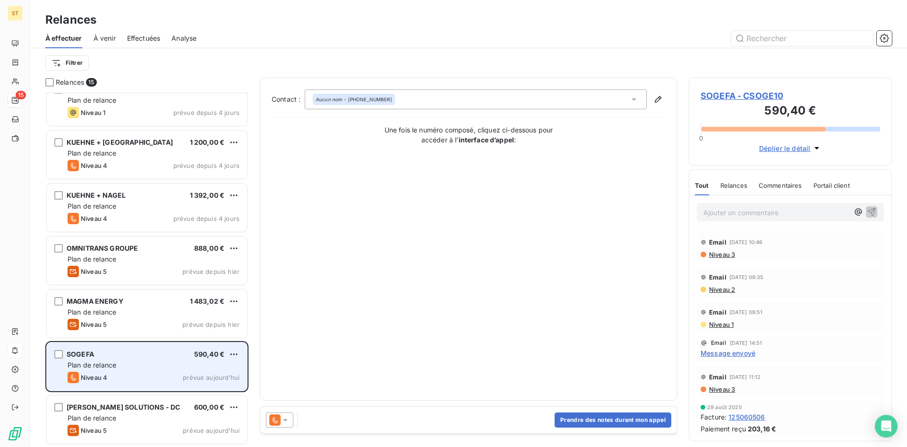
click at [131, 358] on div "SOGEFA 590,40 € Plan de relance Niveau 4 prévue [DATE]" at bounding box center [147, 366] width 200 height 48
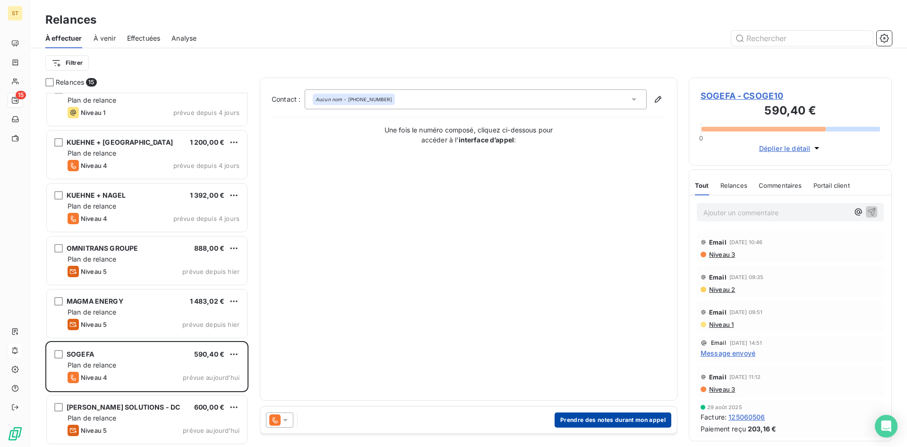
click at [570, 421] on button "Prendre des notes durant mon appel" at bounding box center [613, 419] width 117 height 15
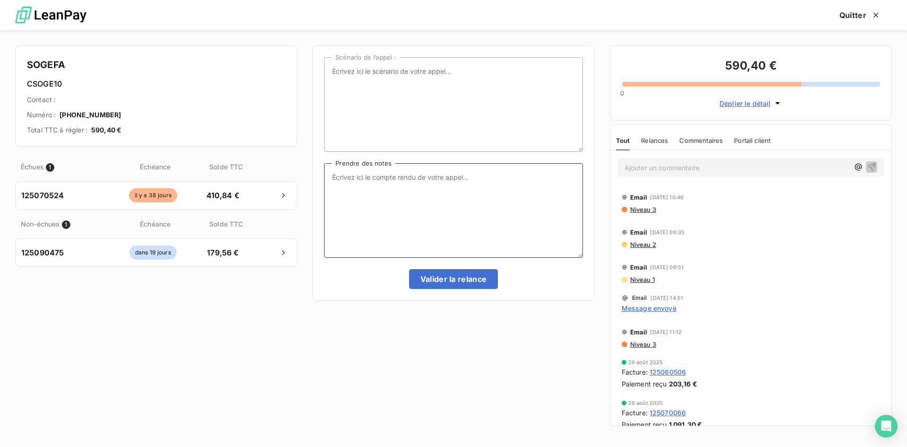
click at [340, 179] on textarea "Prendre des notes" at bounding box center [453, 210] width 258 height 95
drag, startPoint x: 500, startPoint y: 175, endPoint x: 370, endPoint y: 190, distance: 130.8
click at [500, 175] on textarea "elle veut un avoir car le transport n'a pas eu lieu mais" at bounding box center [453, 210] width 258 height 95
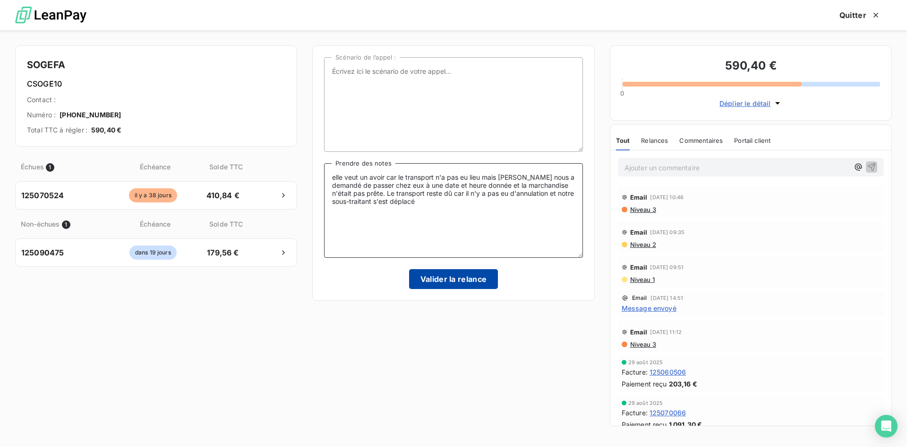
type textarea "elle veut un avoir car le transport n'a pas eu lieu mais [PERSON_NAME] nous a d…"
click at [450, 283] on button "Valider la relance" at bounding box center [453, 279] width 89 height 20
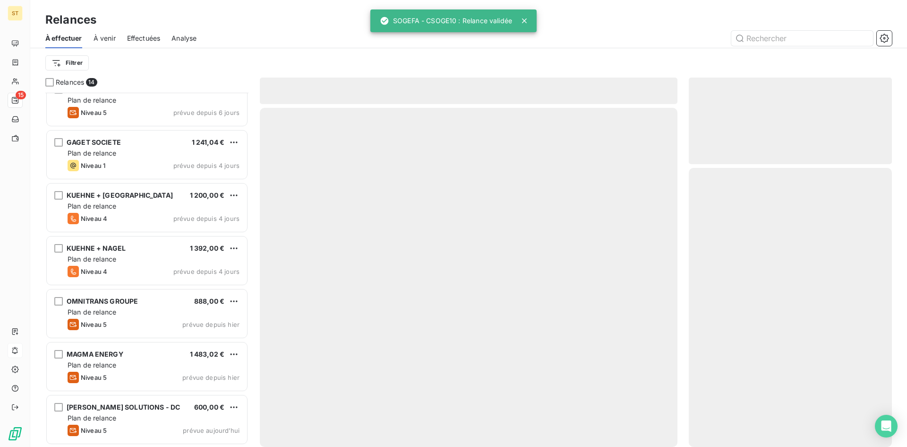
scroll to position [387, 0]
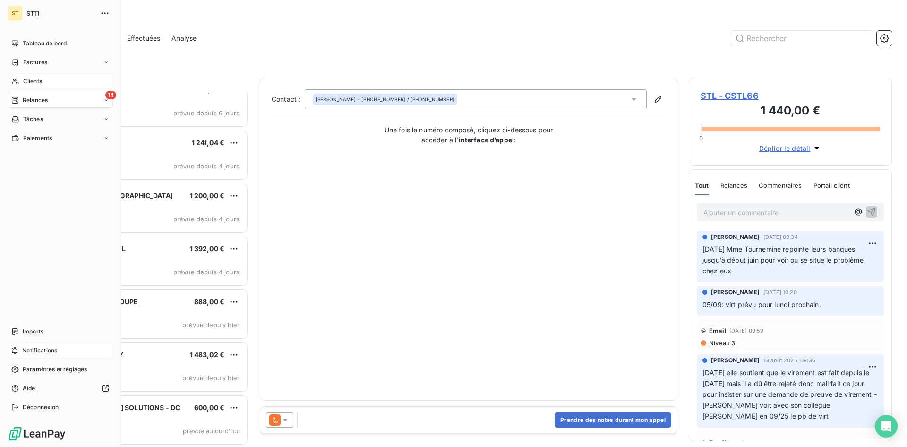
click at [31, 80] on span "Clients" at bounding box center [32, 81] width 19 height 9
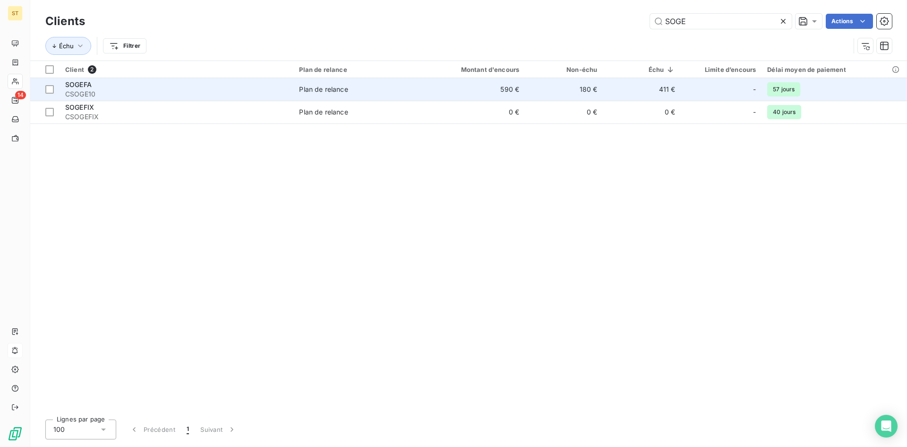
click at [70, 88] on div "SOGEFA" at bounding box center [176, 84] width 223 height 9
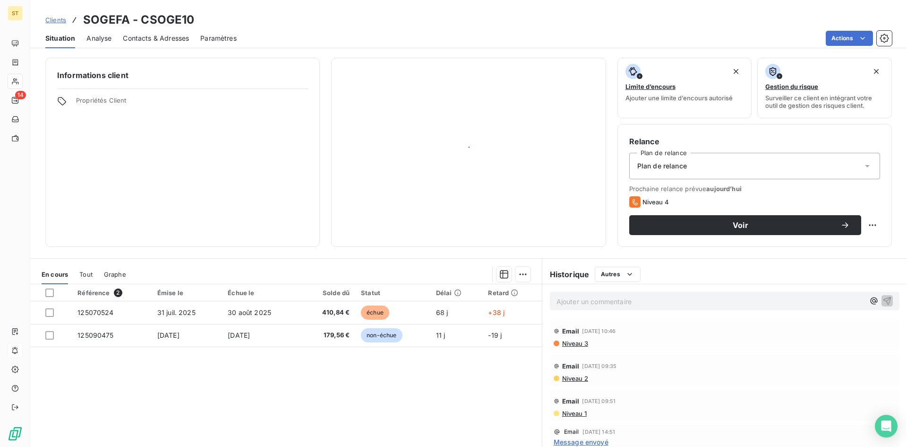
click at [70, 88] on div at bounding box center [182, 88] width 251 height 0
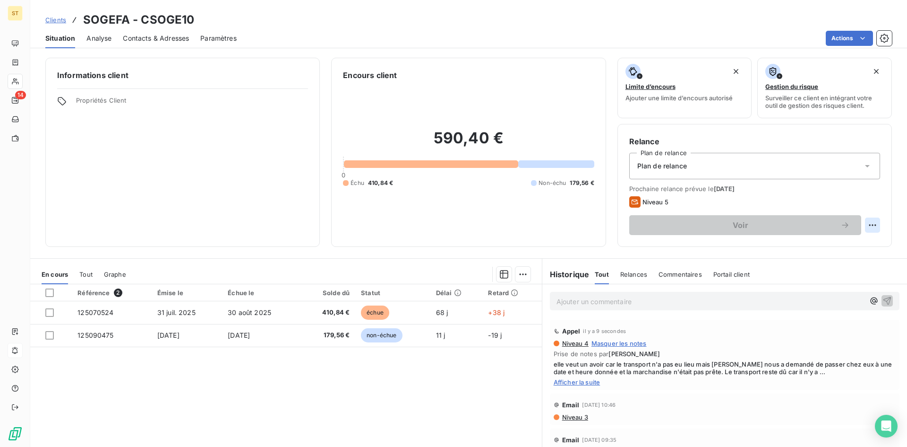
click at [867, 224] on html "ST 14 Clients SOGEFA - CSOGE10 Situation Analyse Contacts & Adresses Paramètres…" at bounding box center [453, 223] width 907 height 447
click at [828, 243] on div "Replanifier cette action" at bounding box center [826, 245] width 85 height 15
select select "9"
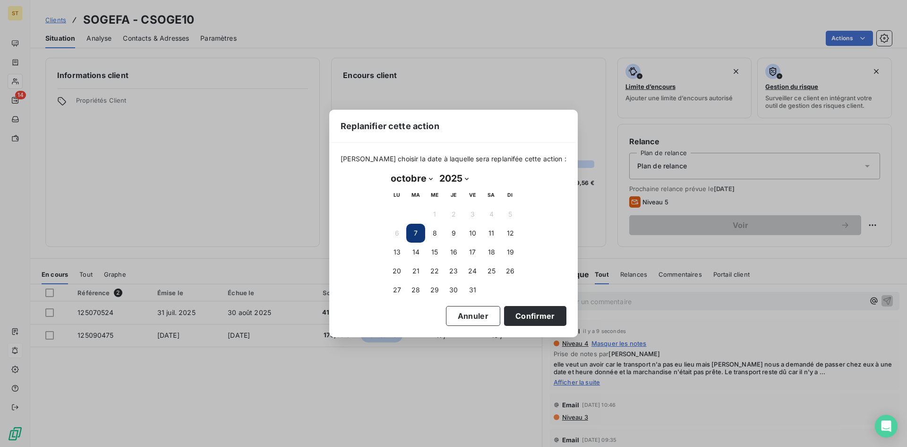
click at [411, 231] on button "7" at bounding box center [415, 233] width 19 height 19
click at [515, 321] on button "Confirmer" at bounding box center [535, 316] width 62 height 20
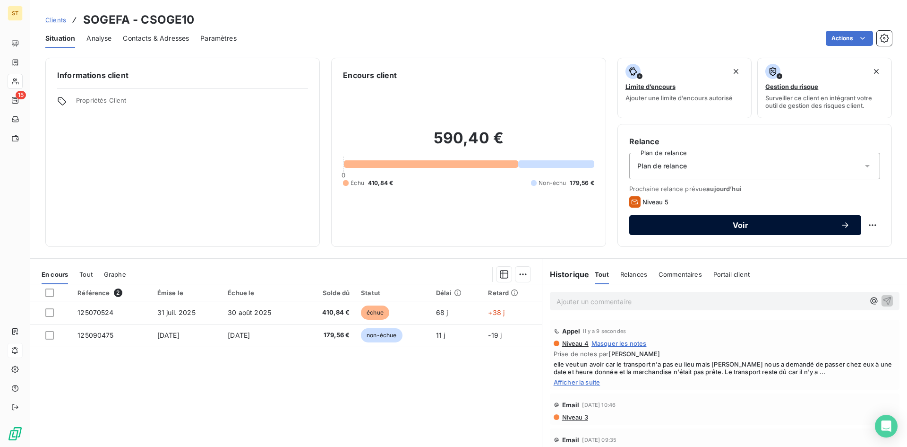
click at [679, 227] on span "Voir" at bounding box center [741, 225] width 200 height 8
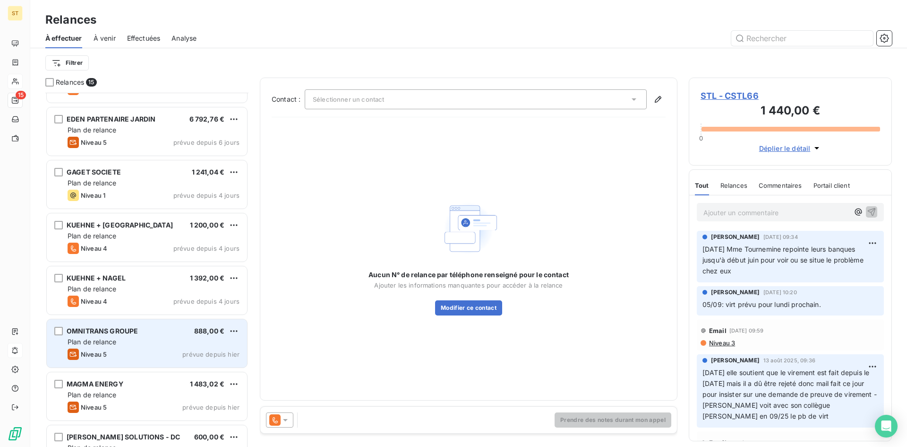
scroll to position [440, 0]
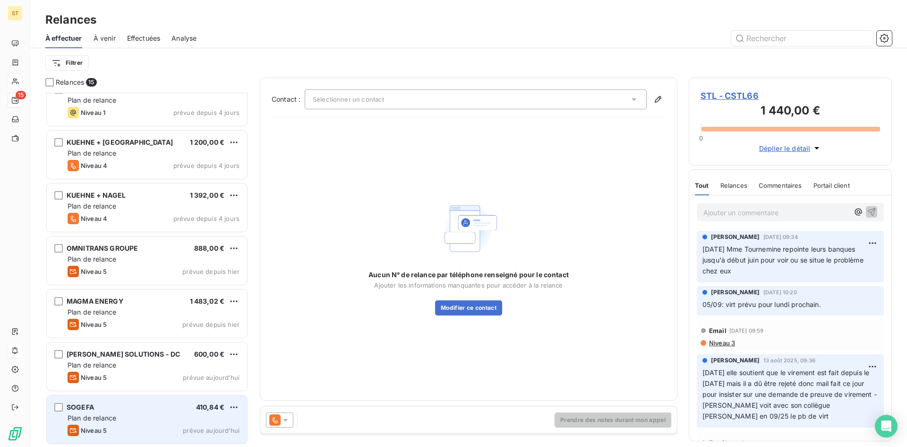
click at [106, 430] on span "Niveau 5" at bounding box center [94, 430] width 26 height 8
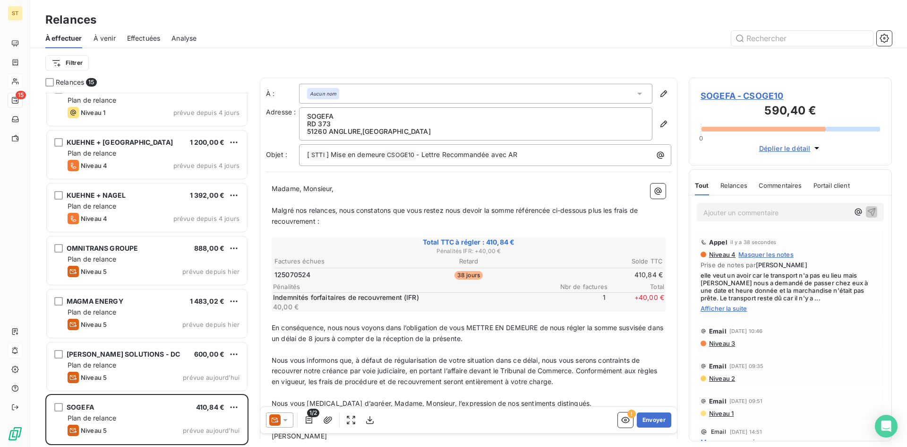
click at [709, 216] on p "Ajouter un commentaire ﻿" at bounding box center [777, 212] width 146 height 12
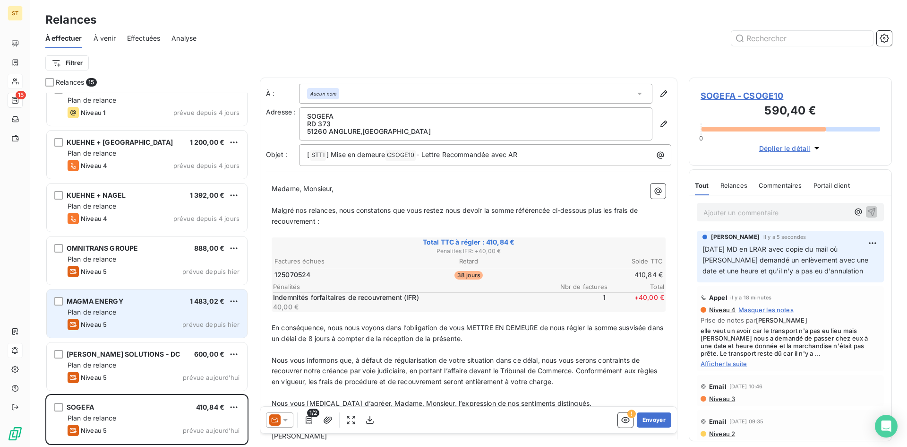
click at [104, 310] on span "Plan de relance" at bounding box center [92, 312] width 49 height 8
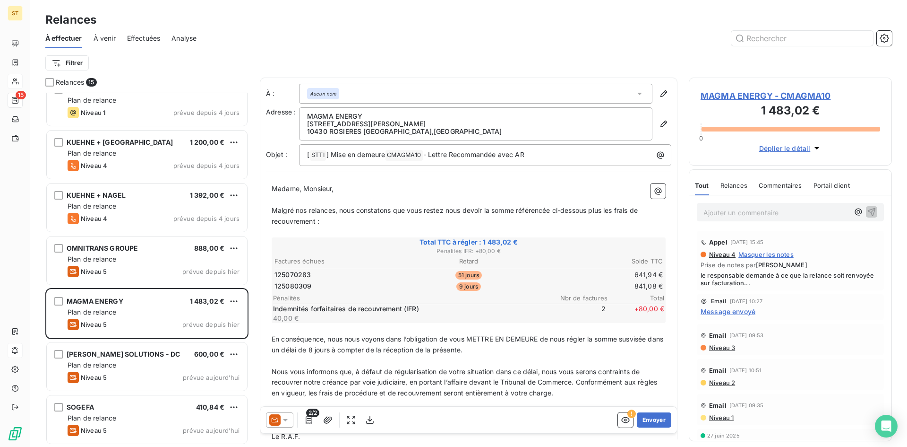
click at [714, 97] on span "MAGMA ENERGY - CMAGMA10" at bounding box center [791, 95] width 180 height 13
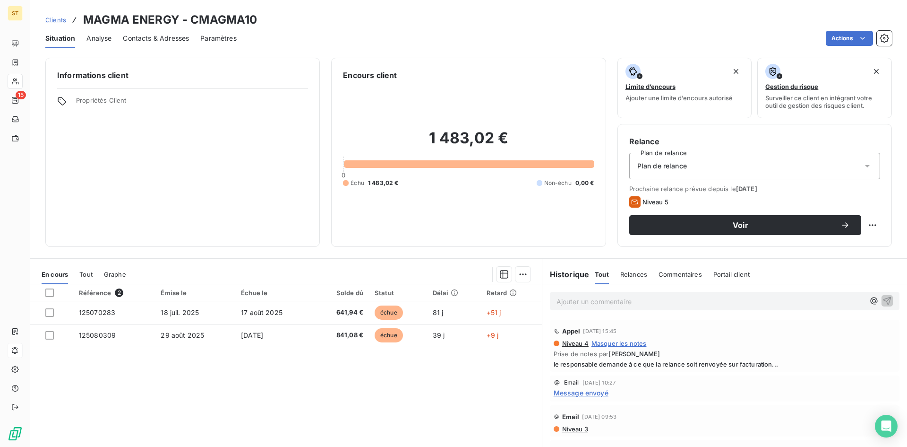
click at [144, 40] on span "Contacts & Adresses" at bounding box center [156, 38] width 66 height 9
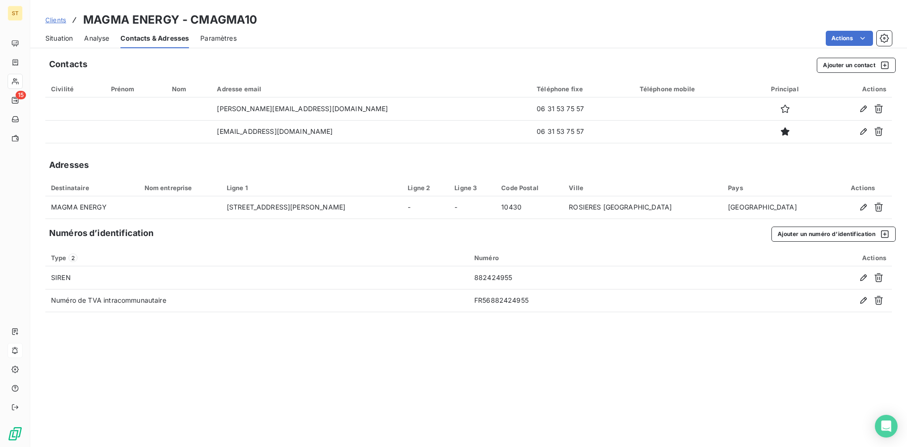
click at [60, 24] on link "Clients" at bounding box center [55, 19] width 21 height 9
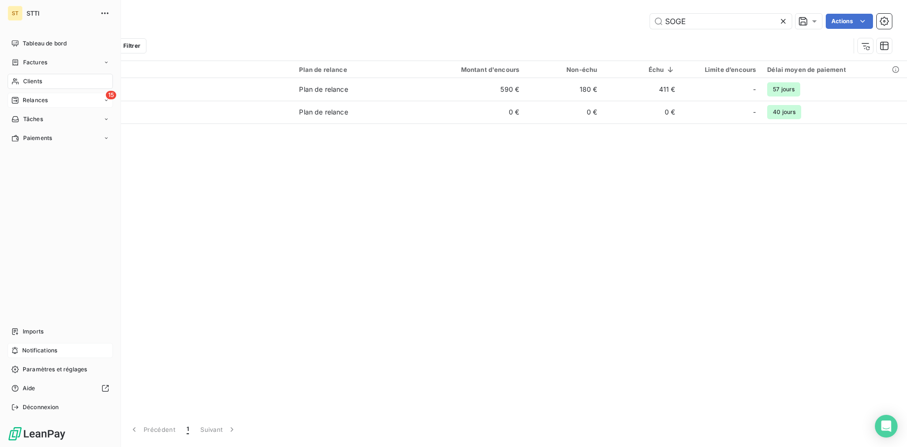
click at [35, 101] on span "Relances" at bounding box center [35, 100] width 25 height 9
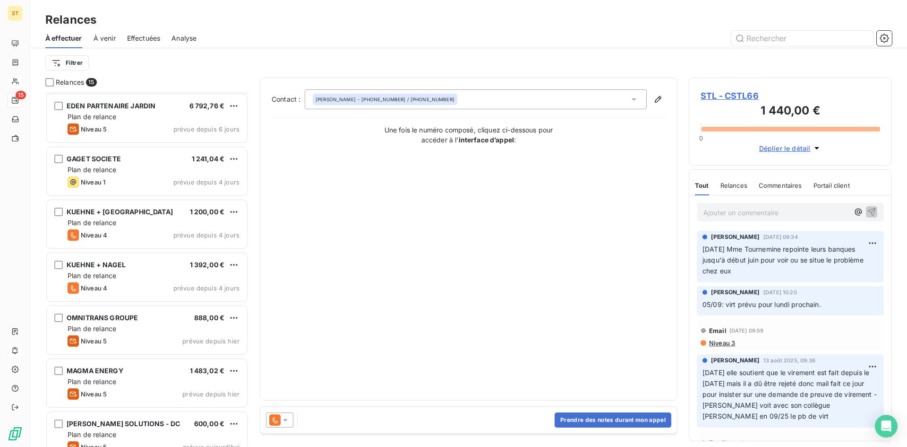
scroll to position [440, 0]
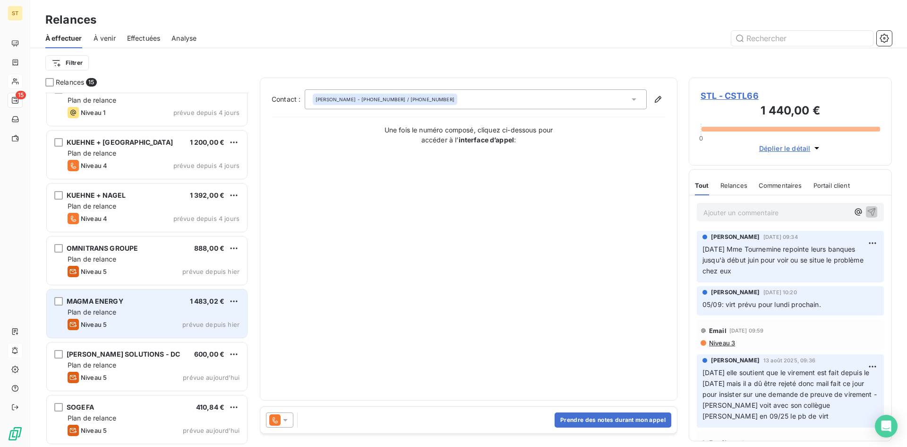
click at [126, 317] on div "MAGMA ENERGY 1 483,02 € Plan de relance Niveau 5 prévue depuis [DATE]" at bounding box center [147, 313] width 200 height 48
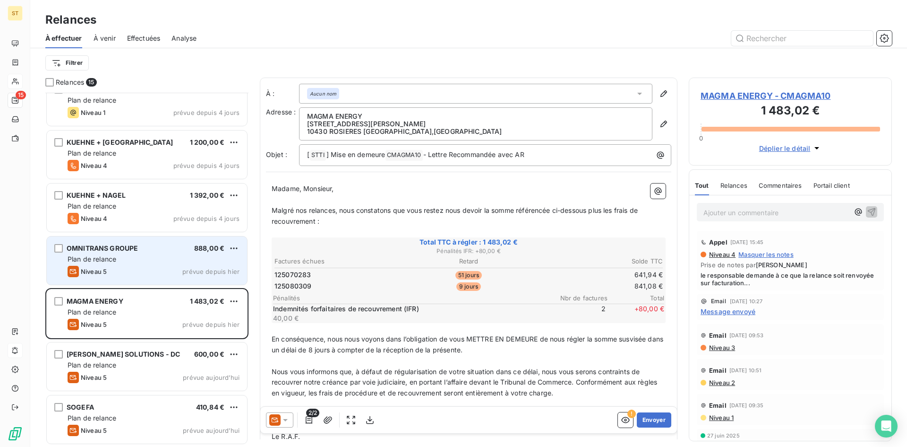
click at [133, 267] on div "Niveau 5 prévue depuis [DATE]" at bounding box center [154, 271] width 172 height 11
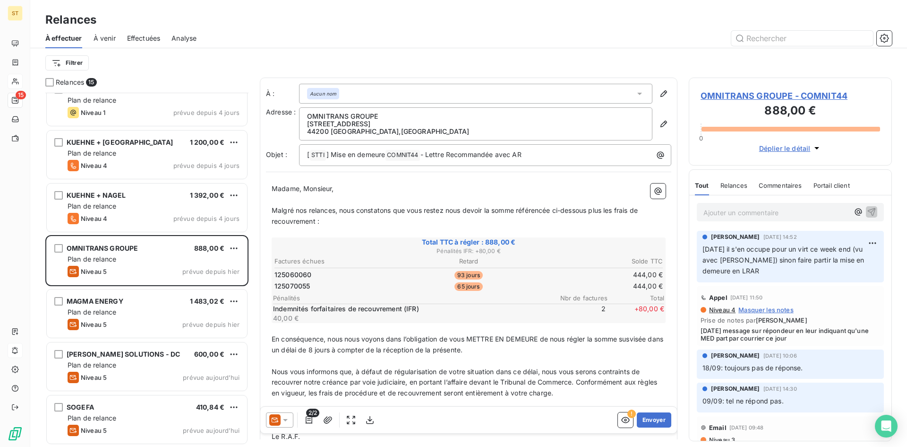
click at [722, 215] on p "Ajouter un commentaire ﻿" at bounding box center [777, 212] width 146 height 12
click at [720, 214] on p "Ajouter un commentaire ﻿" at bounding box center [777, 212] width 146 height 12
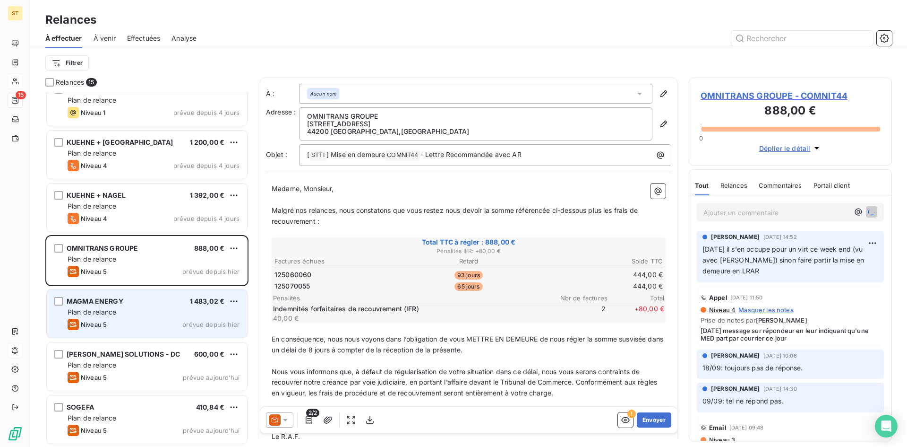
click at [129, 315] on div "Plan de relance" at bounding box center [154, 311] width 172 height 9
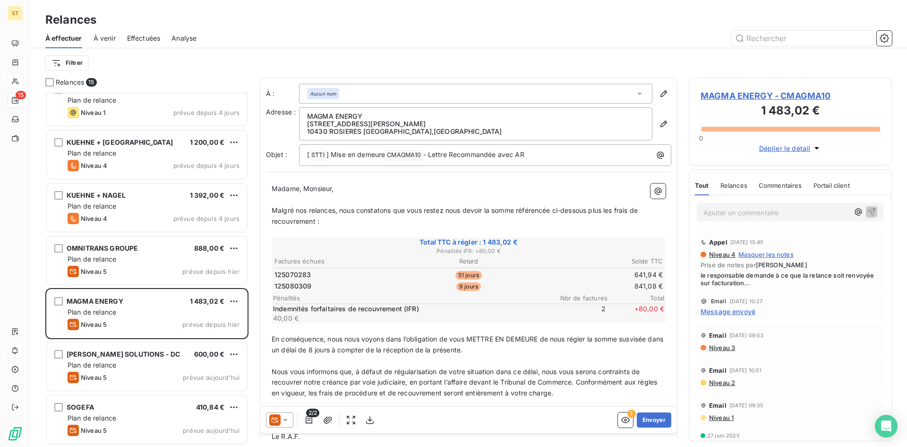
click at [715, 217] on p "Ajouter un commentaire ﻿" at bounding box center [777, 212] width 146 height 12
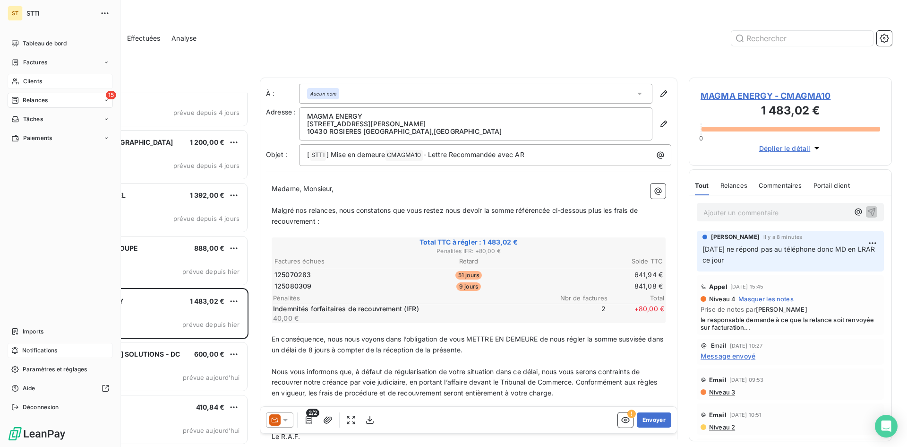
click at [31, 78] on span "Clients" at bounding box center [32, 81] width 19 height 9
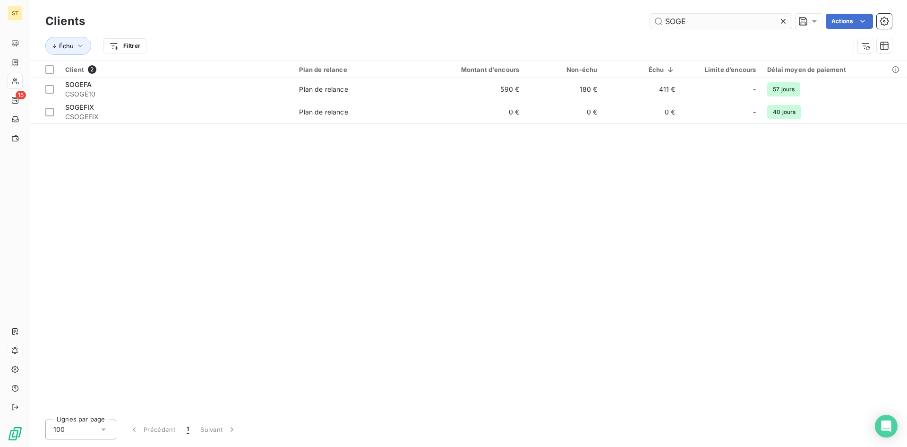
drag, startPoint x: 687, startPoint y: 24, endPoint x: 664, endPoint y: 17, distance: 23.6
click at [664, 17] on input "SOGE" at bounding box center [721, 21] width 142 height 15
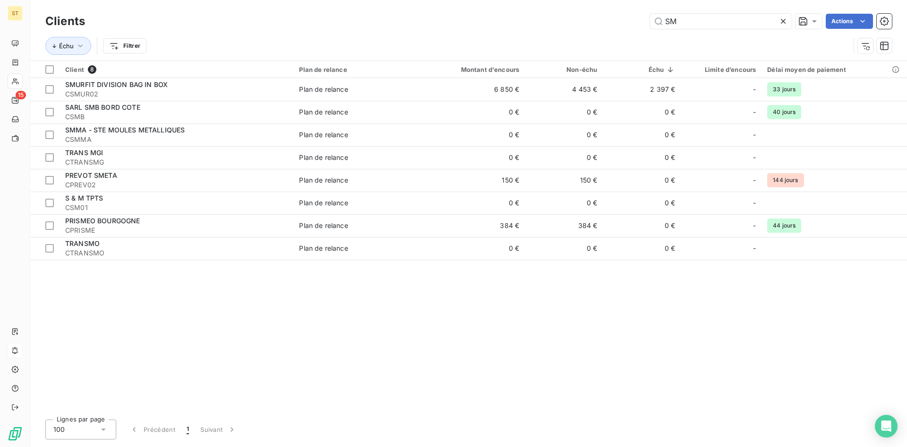
type input "SM"
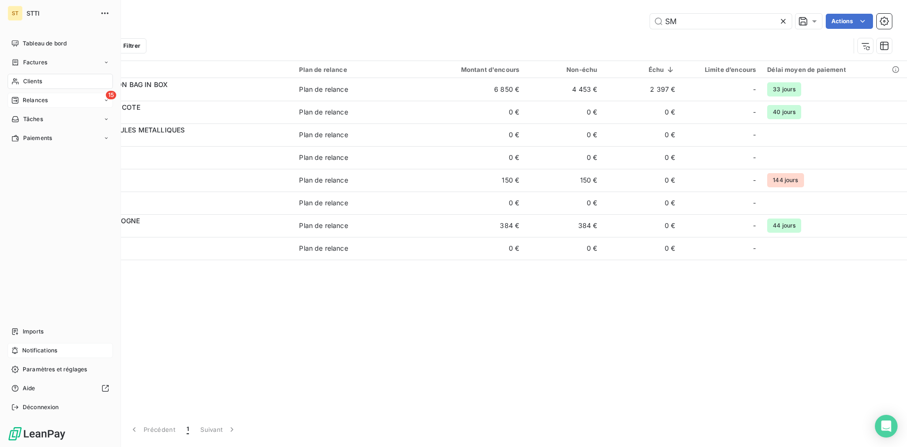
click at [24, 104] on span "Relances" at bounding box center [35, 100] width 25 height 9
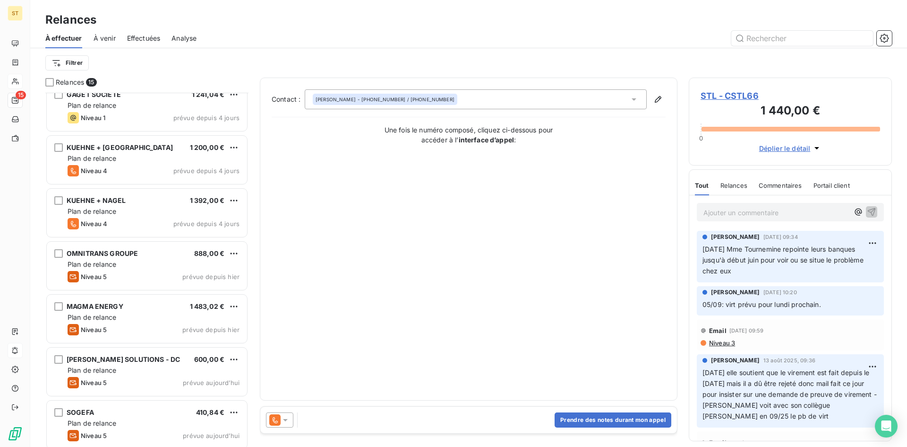
scroll to position [440, 0]
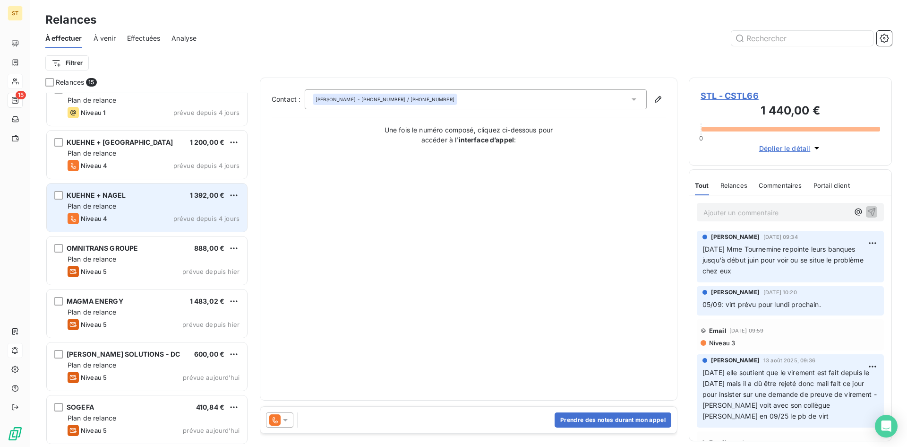
click at [106, 210] on div "Plan de relance" at bounding box center [154, 205] width 172 height 9
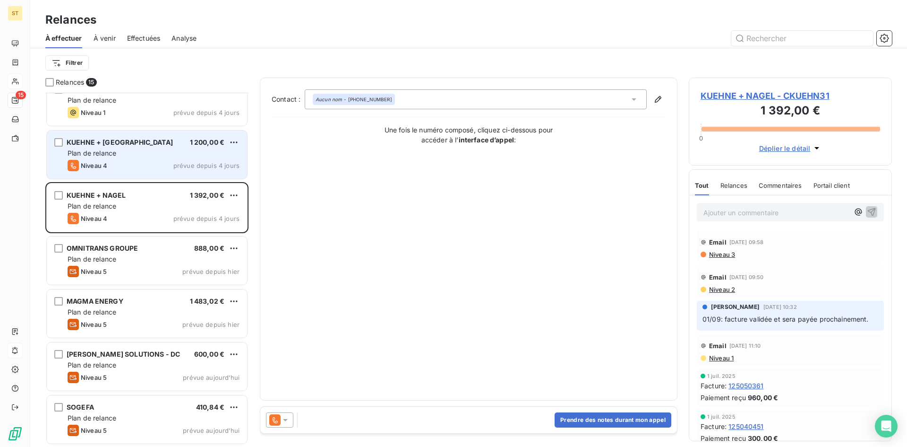
click at [115, 153] on span "Plan de relance" at bounding box center [92, 153] width 49 height 8
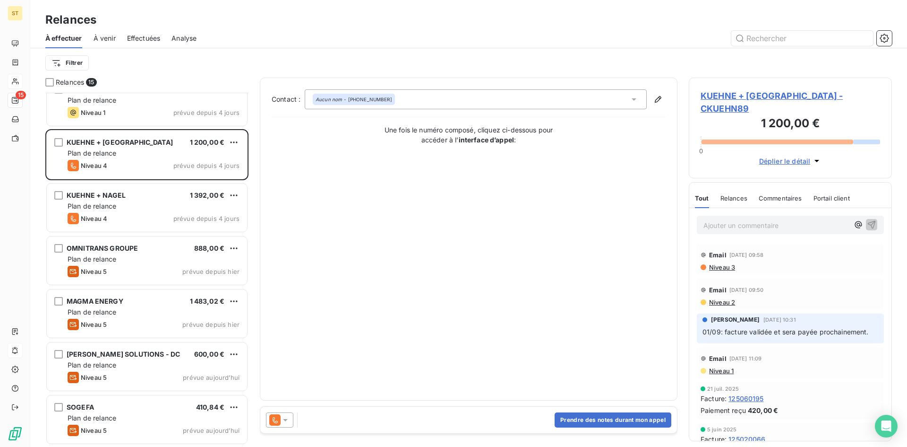
scroll to position [393, 0]
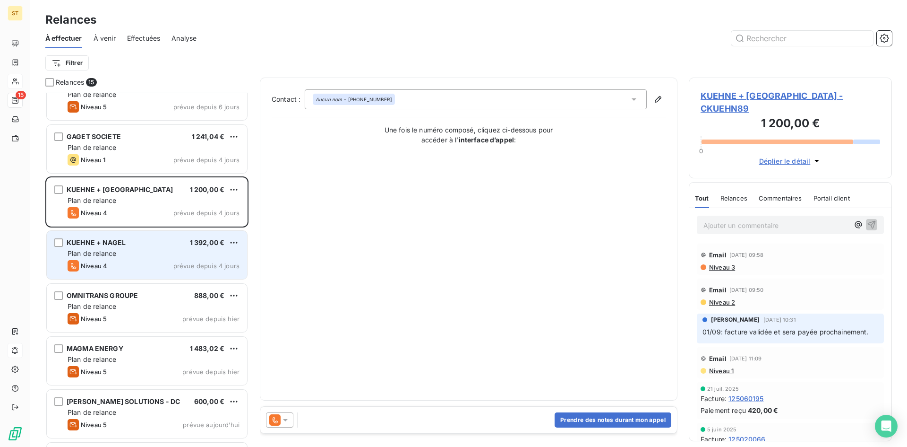
click at [152, 255] on div "Plan de relance" at bounding box center [154, 253] width 172 height 9
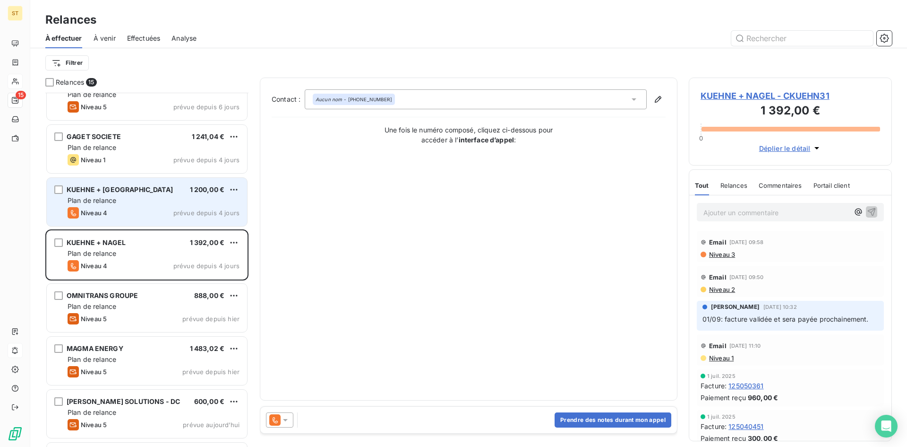
click at [108, 201] on span "Plan de relance" at bounding box center [92, 200] width 49 height 8
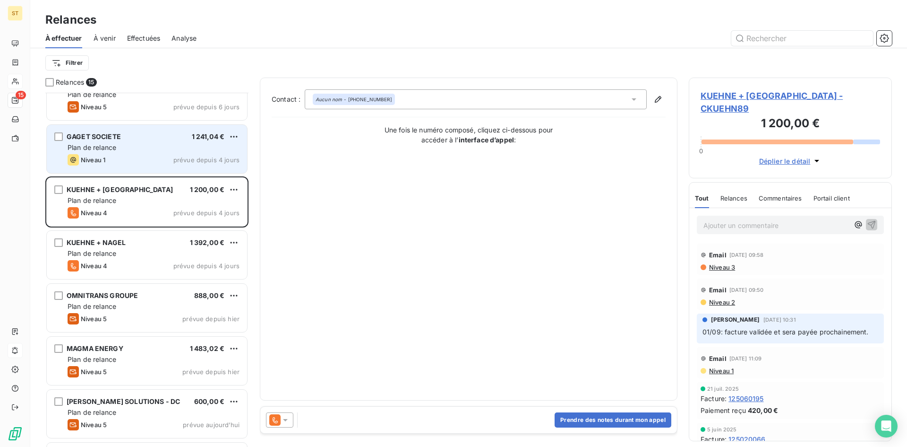
click at [134, 155] on div "Niveau 1 prévue depuis 4 jours" at bounding box center [154, 159] width 172 height 11
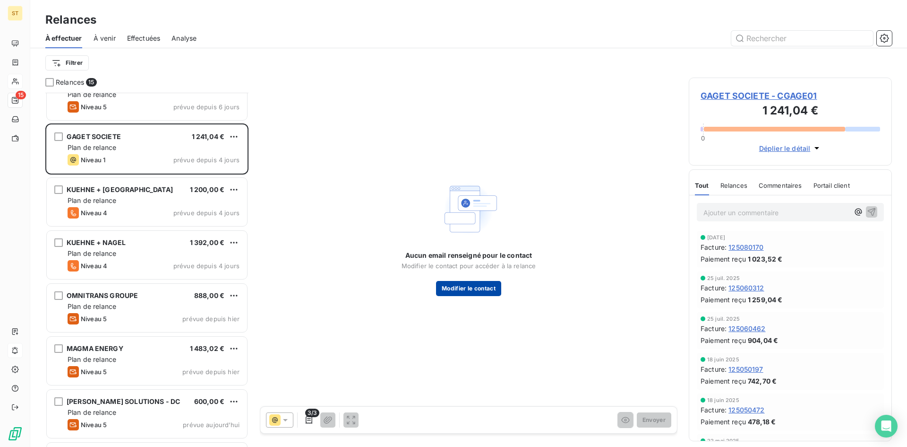
click at [481, 288] on button "Modifier le contact" at bounding box center [468, 288] width 65 height 15
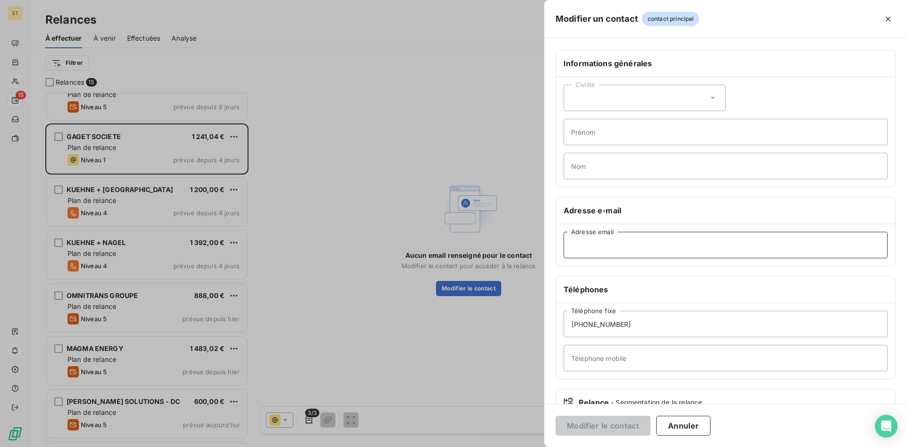
click at [577, 250] on input "Adresse email" at bounding box center [726, 245] width 324 height 26
paste input "[PERSON_NAME][EMAIL_ADDRESS][DOMAIN_NAME]"
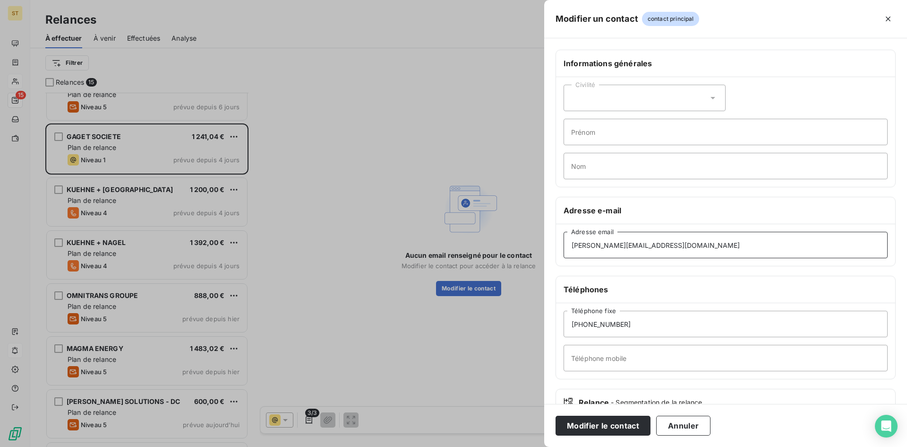
type input "[PERSON_NAME][EMAIL_ADDRESS][DOMAIN_NAME]"
click at [583, 101] on div "Civilité" at bounding box center [645, 98] width 162 height 26
click at [579, 120] on li "Madame" at bounding box center [645, 121] width 162 height 17
click at [583, 130] on input "Prénom" at bounding box center [726, 132] width 324 height 26
type input "[PERSON_NAME]"
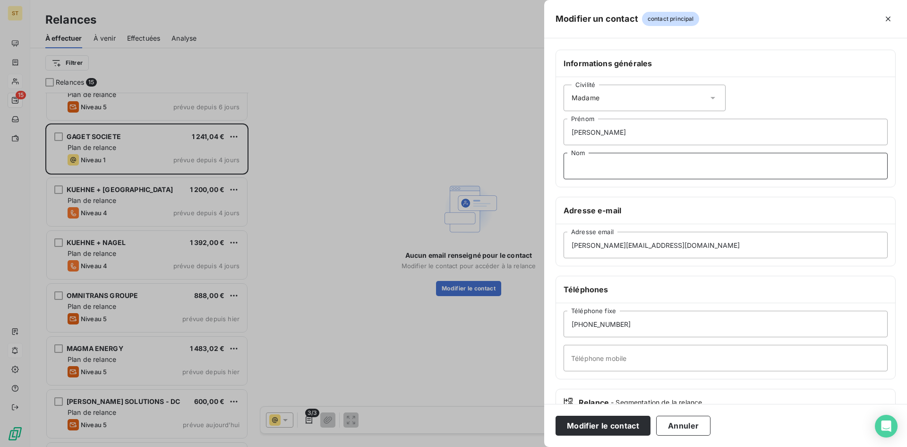
click at [599, 178] on input "Nom" at bounding box center [726, 166] width 324 height 26
type input "CAPEDEVILLE"
click at [578, 427] on button "Modifier le contact" at bounding box center [603, 425] width 95 height 20
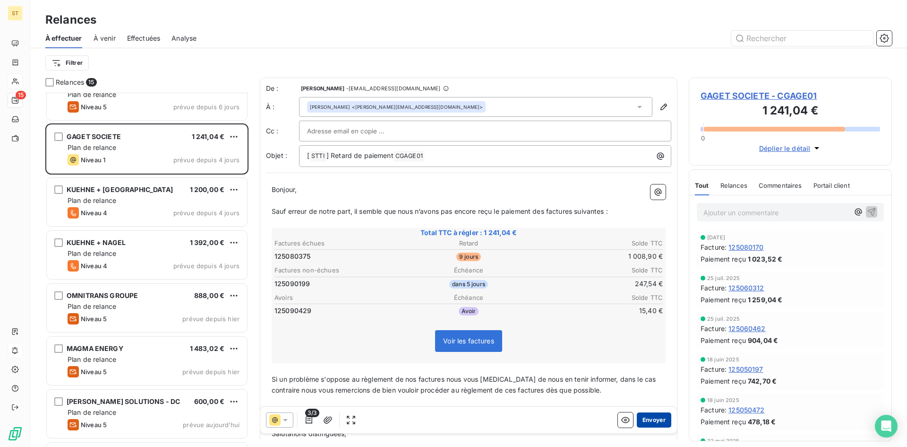
click at [645, 423] on button "Envoyer" at bounding box center [654, 419] width 34 height 15
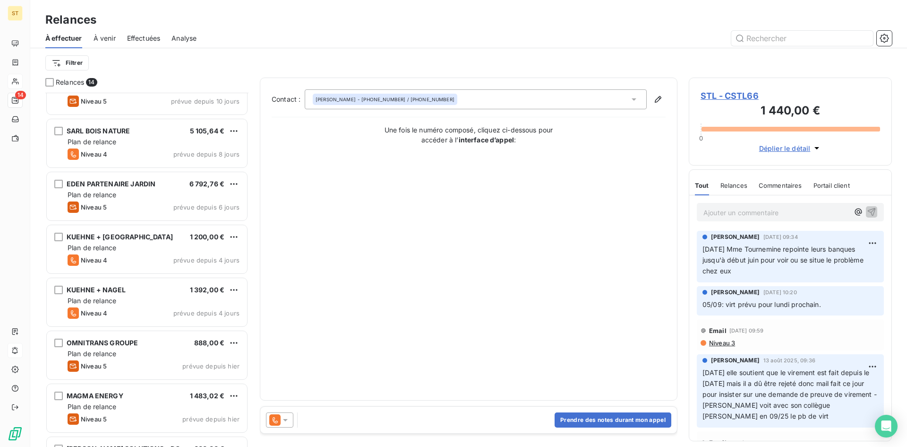
scroll to position [292, 0]
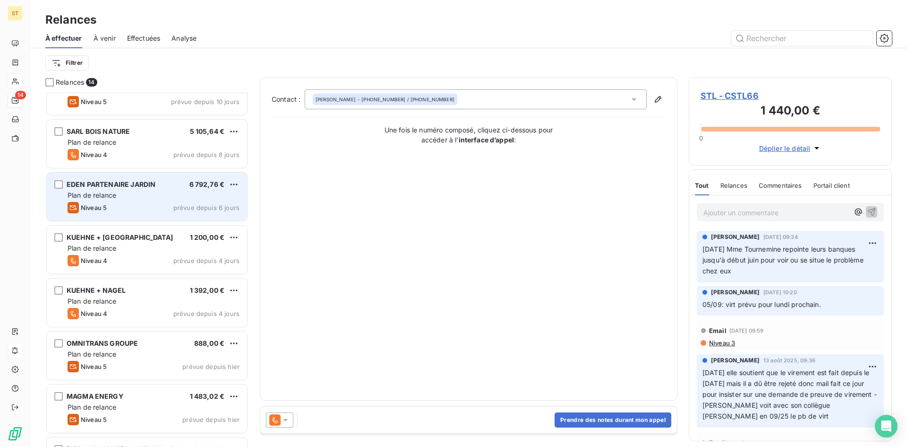
click at [101, 200] on div "EDEN PARTENAIRE JARDIN 6 792,76 € Plan de relance Niveau 5 prévue depuis 6 jours" at bounding box center [147, 196] width 200 height 48
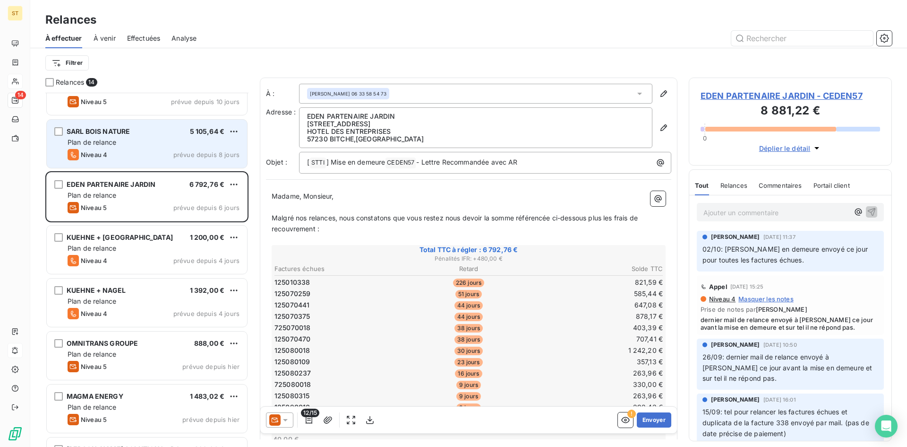
click at [101, 152] on span "Niveau 4" at bounding box center [94, 155] width 26 height 8
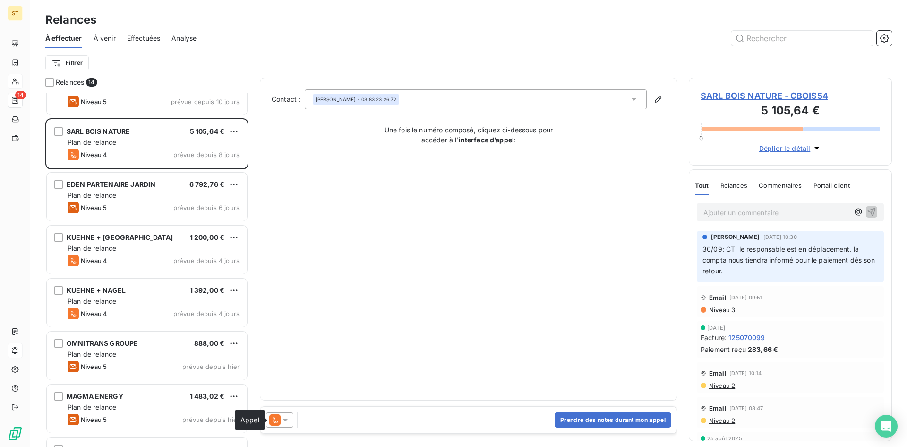
click at [280, 422] on icon at bounding box center [274, 419] width 11 height 11
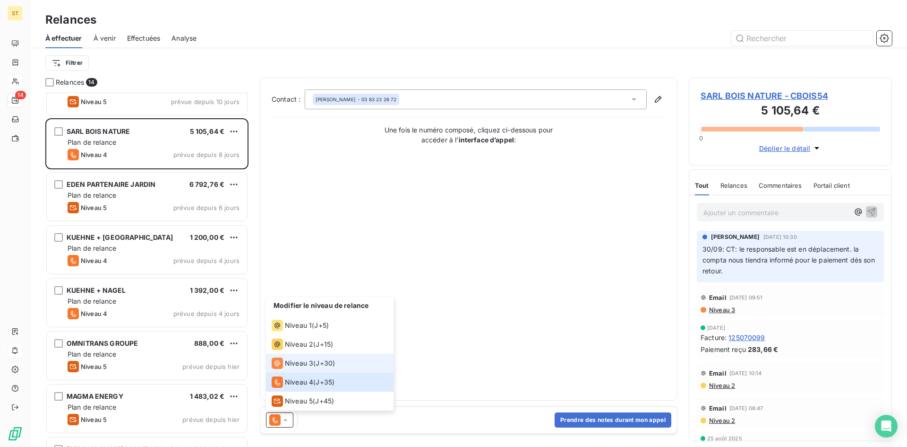
click at [298, 361] on span "Niveau 3" at bounding box center [299, 362] width 28 height 9
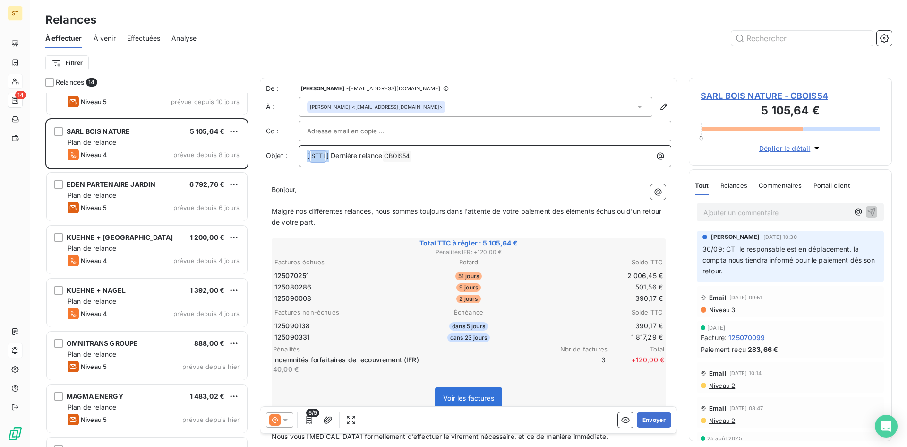
drag, startPoint x: 329, startPoint y: 155, endPoint x: 273, endPoint y: 150, distance: 56.4
click at [273, 150] on div "Objet : [ STTI ﻿ ] Dernière relance CBOIS54 ﻿" at bounding box center [468, 156] width 405 height 22
click at [359, 156] on span "Dernière relance" at bounding box center [333, 155] width 52 height 8
click at [372, 209] on span "Malgré nos différentes relances, nous sommes toujours dans l'attente de votre p…" at bounding box center [468, 216] width 392 height 19
click at [656, 422] on button "Envoyer" at bounding box center [654, 419] width 34 height 15
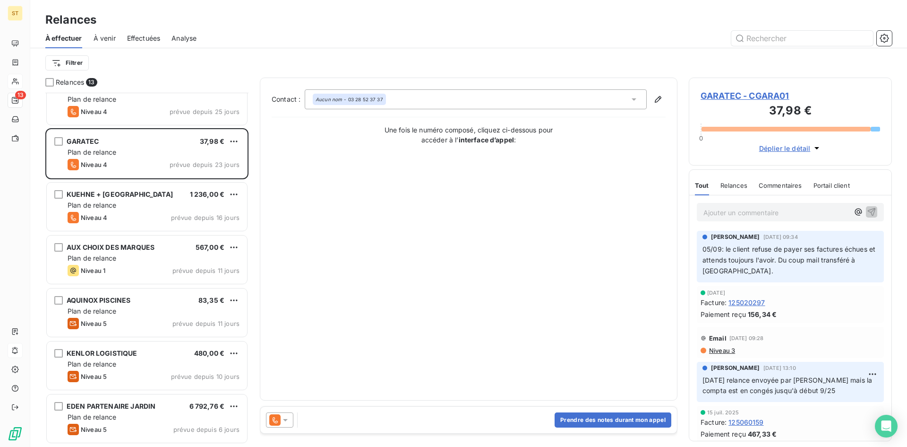
scroll to position [9, 0]
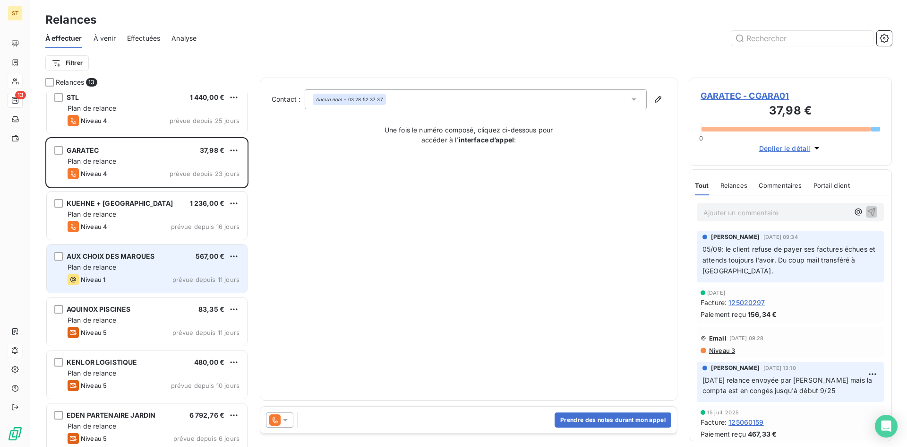
click at [146, 264] on div "Plan de relance" at bounding box center [154, 266] width 172 height 9
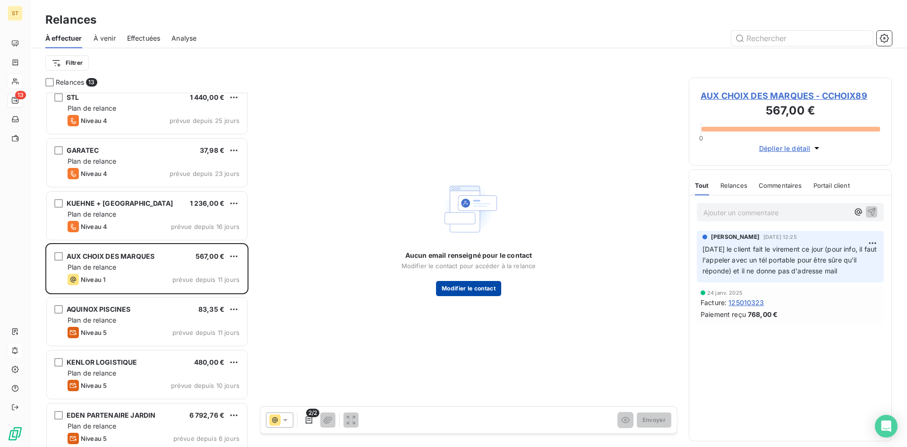
click at [464, 290] on button "Modifier le contact" at bounding box center [468, 288] width 65 height 15
type input "[PHONE_NUMBER]"
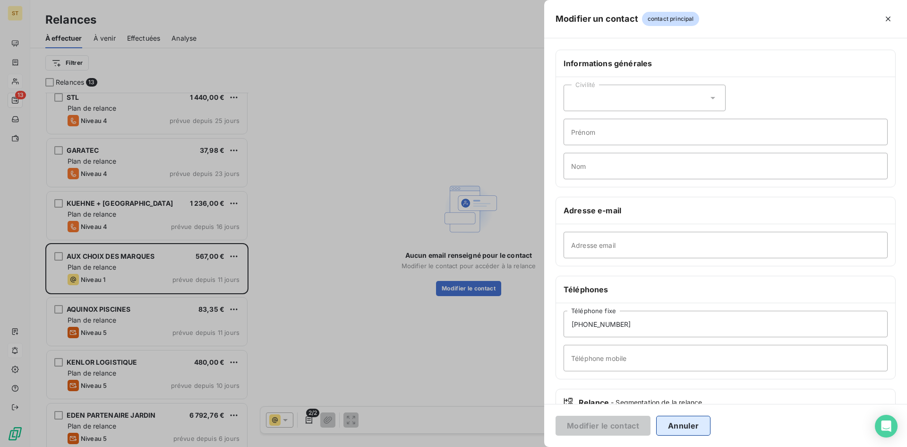
click at [683, 431] on button "Annuler" at bounding box center [683, 425] width 54 height 20
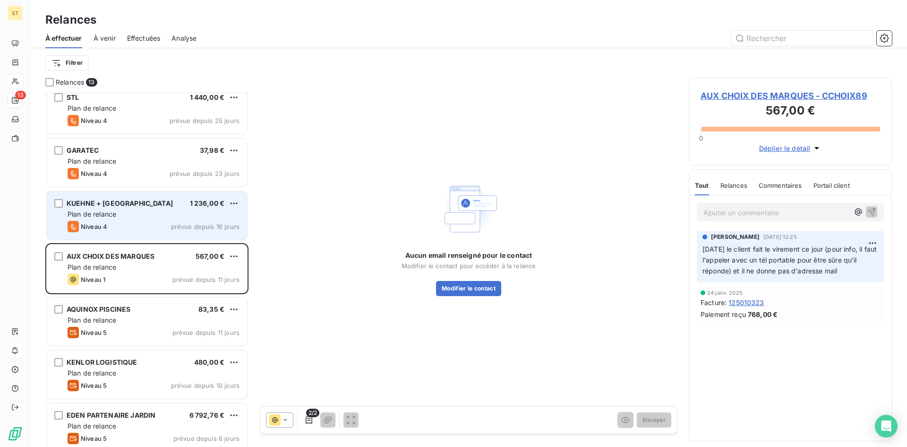
click at [97, 208] on div "KUEHNE + [GEOGRAPHIC_DATA] 1 236,00 € Plan de relance Niveau 4 prévue depuis 16…" at bounding box center [147, 215] width 200 height 48
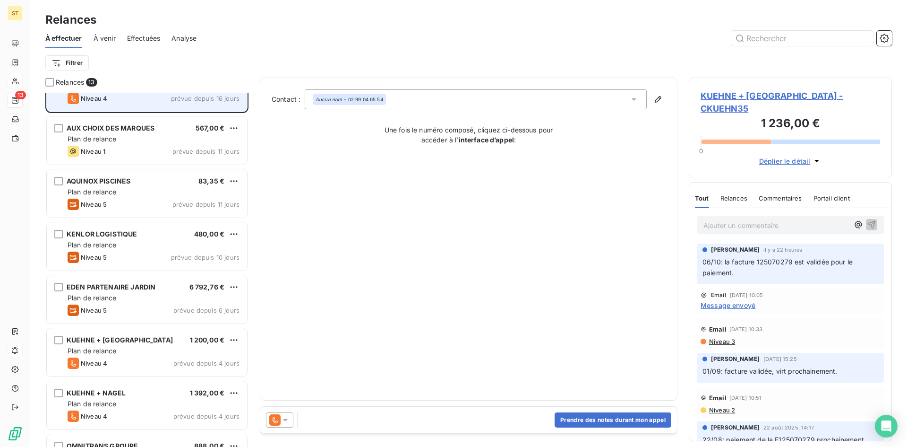
scroll to position [151, 0]
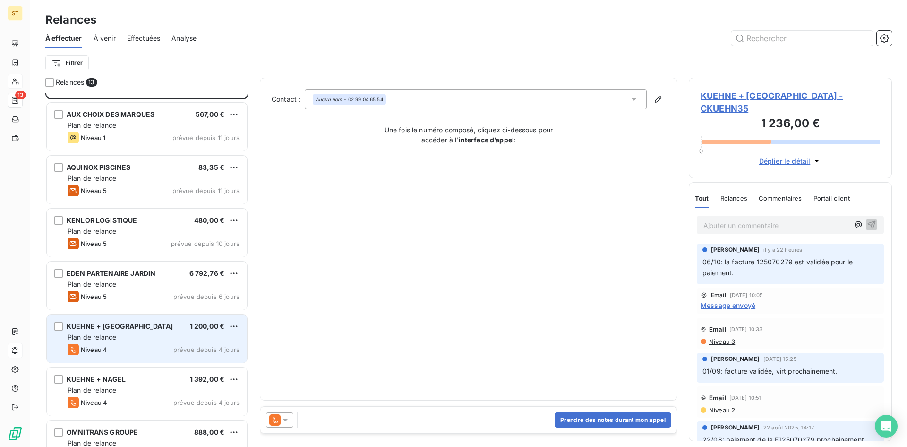
click at [98, 350] on span "Niveau 4" at bounding box center [94, 349] width 26 height 8
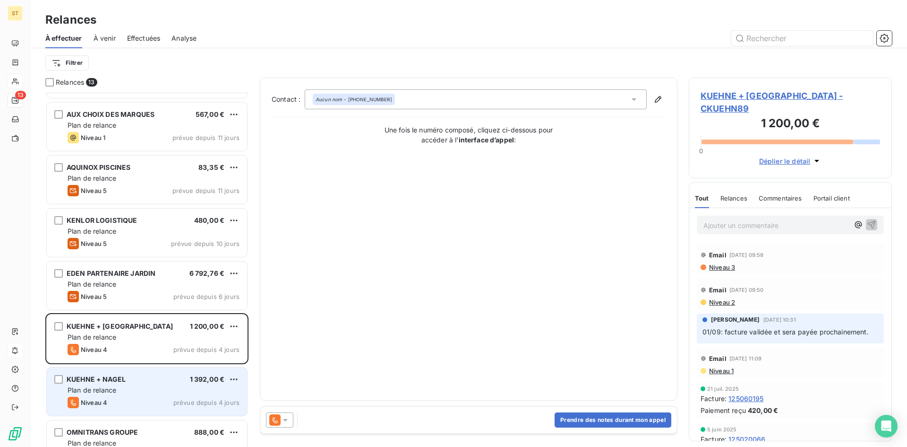
click at [103, 387] on span "Plan de relance" at bounding box center [92, 390] width 49 height 8
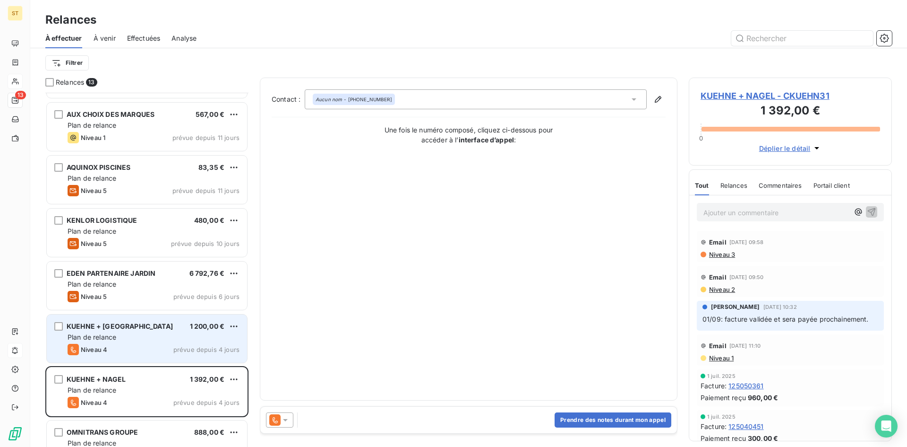
click at [84, 332] on div "Plan de relance" at bounding box center [154, 336] width 172 height 9
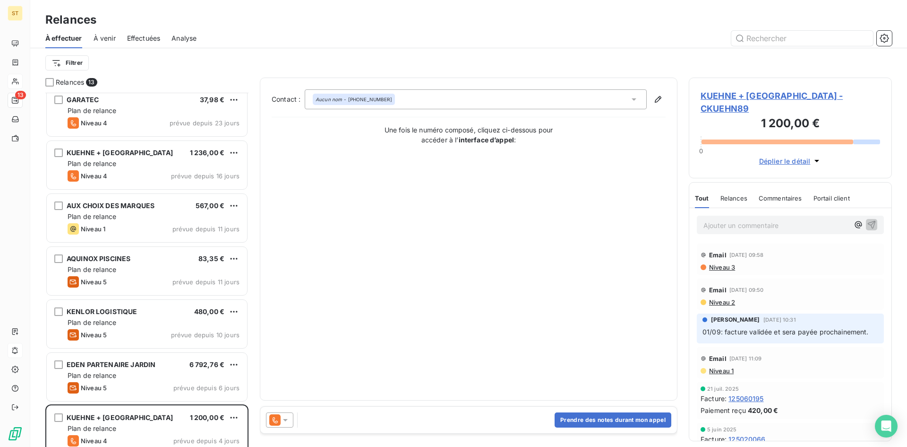
scroll to position [56, 0]
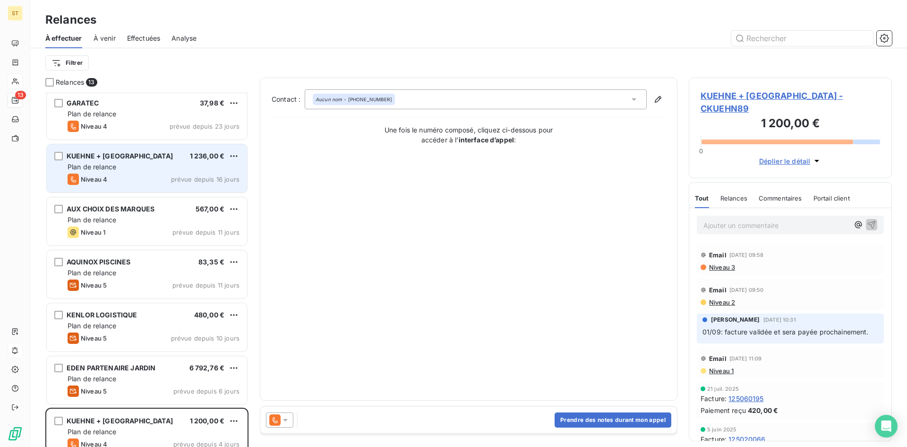
click at [105, 176] on span "Niveau 4" at bounding box center [94, 179] width 26 height 8
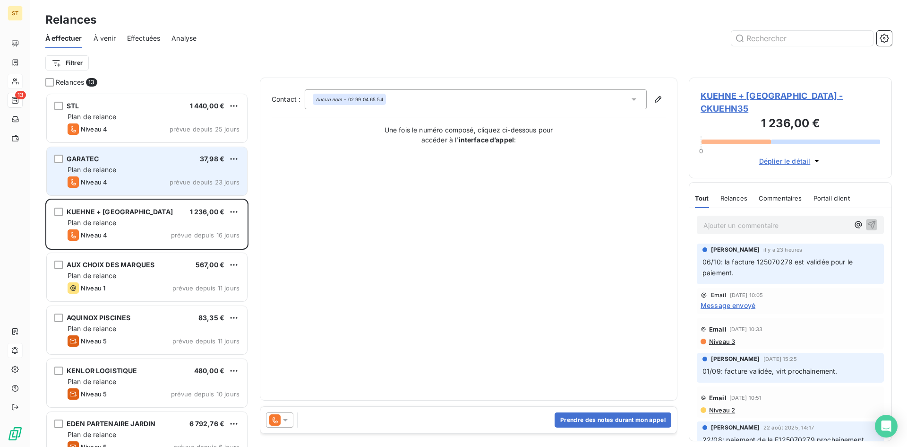
click at [138, 175] on div "GARATEC 37,98 € Plan de relance Niveau 4 prévue depuis 23 jours" at bounding box center [147, 171] width 200 height 48
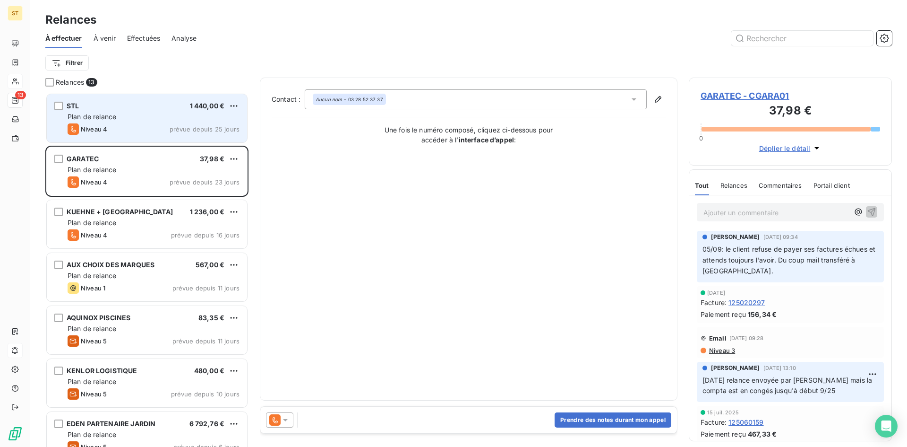
click at [106, 102] on div "STL 1 440,00 €" at bounding box center [154, 106] width 172 height 9
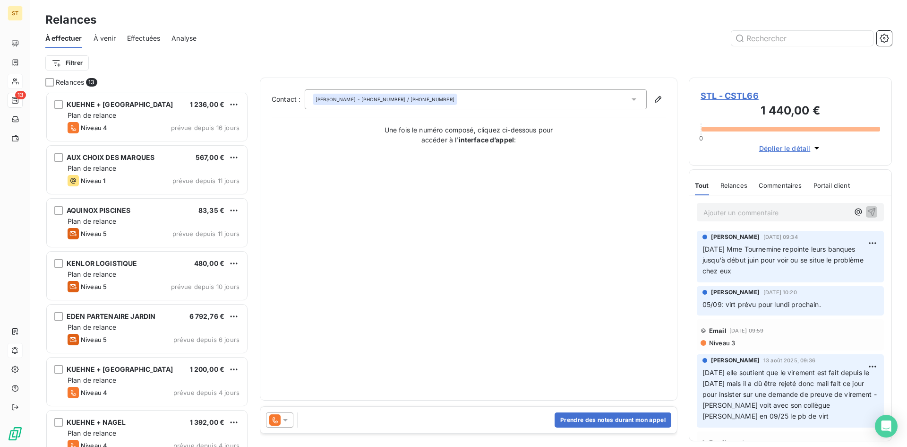
scroll to position [98, 0]
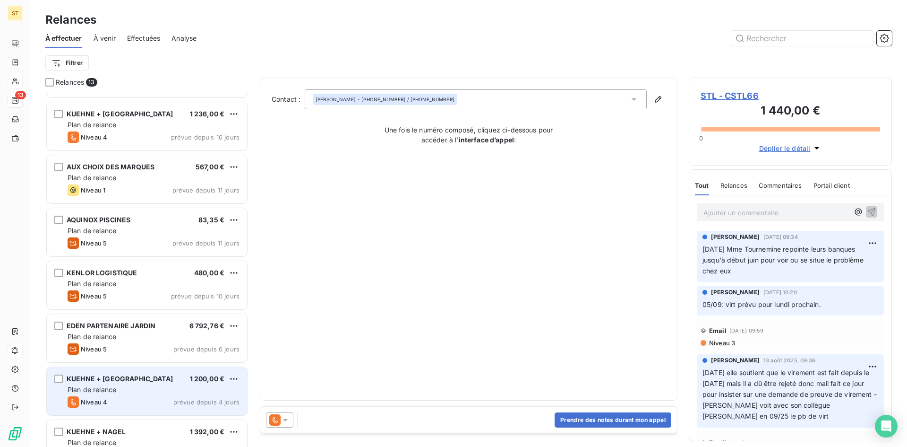
click at [102, 388] on span "Plan de relance" at bounding box center [92, 389] width 49 height 8
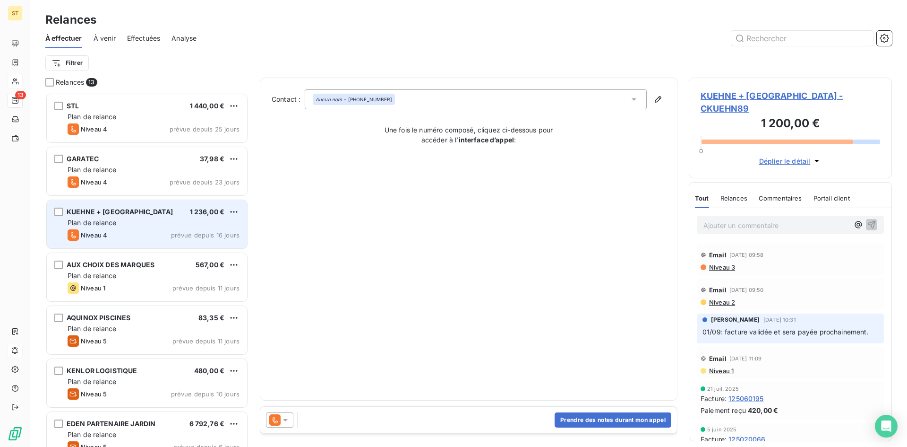
click at [138, 217] on div "KUEHNE + [GEOGRAPHIC_DATA] 1 236,00 € Plan de relance Niveau 4 prévue depuis 16…" at bounding box center [147, 224] width 200 height 48
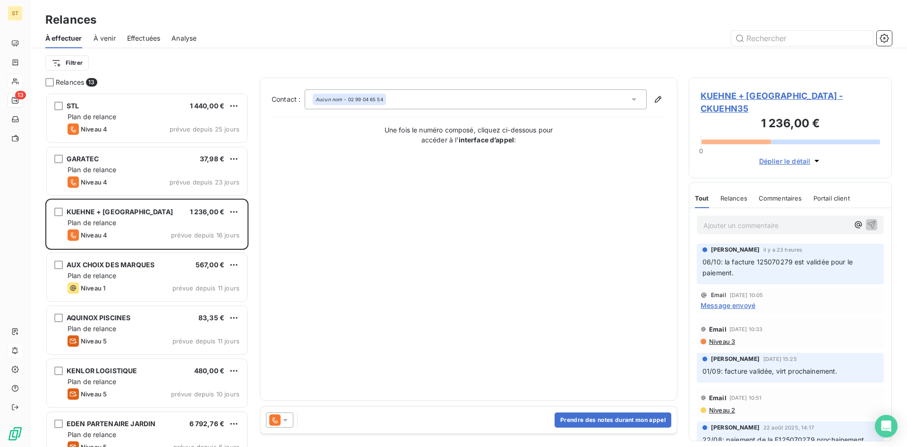
click at [870, 245] on div "[PERSON_NAME] il y a 23 heures" at bounding box center [791, 249] width 176 height 9
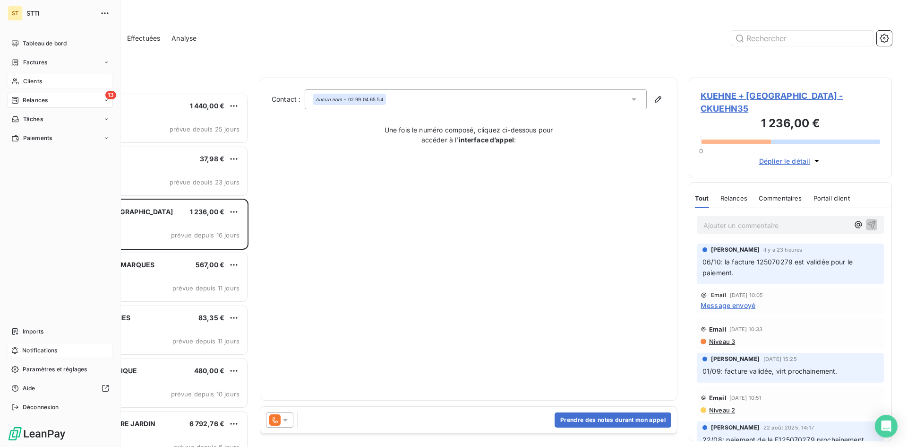
click at [28, 100] on span "Relances" at bounding box center [35, 100] width 25 height 9
